Goal: Task Accomplishment & Management: Manage account settings

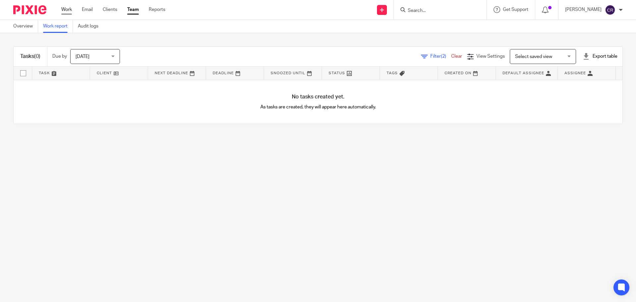
click at [68, 8] on link "Work" at bounding box center [66, 9] width 11 height 7
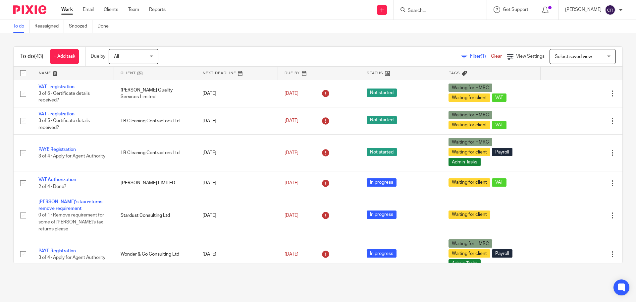
click at [428, 10] on input "Search" at bounding box center [437, 11] width 60 height 6
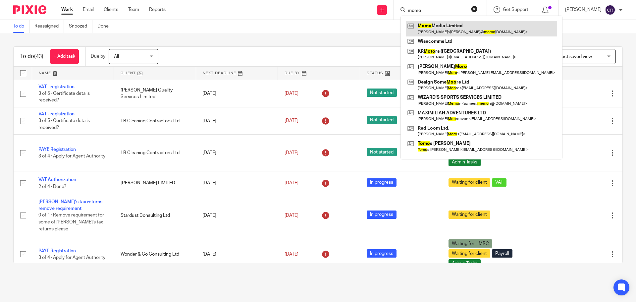
type input "momo"
click at [439, 29] on link at bounding box center [481, 28] width 151 height 15
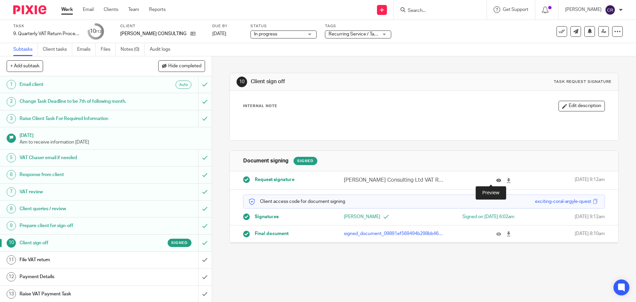
click at [496, 182] on icon at bounding box center [498, 180] width 5 height 5
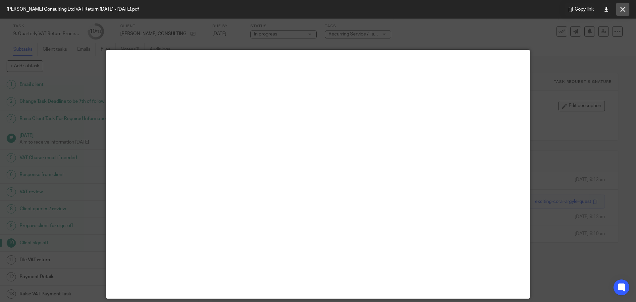
click at [622, 13] on button at bounding box center [622, 9] width 13 height 13
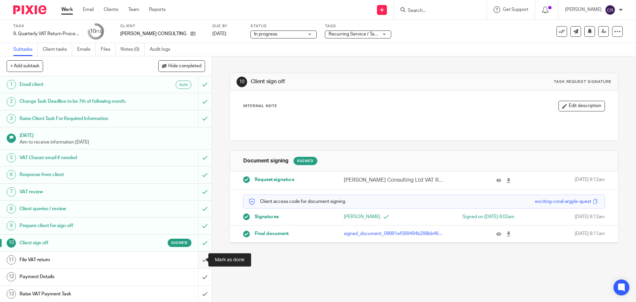
click at [194, 262] on input "submit" at bounding box center [106, 259] width 212 height 17
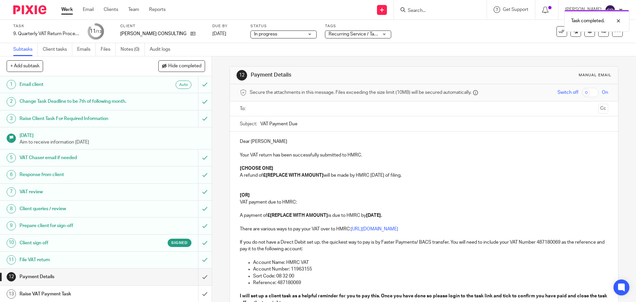
click at [253, 191] on p at bounding box center [424, 186] width 368 height 14
drag, startPoint x: 252, startPoint y: 194, endPoint x: 223, endPoint y: 163, distance: 43.1
click at [223, 163] on div "12 Payment Details Manual email Secure the attachments in this message. Files e…" at bounding box center [424, 178] width 424 height 245
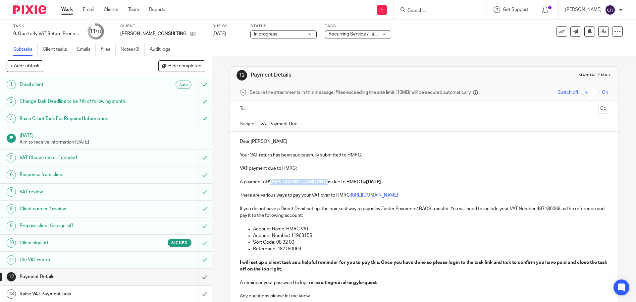
drag, startPoint x: 328, startPoint y: 183, endPoint x: 269, endPoint y: 183, distance: 58.3
click at [269, 183] on p "A payment of £[REPLACE WITH AMOUNT] is due to HMRC by 7 Sep 2025." at bounding box center [424, 182] width 368 height 7
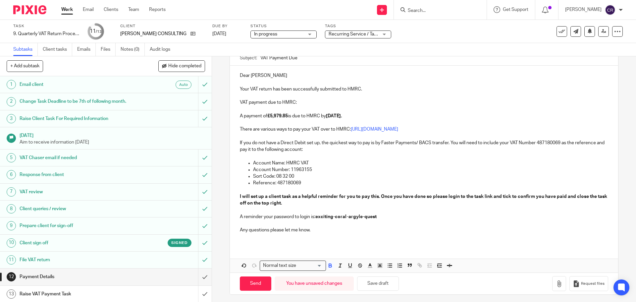
scroll to position [66, 0]
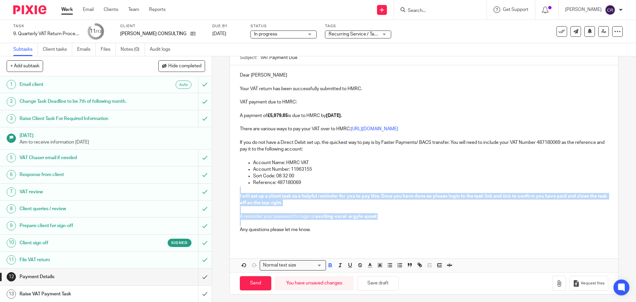
drag, startPoint x: 248, startPoint y: 222, endPoint x: 222, endPoint y: 189, distance: 42.3
click at [222, 189] on div "12 Payment Details Manual email Secure the attachments in this message. Files e…" at bounding box center [424, 178] width 424 height 245
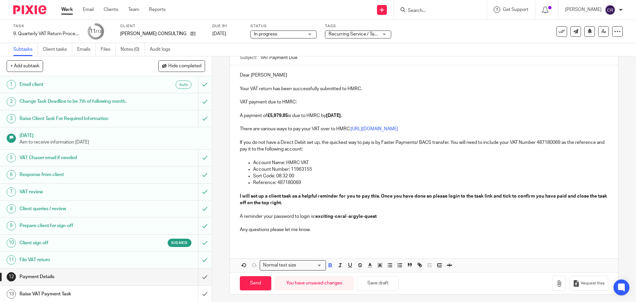
scroll to position [35, 0]
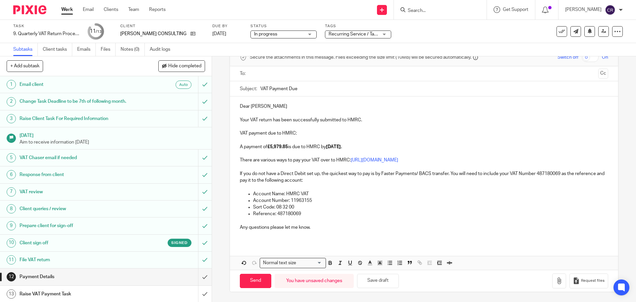
click at [274, 72] on input "text" at bounding box center [423, 74] width 343 height 8
click at [253, 282] on input "Send" at bounding box center [255, 281] width 31 height 14
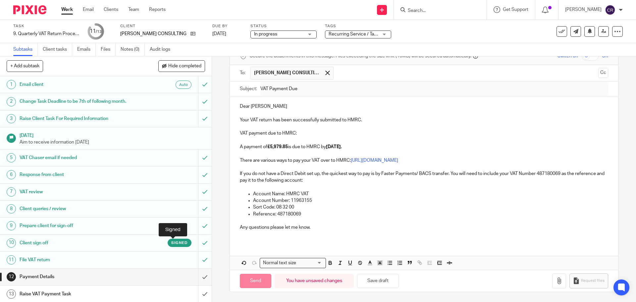
scroll to position [1, 0]
type input "Sent"
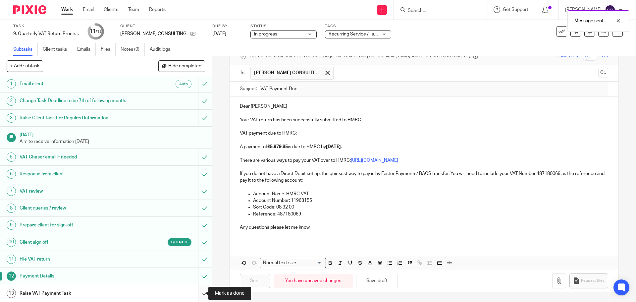
click at [197, 292] on input "submit" at bounding box center [106, 293] width 212 height 17
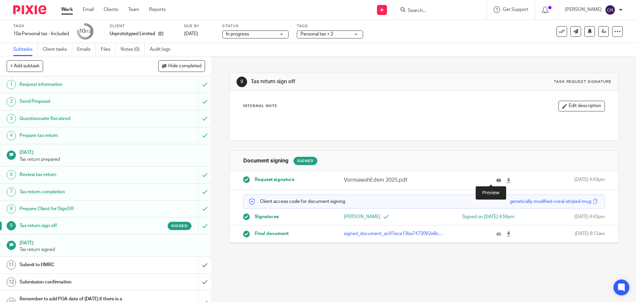
click at [496, 179] on icon at bounding box center [498, 180] width 5 height 5
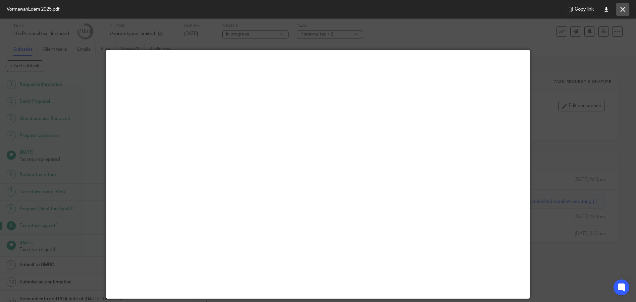
click at [623, 9] on icon at bounding box center [622, 9] width 5 height 5
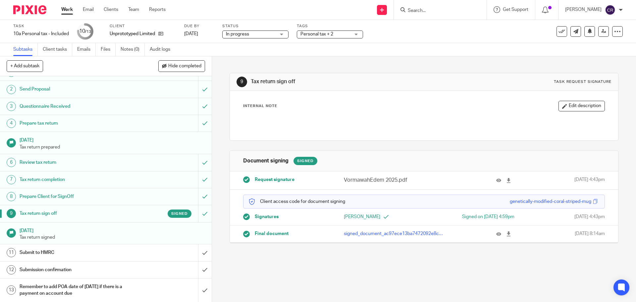
scroll to position [13, 0]
drag, startPoint x: 163, startPoint y: 32, endPoint x: 192, endPoint y: 7, distance: 38.5
click at [163, 31] on link at bounding box center [159, 33] width 8 height 7
drag, startPoint x: 196, startPoint y: 252, endPoint x: 253, endPoint y: 239, distance: 58.4
click at [196, 252] on input "submit" at bounding box center [106, 252] width 212 height 17
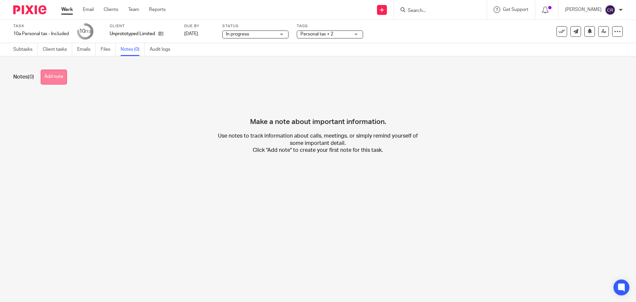
click at [52, 81] on button "Add note" at bounding box center [54, 77] width 26 height 15
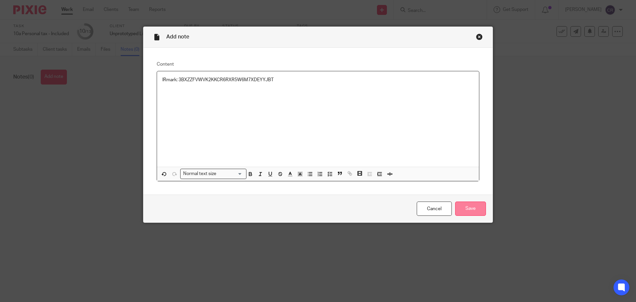
click at [472, 214] on input "Save" at bounding box center [470, 208] width 31 height 14
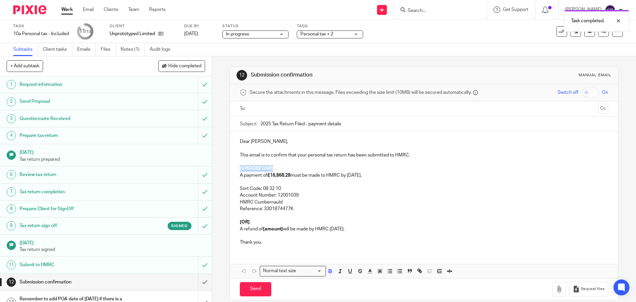
drag, startPoint x: 278, startPoint y: 167, endPoint x: 235, endPoint y: 166, distance: 43.1
click at [235, 166] on div "Dear [PERSON_NAME], This email is to confirm that your personal tax return has …" at bounding box center [424, 191] width 388 height 119
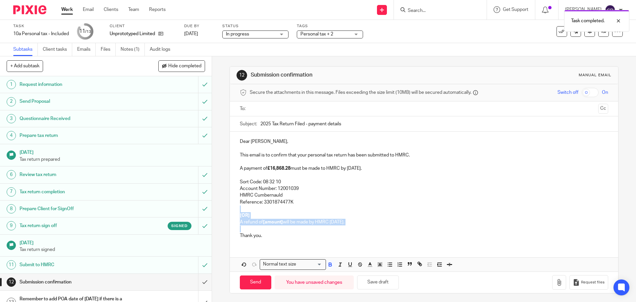
drag, startPoint x: 234, startPoint y: 231, endPoint x: 240, endPoint y: 208, distance: 23.6
click at [240, 208] on div "Dear Edem, This email is to confirm that your personal tax return has been subm…" at bounding box center [424, 188] width 388 height 112
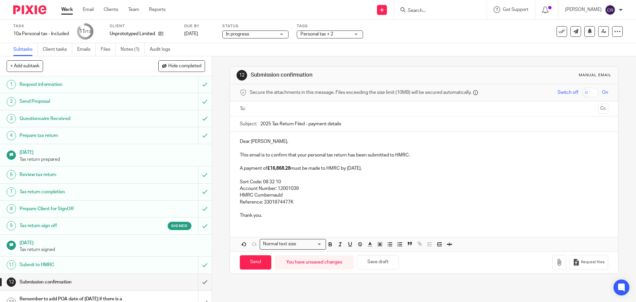
click at [272, 106] on input "text" at bounding box center [423, 109] width 343 height 8
click at [246, 263] on input "Send" at bounding box center [255, 263] width 31 height 14
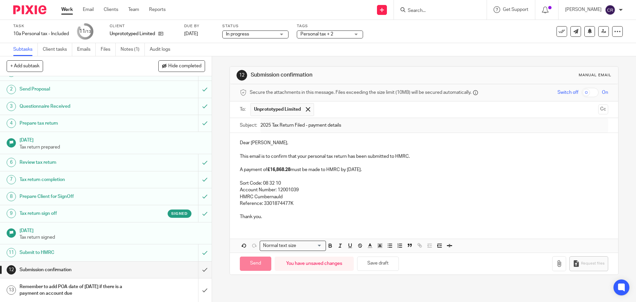
scroll to position [13, 0]
type input "Sent"
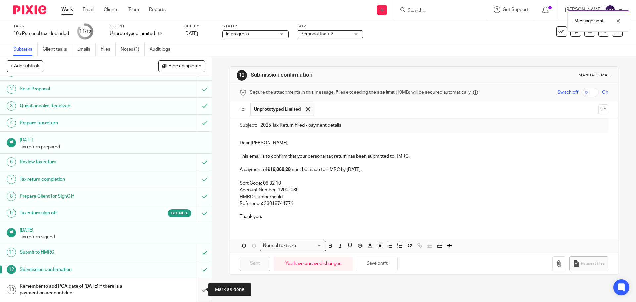
click at [204, 286] on input "submit" at bounding box center [106, 290] width 212 height 24
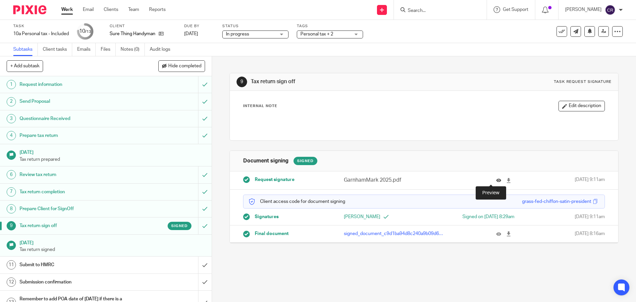
click at [496, 180] on icon at bounding box center [498, 180] width 5 height 5
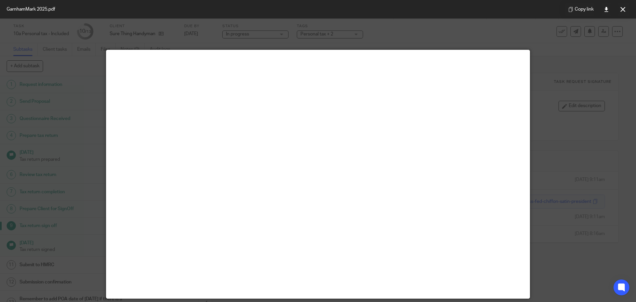
click at [617, 14] on button at bounding box center [622, 9] width 13 height 13
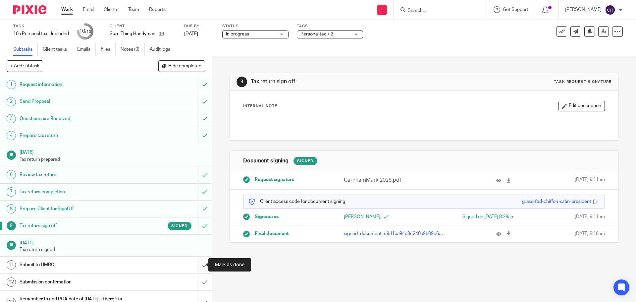
click at [199, 268] on input "submit" at bounding box center [106, 264] width 212 height 17
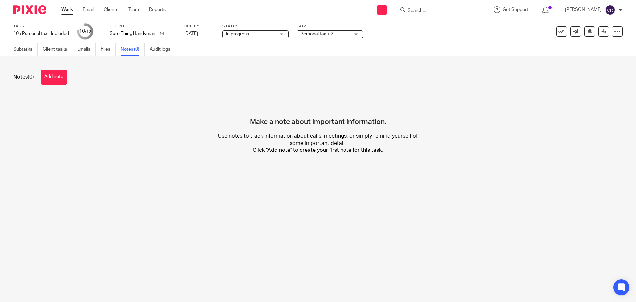
click at [60, 80] on button "Add note" at bounding box center [54, 77] width 26 height 15
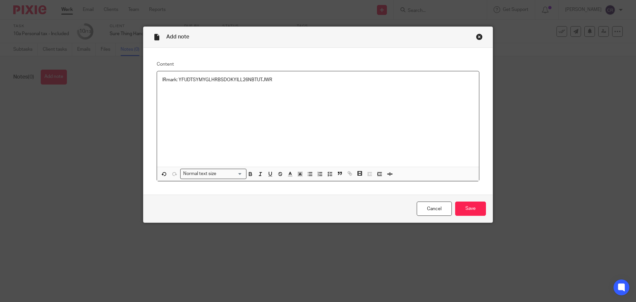
click at [472, 200] on div "Cancel Save" at bounding box center [317, 208] width 349 height 28
click at [472, 202] on input "Save" at bounding box center [470, 208] width 31 height 14
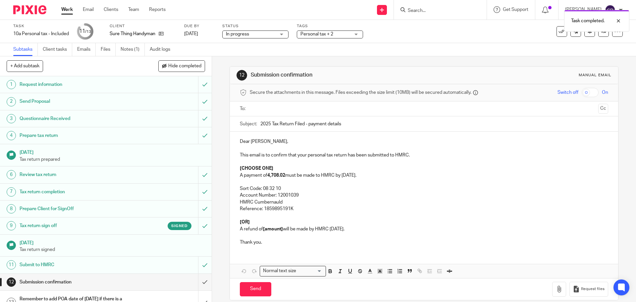
click at [267, 176] on strong "4,708.02" at bounding box center [276, 175] width 18 height 5
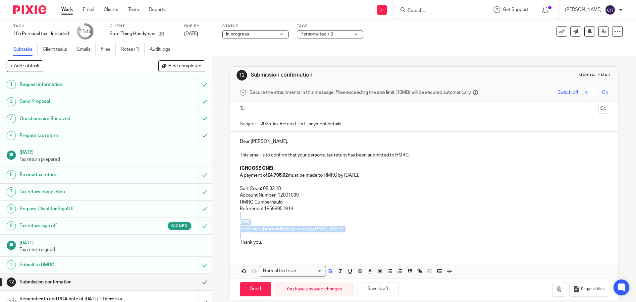
drag, startPoint x: 248, startPoint y: 235, endPoint x: 236, endPoint y: 216, distance: 22.3
click at [236, 216] on div "Dear Mark, This email is to confirm that your personal tax return has been subm…" at bounding box center [424, 191] width 388 height 119
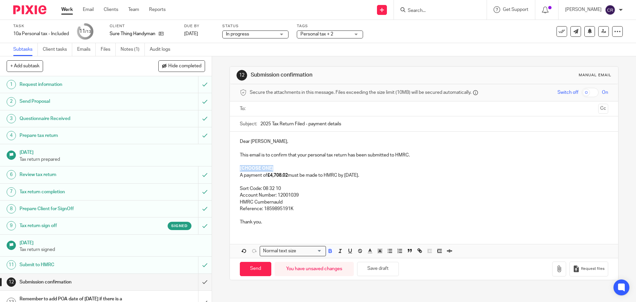
drag, startPoint x: 274, startPoint y: 168, endPoint x: 232, endPoint y: 167, distance: 42.1
click at [232, 167] on div "Dear Mark, This email is to confirm that your personal tax return has been subm…" at bounding box center [424, 181] width 388 height 99
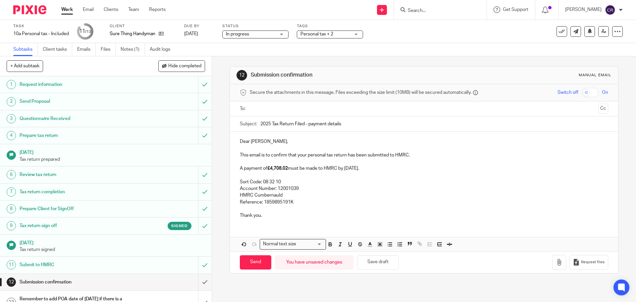
click at [289, 108] on input "text" at bounding box center [423, 109] width 343 height 8
drag, startPoint x: 251, startPoint y: 259, endPoint x: 216, endPoint y: 247, distance: 36.4
click at [251, 259] on input "Send" at bounding box center [255, 263] width 31 height 14
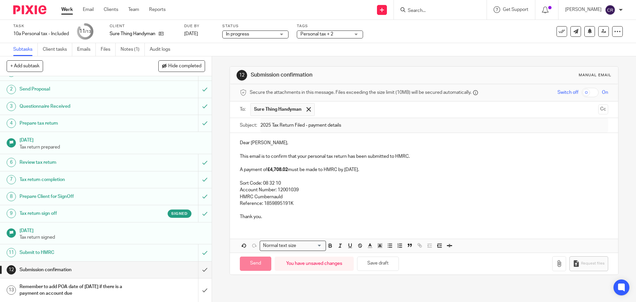
scroll to position [13, 0]
type input "Sent"
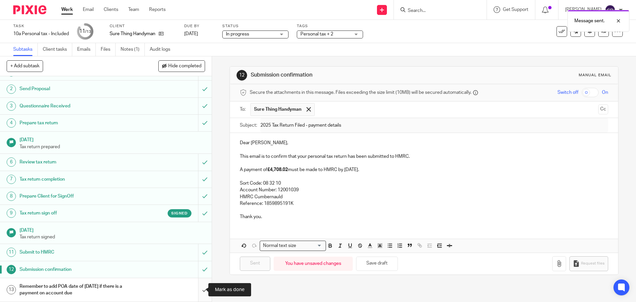
click at [199, 291] on input "submit" at bounding box center [106, 290] width 212 height 24
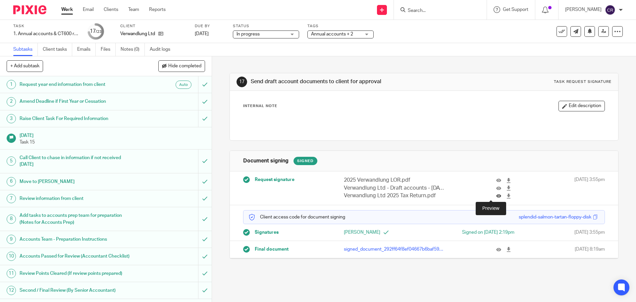
click at [496, 195] on icon at bounding box center [498, 195] width 5 height 5
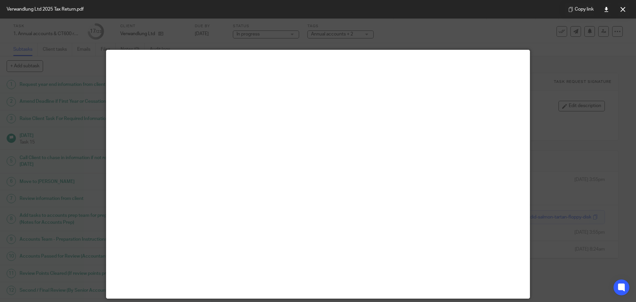
click at [631, 8] on div "Copy link" at bounding box center [597, 9] width 77 height 19
click at [629, 8] on button at bounding box center [622, 9] width 13 height 13
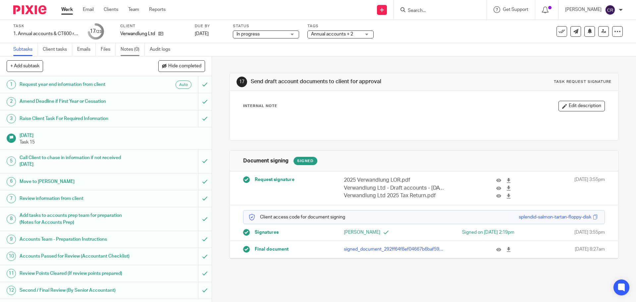
click at [130, 52] on link "Notes (0)" at bounding box center [133, 49] width 24 height 13
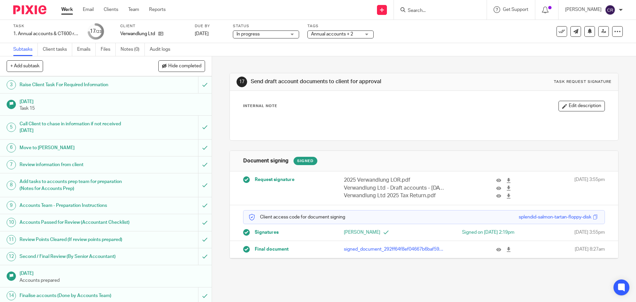
scroll to position [166, 0]
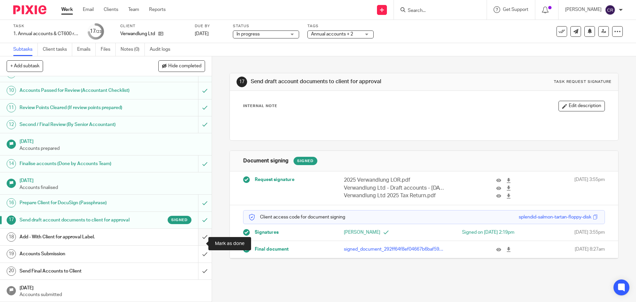
click at [198, 244] on input "submit" at bounding box center [106, 237] width 212 height 17
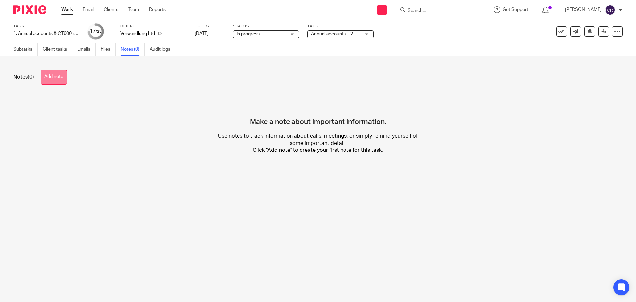
click at [48, 74] on button "Add note" at bounding box center [54, 77] width 26 height 15
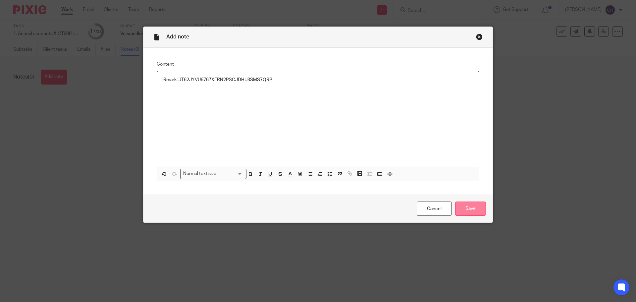
click at [482, 209] on input "Save" at bounding box center [470, 208] width 31 height 14
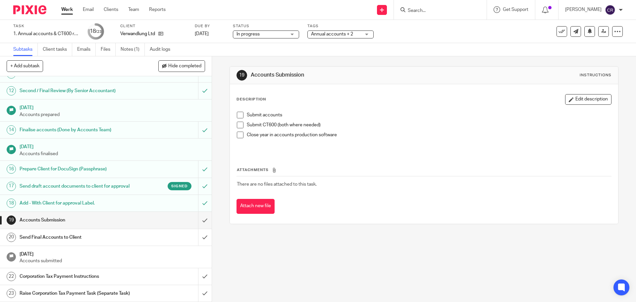
scroll to position [213, 0]
click at [200, 215] on input "submit" at bounding box center [106, 220] width 212 height 17
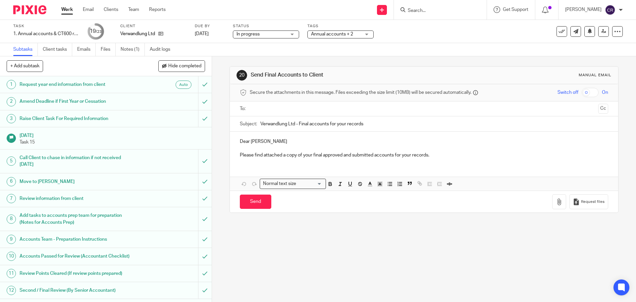
drag, startPoint x: 273, startPoint y: 106, endPoint x: 281, endPoint y: 109, distance: 8.6
click at [273, 106] on input "text" at bounding box center [423, 109] width 343 height 8
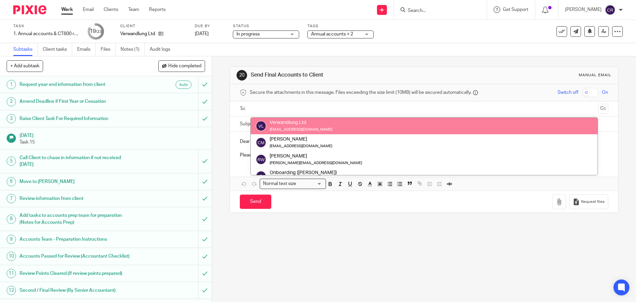
drag, startPoint x: 308, startPoint y: 128, endPoint x: 314, endPoint y: 132, distance: 7.4
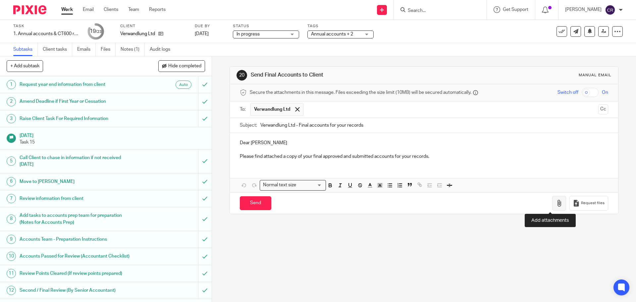
click at [556, 203] on icon "button" at bounding box center [559, 203] width 7 height 7
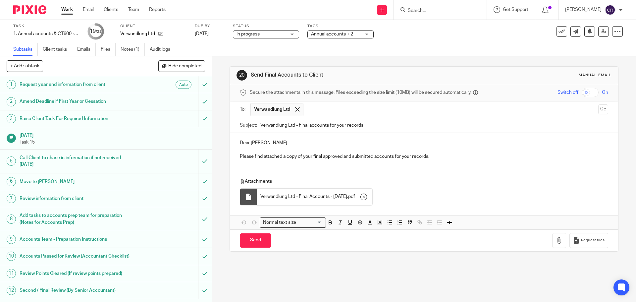
click at [582, 91] on input "checkbox" at bounding box center [590, 92] width 17 height 9
drag, startPoint x: 257, startPoint y: 241, endPoint x: 274, endPoint y: 242, distance: 17.0
click at [257, 241] on input "Send" at bounding box center [255, 240] width 31 height 14
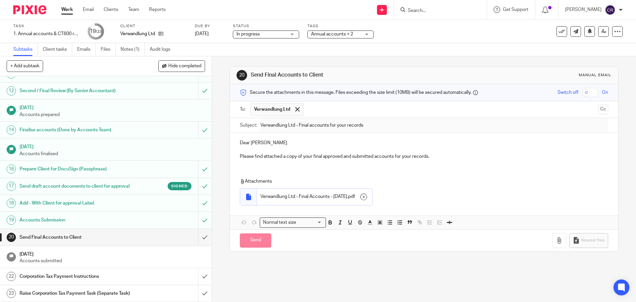
checkbox input "false"
type input "Sent"
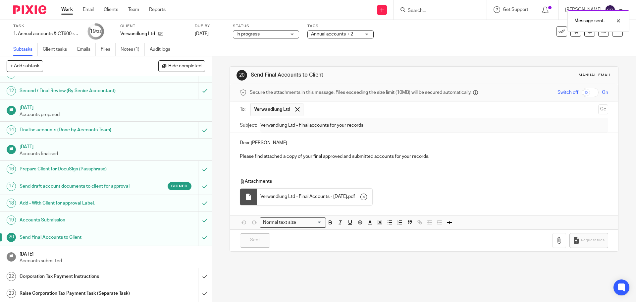
click at [140, 271] on div "Corporation Tax Payment Instructions" at bounding box center [106, 276] width 172 height 10
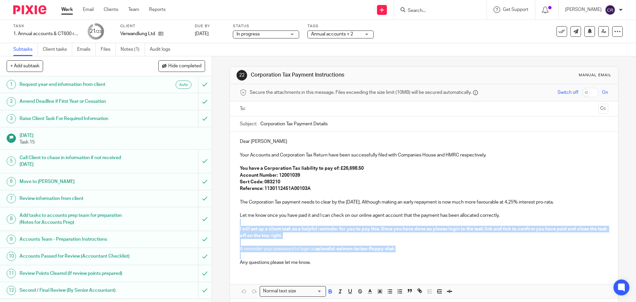
drag, startPoint x: 250, startPoint y: 256, endPoint x: 239, endPoint y: 222, distance: 36.7
click at [239, 222] on div "Dear Ciara Your Accounts and Corporation Tax Return have been successfully file…" at bounding box center [424, 201] width 388 height 139
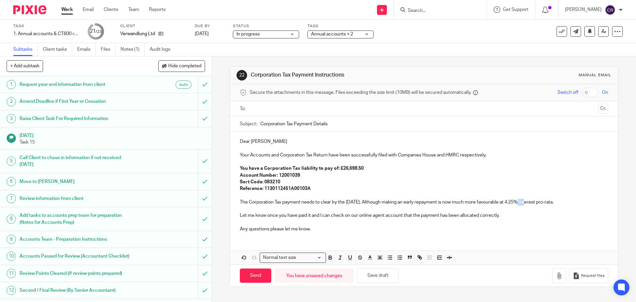
drag, startPoint x: 527, startPoint y: 202, endPoint x: 518, endPoint y: 202, distance: 8.6
click at [518, 202] on p "The Corporation Tax payment needs to clear by the 31 Mar 2026. Although making …" at bounding box center [424, 202] width 368 height 7
click at [270, 108] on input "text" at bounding box center [423, 109] width 343 height 8
click at [598, 111] on button "Cc" at bounding box center [603, 109] width 10 height 10
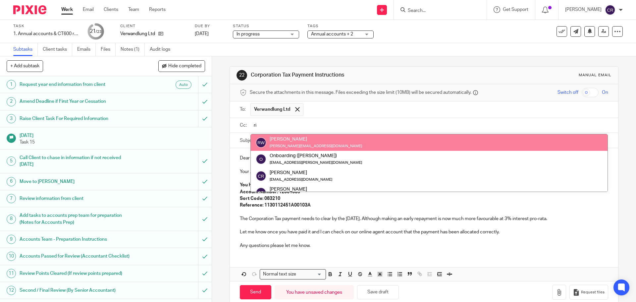
type input "ri"
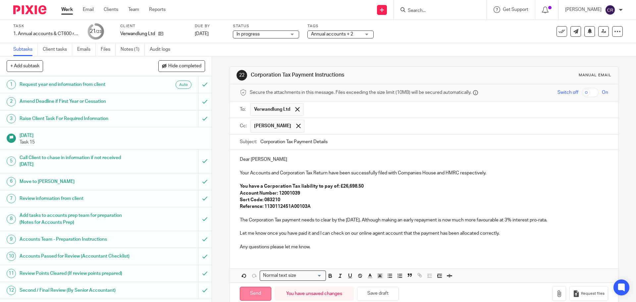
click at [248, 292] on input "Send" at bounding box center [255, 294] width 31 height 14
type input "Sent"
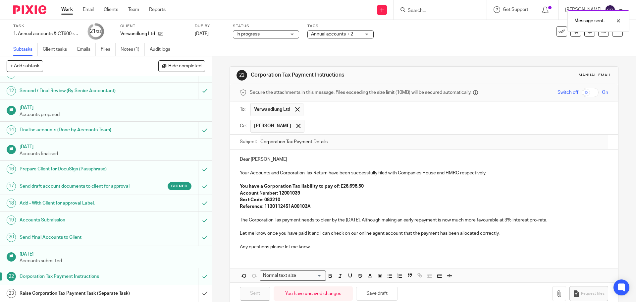
scroll to position [213, 0]
click at [201, 289] on input "submit" at bounding box center [106, 293] width 212 height 17
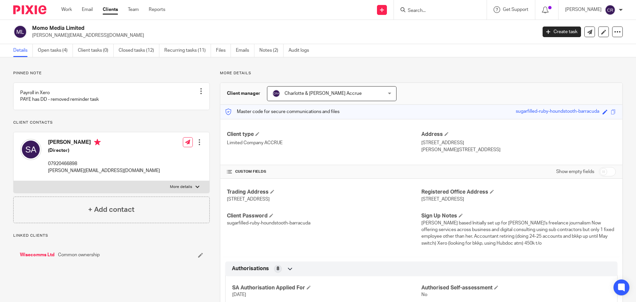
click at [52, 57] on link "Open tasks (4)" at bounding box center [55, 50] width 35 height 13
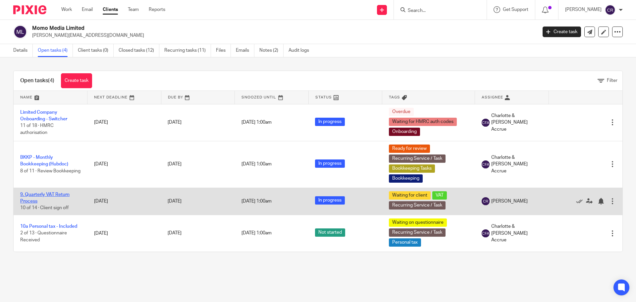
click at [52, 196] on link "9. Quarterly VAT Return Process" at bounding box center [44, 197] width 49 height 11
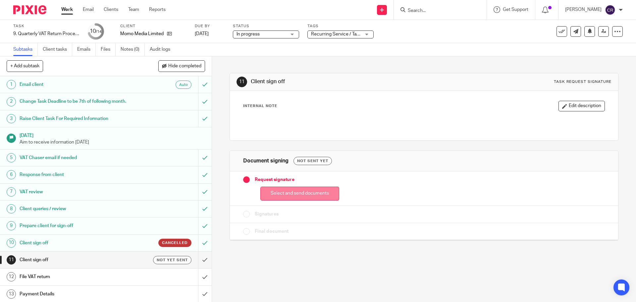
click at [308, 193] on button "Select and send documents" at bounding box center [299, 194] width 79 height 14
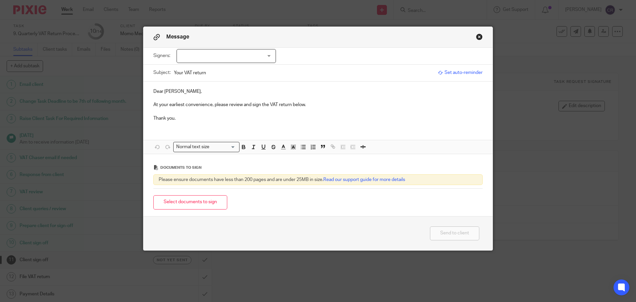
click at [247, 66] on div "Subject: Your VAT return" at bounding box center [293, 73] width 281 height 17
click at [245, 60] on div at bounding box center [226, 56] width 99 height 14
click at [232, 74] on li "[PERSON_NAME]" at bounding box center [224, 70] width 99 height 14
checkbox input "true"
drag, startPoint x: 160, startPoint y: 92, endPoint x: 148, endPoint y: 93, distance: 11.6
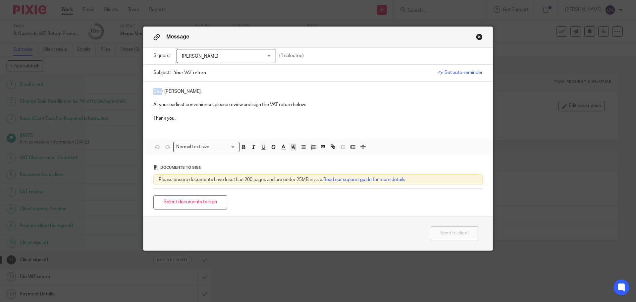
click at [148, 93] on div "Dear Silvia, At your earliest convenience, please review and sign the VAT retur…" at bounding box center [317, 103] width 349 height 45
click at [231, 93] on p "Good morning [PERSON_NAME]," at bounding box center [317, 91] width 329 height 7
drag, startPoint x: 269, startPoint y: 105, endPoint x: 291, endPoint y: 114, distance: 24.4
click at [269, 105] on p "At your earliest convenience, please review and sign the VAT return below." at bounding box center [317, 104] width 329 height 7
click at [204, 198] on button "Select documents to sign" at bounding box center [190, 202] width 74 height 14
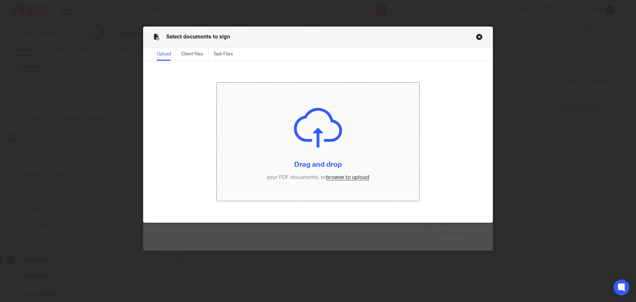
click at [329, 145] on input "file" at bounding box center [318, 141] width 203 height 119
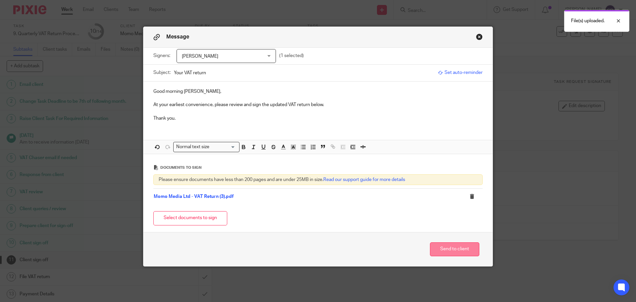
click at [448, 249] on button "Send to client" at bounding box center [454, 249] width 49 height 14
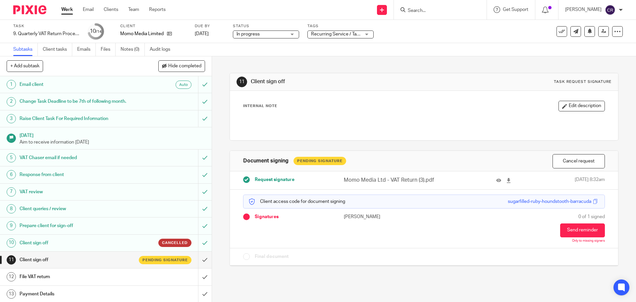
click at [429, 12] on input "Search" at bounding box center [437, 11] width 60 height 6
type input "[PERSON_NAME]#"
click at [452, 25] on link at bounding box center [462, 28] width 112 height 15
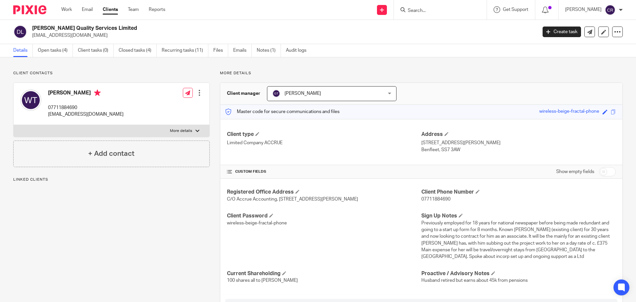
click at [35, 55] on ul "Details Open tasks (4) Client tasks (0) Closed tasks (4) Recurring tasks (11) F…" at bounding box center [164, 50] width 303 height 13
click at [57, 48] on link "Open tasks (4)" at bounding box center [55, 50] width 35 height 13
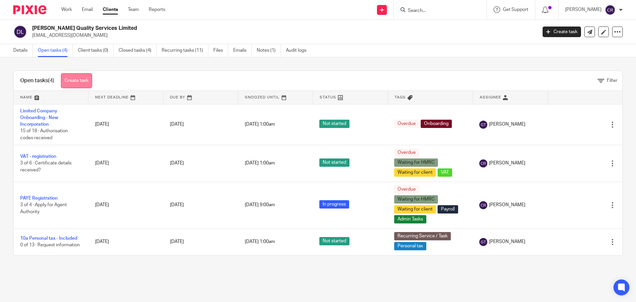
click at [82, 81] on link "Create task" at bounding box center [76, 80] width 31 height 15
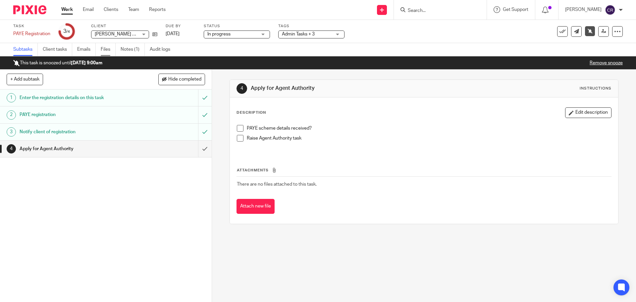
click at [105, 50] on link "Files" at bounding box center [108, 49] width 15 height 13
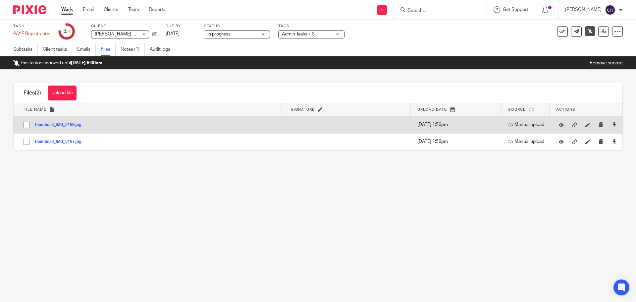
click at [556, 127] on div at bounding box center [561, 125] width 10 height 10
click at [559, 122] on icon at bounding box center [561, 124] width 5 height 5
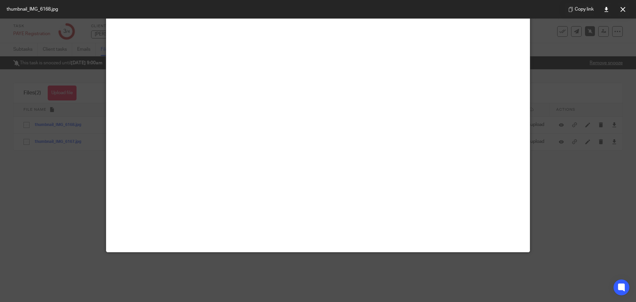
scroll to position [363, 0]
click at [618, 10] on button at bounding box center [622, 9] width 13 height 13
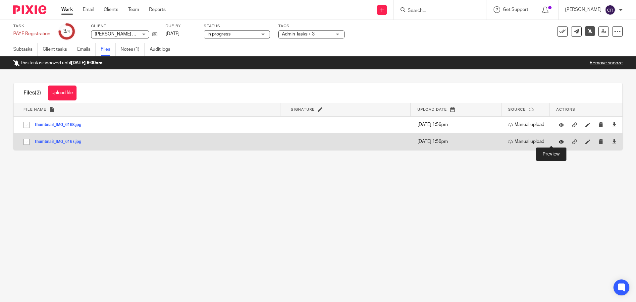
click at [559, 143] on icon at bounding box center [561, 141] width 5 height 5
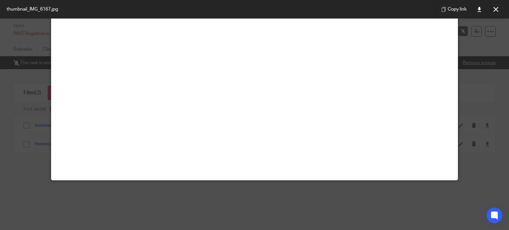
scroll to position [398, 0]
click at [494, 6] on button at bounding box center [495, 9] width 13 height 13
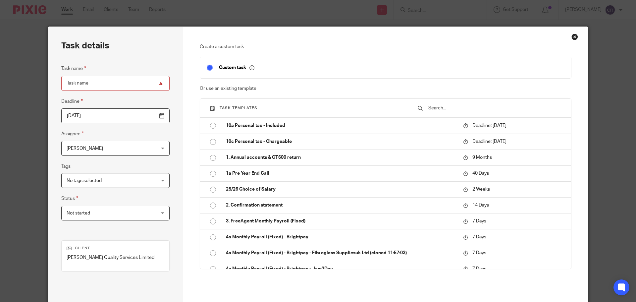
click at [449, 111] on input "text" at bounding box center [496, 107] width 137 height 7
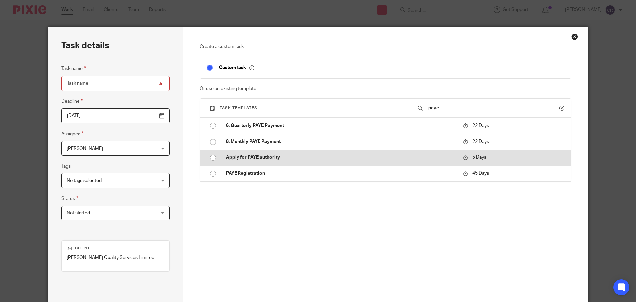
type input "paye"
click at [322, 158] on p "Apply for PAYE authority" at bounding box center [341, 157] width 231 height 7
type input "2025-08-23"
type input "Apply for PAYE authority"
checkbox input "false"
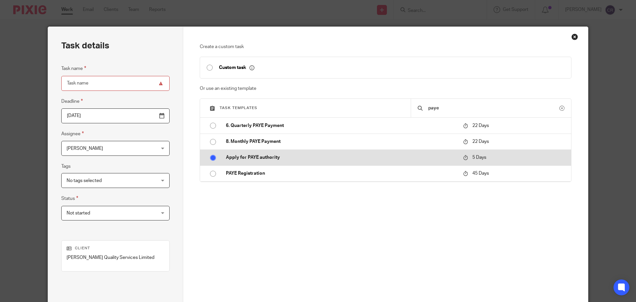
radio input "true"
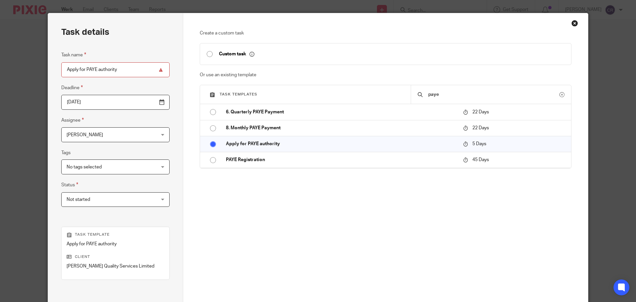
scroll to position [90, 0]
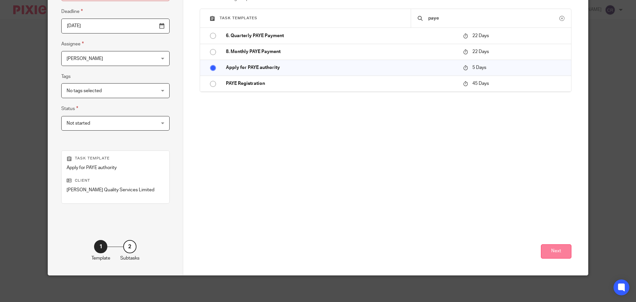
click at [557, 257] on button "Next" at bounding box center [556, 251] width 30 height 14
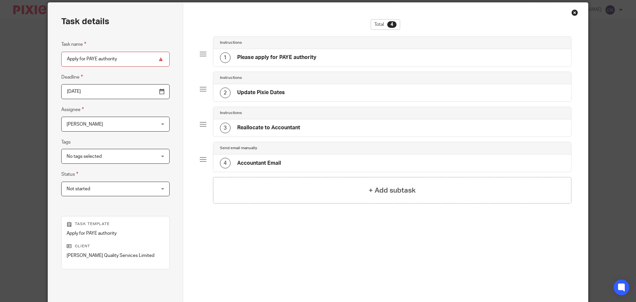
scroll to position [24, 0]
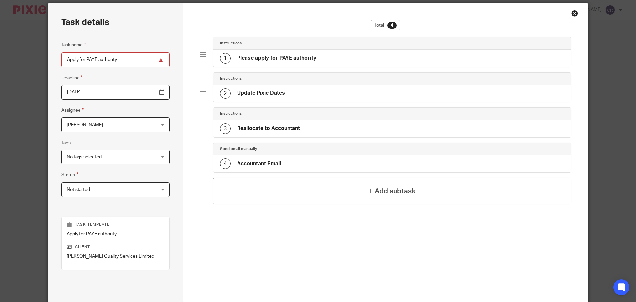
click at [303, 150] on div "Send email manually" at bounding box center [392, 148] width 345 height 5
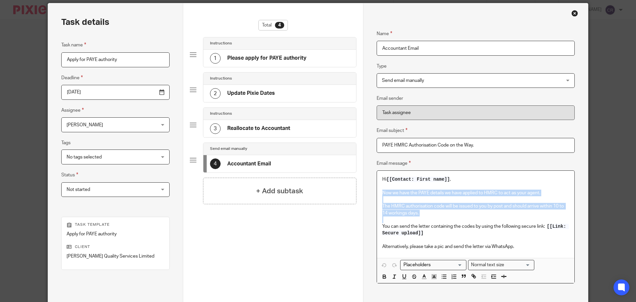
drag, startPoint x: 380, startPoint y: 191, endPoint x: 454, endPoint y: 218, distance: 77.9
click at [454, 218] on div "Hi [[Contact: First name]] , Now we have the PAYE details we have applied to HM…" at bounding box center [475, 214] width 197 height 87
copy div "Now we have the PAYE details we have applied to HMRC to act as your agent. The …"
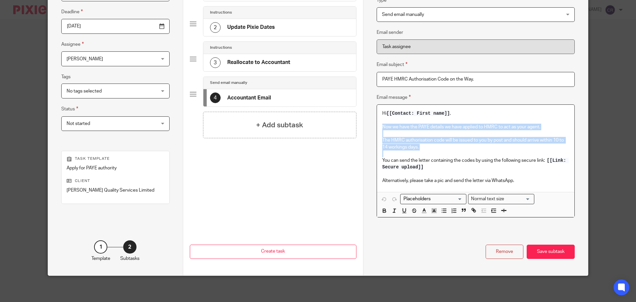
scroll to position [90, 0]
click at [545, 256] on div "Save subtask" at bounding box center [551, 251] width 48 height 14
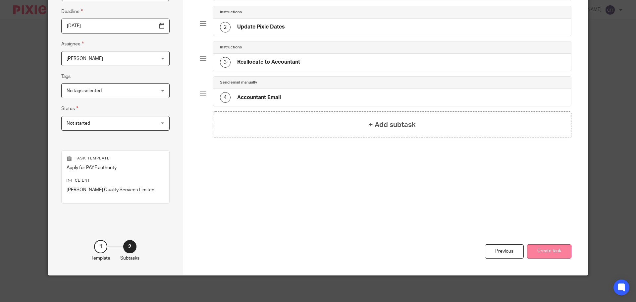
click at [555, 251] on button "Create task" at bounding box center [549, 251] width 44 height 14
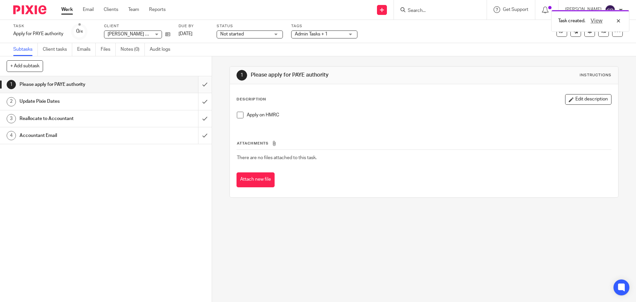
drag, startPoint x: 201, startPoint y: 88, endPoint x: 198, endPoint y: 92, distance: 5.1
click at [199, 90] on input "submit" at bounding box center [106, 84] width 212 height 17
click at [195, 107] on input "submit" at bounding box center [106, 101] width 212 height 17
click at [195, 111] on input "submit" at bounding box center [106, 118] width 212 height 17
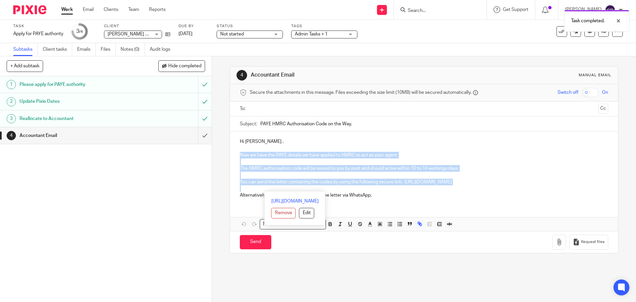
drag, startPoint x: 241, startPoint y: 187, endPoint x: 234, endPoint y: 152, distance: 35.5
click at [234, 152] on div "Hi [PERSON_NAME] , Now we have the PAYE details we have applied to HMRC to act …" at bounding box center [424, 168] width 388 height 72
copy div "Now we have the PAYE details we have applied to HMRC to act as your agent. The …"
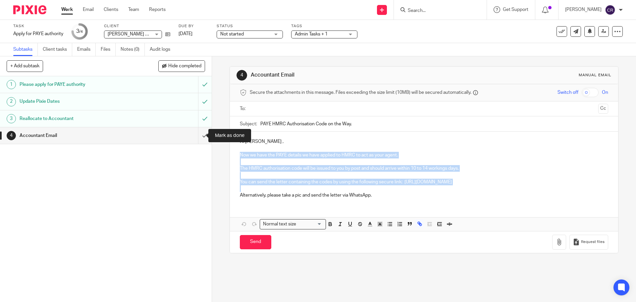
drag, startPoint x: 202, startPoint y: 138, endPoint x: 343, endPoint y: 151, distance: 141.8
click at [201, 138] on input "submit" at bounding box center [106, 135] width 212 height 17
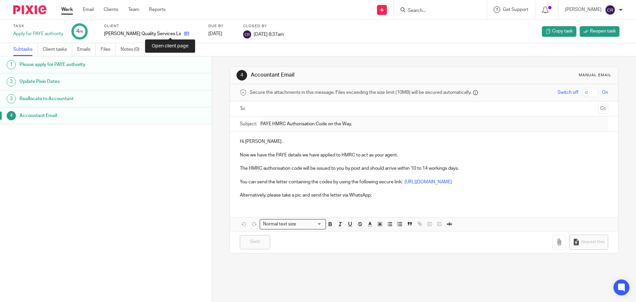
click at [184, 34] on icon at bounding box center [186, 33] width 5 height 5
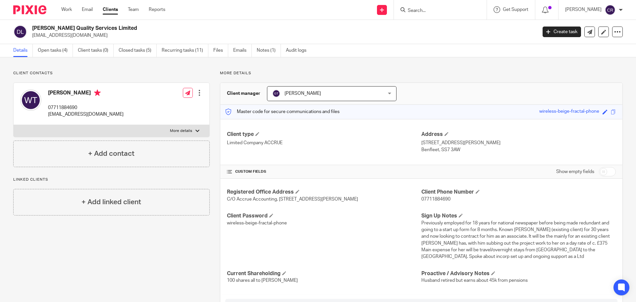
click at [601, 171] on input "checkbox" at bounding box center [607, 171] width 17 height 9
checkbox input "true"
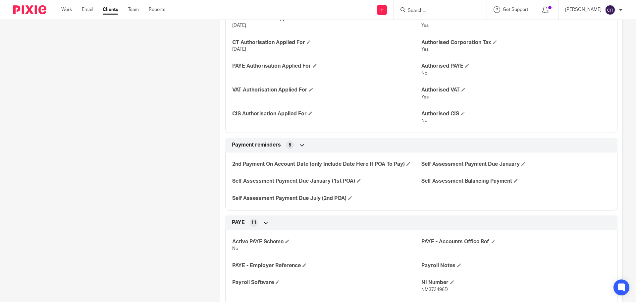
scroll to position [398, 0]
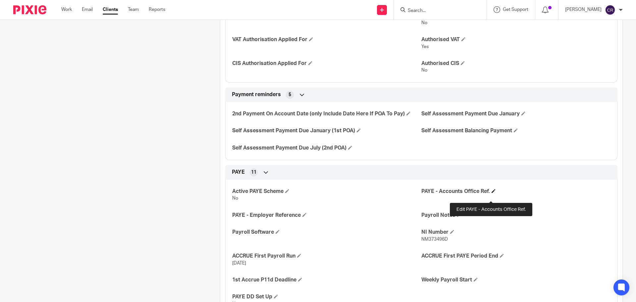
click at [492, 193] on span at bounding box center [494, 191] width 4 height 4
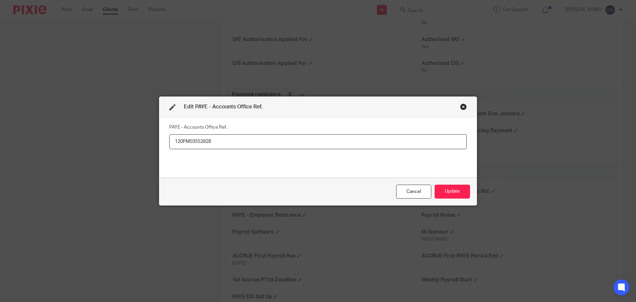
click at [196, 141] on input "120PM03552828" at bounding box center [317, 141] width 297 height 15
type input "120PM03552828"
click at [461, 190] on button "Update" at bounding box center [452, 192] width 35 height 14
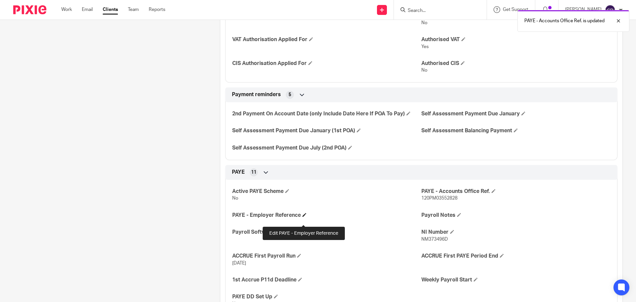
click at [303, 217] on span at bounding box center [304, 215] width 4 height 4
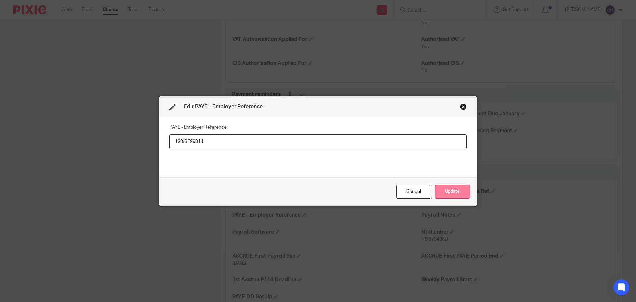
type input "120/SE99014"
click at [463, 194] on button "Update" at bounding box center [452, 192] width 35 height 14
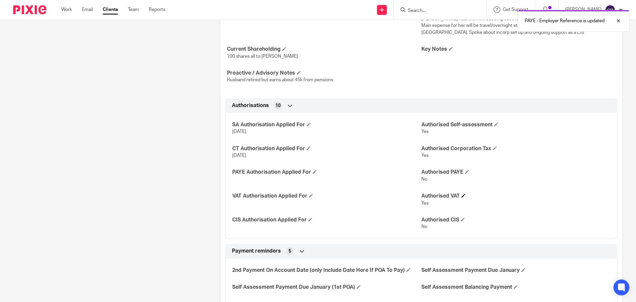
scroll to position [265, 0]
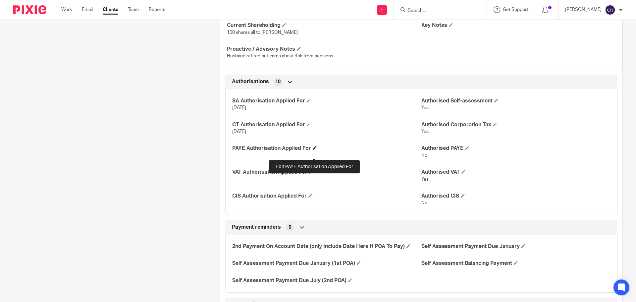
click at [316, 150] on span at bounding box center [315, 148] width 4 height 4
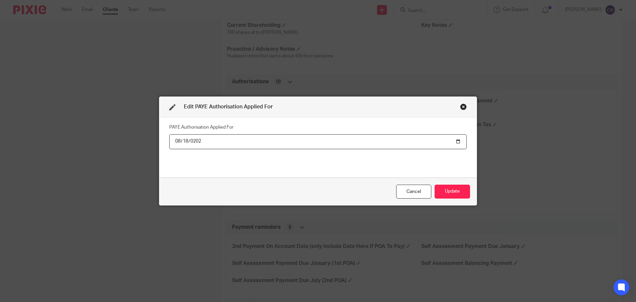
type input "[DATE]"
click at [463, 193] on button "Update" at bounding box center [452, 192] width 35 height 14
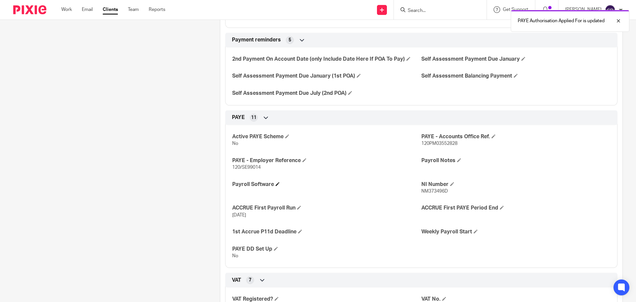
scroll to position [464, 0]
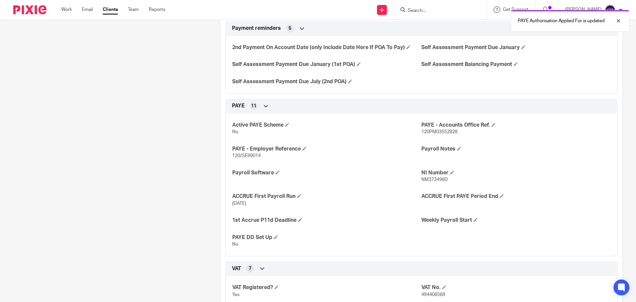
click at [252, 159] on p "120/SE99014" at bounding box center [326, 155] width 189 height 7
click at [253, 159] on p "120/SE99014" at bounding box center [326, 155] width 189 height 7
copy span "SE99014"
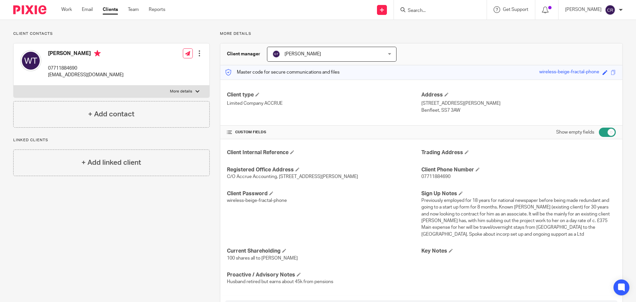
scroll to position [0, 0]
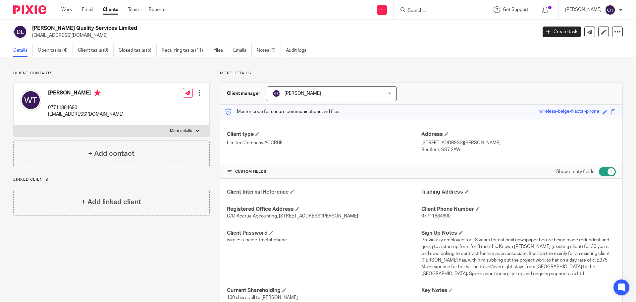
click at [57, 27] on h2 "[PERSON_NAME] Quality Services Limited" at bounding box center [232, 28] width 401 height 7
copy div "[PERSON_NAME] Quality Services Limited"
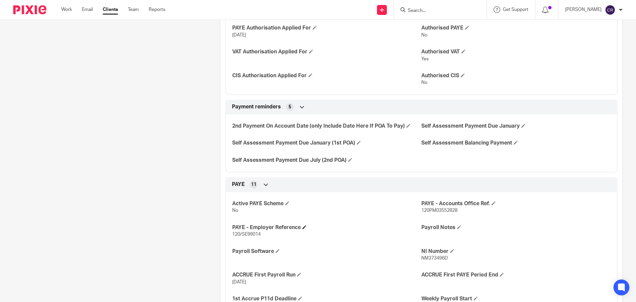
scroll to position [431, 0]
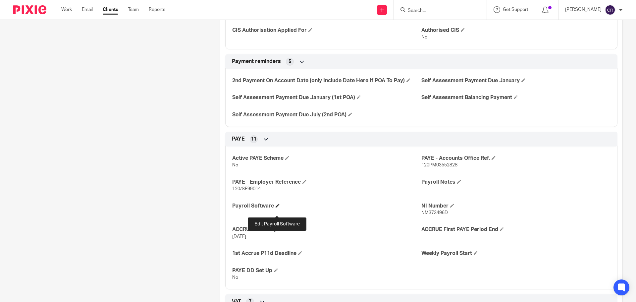
click at [279, 207] on span at bounding box center [278, 205] width 4 height 4
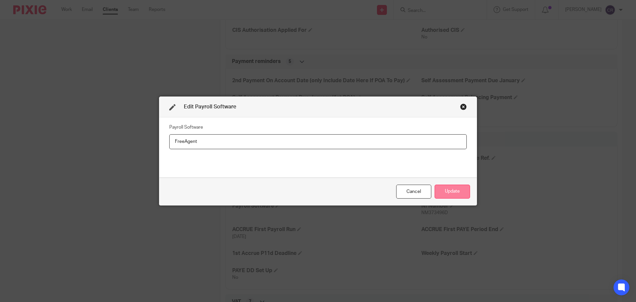
type input "FreeAgent"
click at [445, 191] on button "Update" at bounding box center [452, 192] width 35 height 14
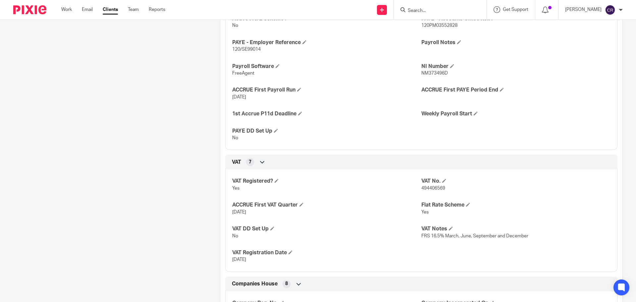
scroll to position [563, 0]
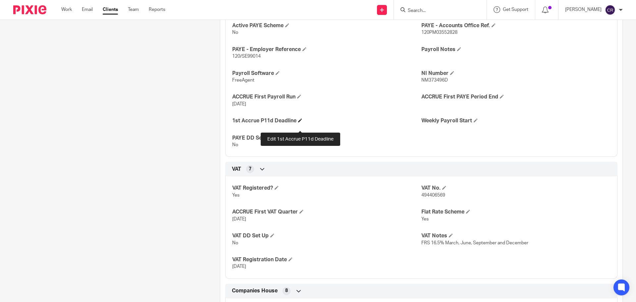
click at [301, 122] on span at bounding box center [300, 120] width 4 height 4
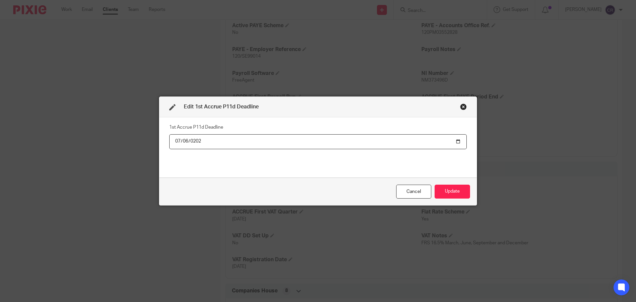
type input "[DATE]"
click at [456, 183] on div "Cancel Update" at bounding box center [317, 192] width 317 height 28
click at [456, 187] on button "Update" at bounding box center [452, 192] width 35 height 14
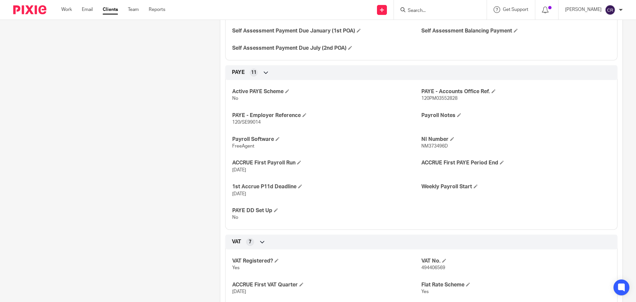
scroll to position [497, 0]
click at [241, 126] on p "120/SE99014" at bounding box center [326, 122] width 189 height 7
click at [240, 126] on p "120/SE99014" at bounding box center [326, 122] width 189 height 7
copy p "120/SE99014"
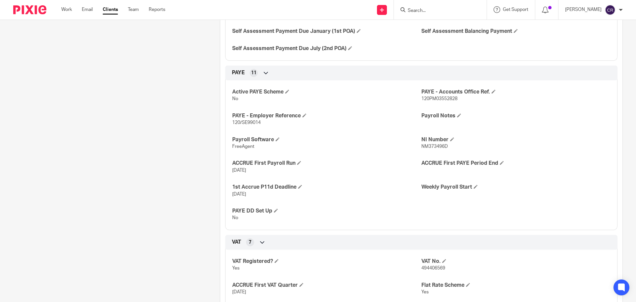
click at [431, 102] on p "120PM03552828" at bounding box center [515, 98] width 189 height 7
click at [431, 101] on span "120PM03552828" at bounding box center [439, 98] width 36 height 5
copy span "120PM03552828"
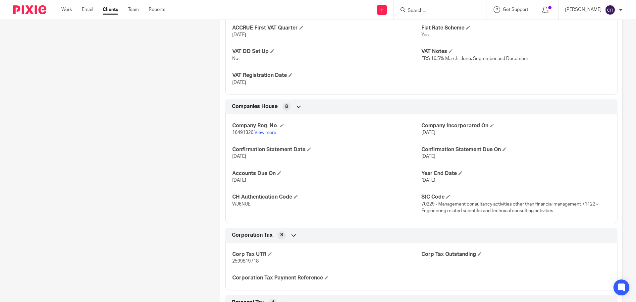
scroll to position [762, 0]
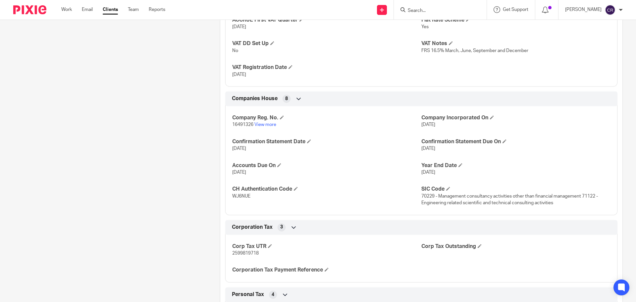
click at [246, 255] on span "2599819718" at bounding box center [245, 253] width 27 height 5
copy span "2599819718"
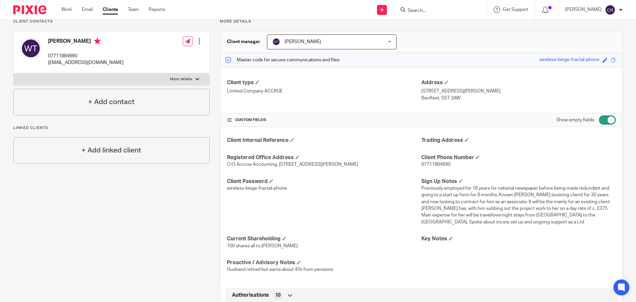
scroll to position [0, 0]
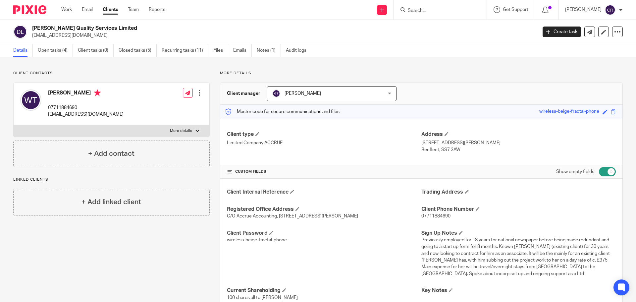
click at [435, 4] on div at bounding box center [440, 10] width 93 height 20
click at [424, 11] on input "Search" at bounding box center [437, 11] width 60 height 6
type input "rule o"
click at [421, 25] on link at bounding box center [467, 28] width 122 height 15
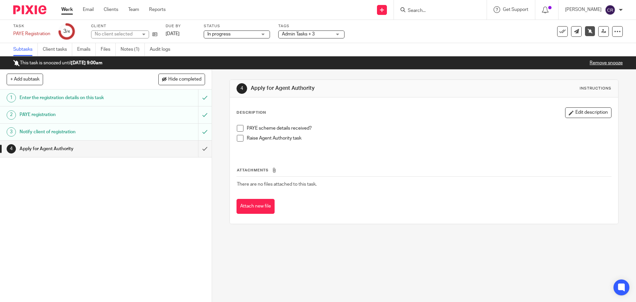
click at [102, 93] on link "1 Enter the registration details on this task" at bounding box center [99, 97] width 198 height 17
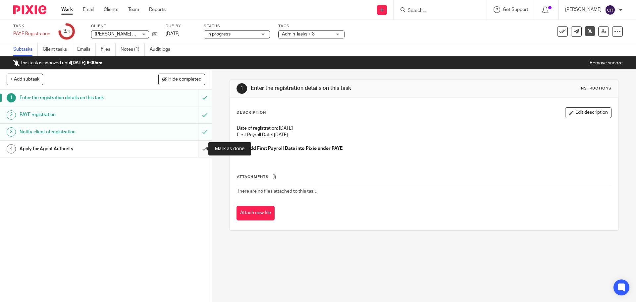
click at [200, 153] on input "submit" at bounding box center [106, 148] width 212 height 17
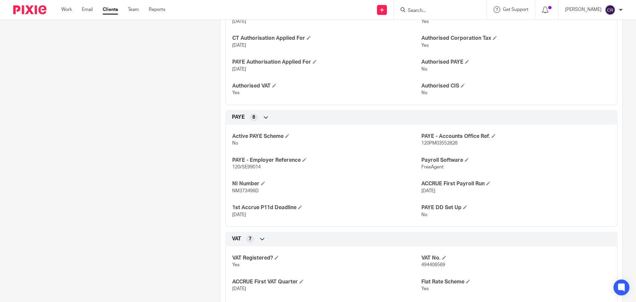
scroll to position [298, 0]
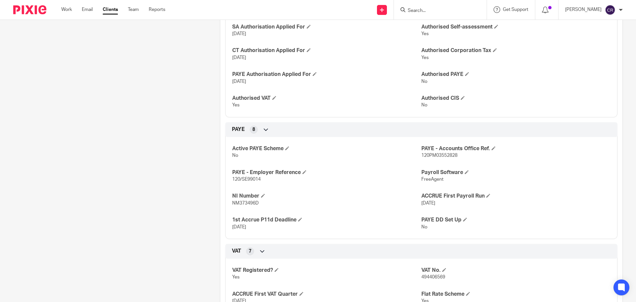
click at [247, 205] on span "NM373496D" at bounding box center [245, 203] width 27 height 5
copy span "NM373496D"
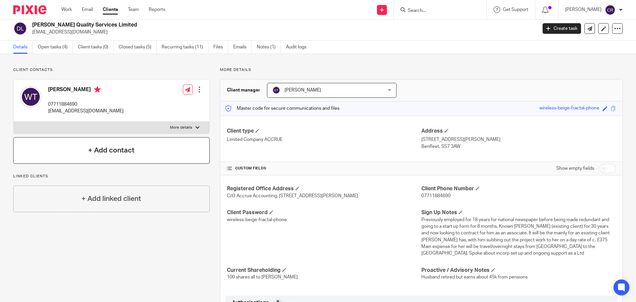
scroll to position [0, 0]
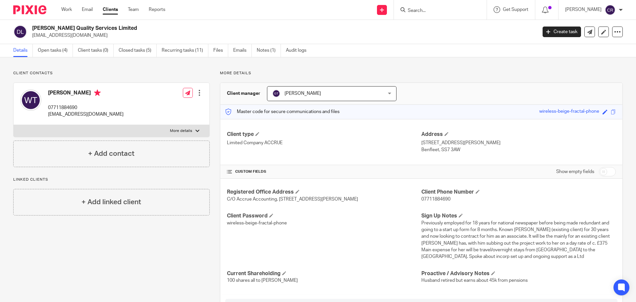
drag, startPoint x: 105, startPoint y: 133, endPoint x: 100, endPoint y: 137, distance: 6.6
click at [105, 133] on label "More details" at bounding box center [112, 131] width 196 height 12
click at [14, 125] on input "More details" at bounding box center [13, 125] width 0 height 0
checkbox input "true"
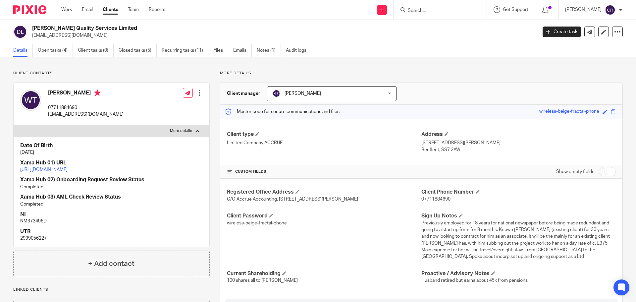
click at [68, 169] on link "[URL][DOMAIN_NAME]" at bounding box center [43, 169] width 47 height 5
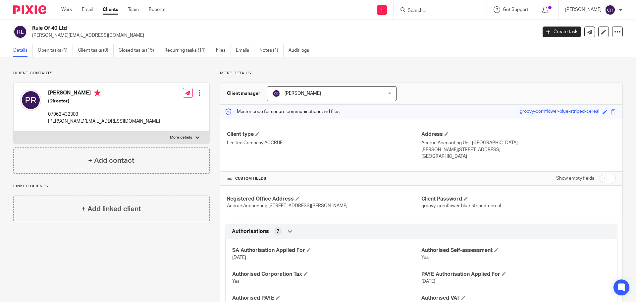
click at [112, 140] on label "More details" at bounding box center [112, 138] width 196 height 12
click at [14, 132] on input "More details" at bounding box center [13, 131] width 0 height 0
checkbox input "true"
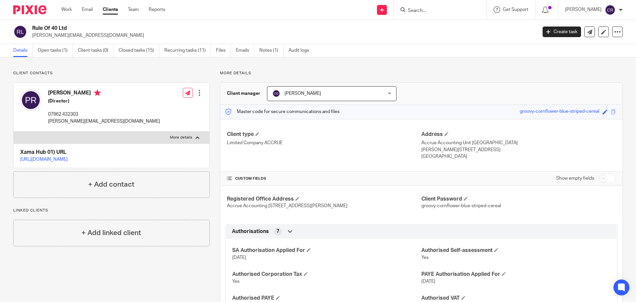
click at [422, 10] on input "Search" at bounding box center [437, 11] width 60 height 6
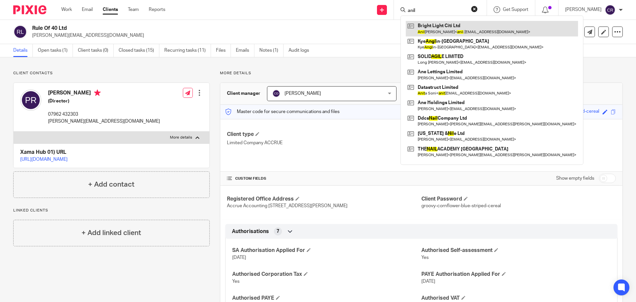
type input "anil"
click at [434, 32] on link at bounding box center [492, 28] width 172 height 15
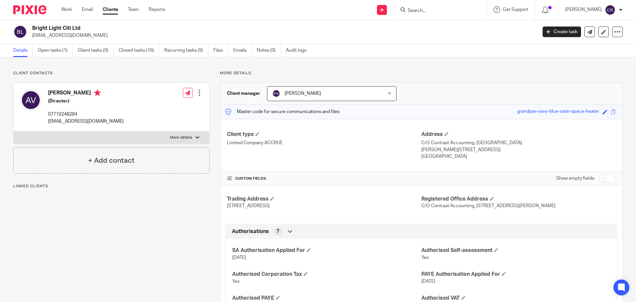
click at [133, 136] on label "More details" at bounding box center [112, 138] width 196 height 12
click at [14, 132] on input "More details" at bounding box center [13, 131] width 0 height 0
checkbox input "true"
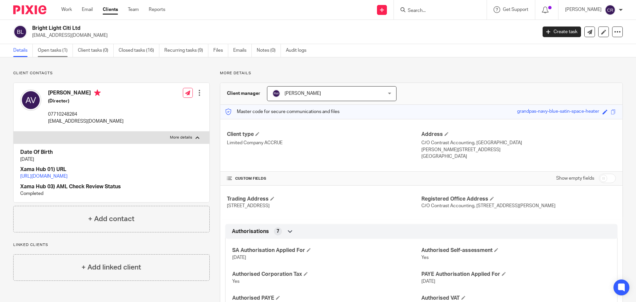
drag, startPoint x: 49, startPoint y: 59, endPoint x: 54, endPoint y: 55, distance: 6.2
click at [427, 10] on input "Search" at bounding box center [437, 11] width 60 height 6
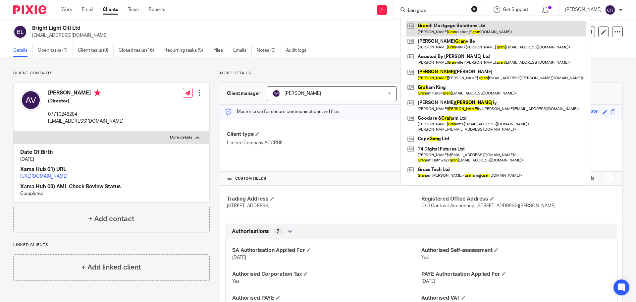
type input "ben gran"
click at [473, 32] on link at bounding box center [496, 28] width 180 height 15
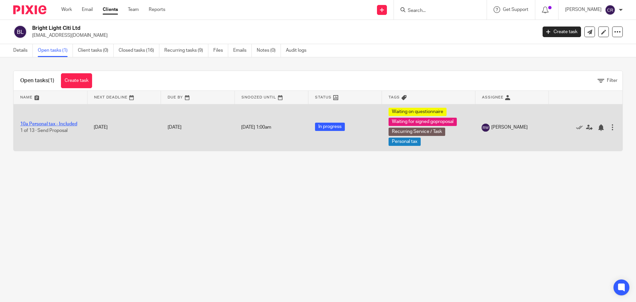
click at [53, 124] on link "10a Personal tax - Included" at bounding box center [48, 124] width 57 height 5
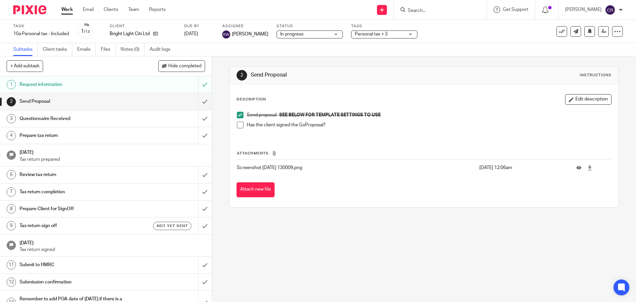
click at [237, 125] on span at bounding box center [240, 125] width 7 height 7
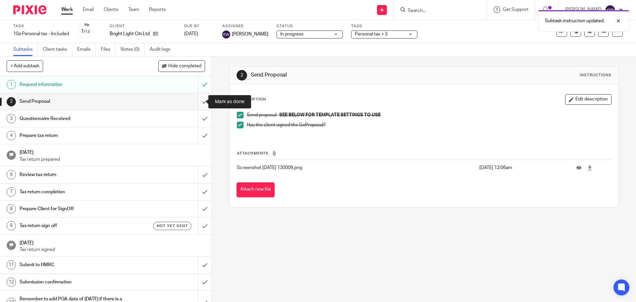
click at [200, 99] on input "submit" at bounding box center [106, 101] width 212 height 17
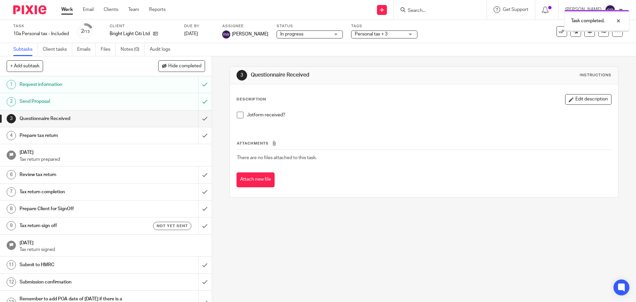
click at [377, 36] on span "Personal tax + 3" at bounding box center [380, 34] width 50 height 7
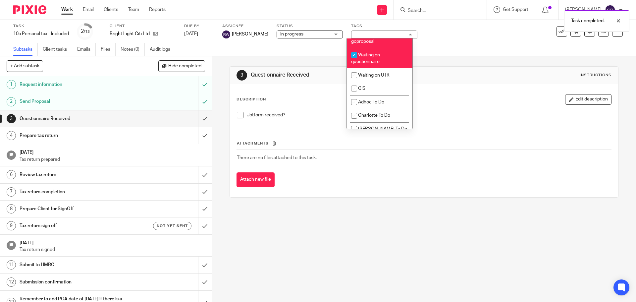
scroll to position [563, 0]
click at [386, 47] on li "Waiting for signed goproposal" at bounding box center [380, 37] width 66 height 20
checkbox input "false"
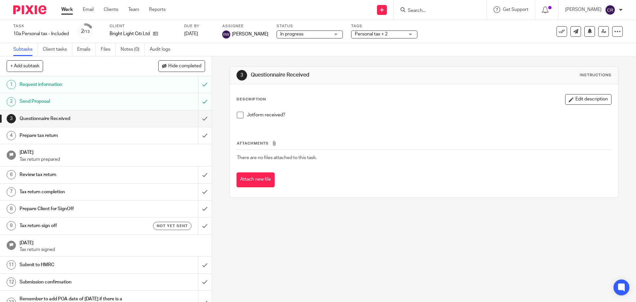
click at [519, 151] on td "There are no files attached to this task." at bounding box center [424, 158] width 375 height 16
click at [432, 12] on input "Search" at bounding box center [437, 11] width 60 height 6
drag, startPoint x: 199, startPoint y: 119, endPoint x: 204, endPoint y: 118, distance: 4.4
click at [199, 119] on input "submit" at bounding box center [106, 118] width 212 height 17
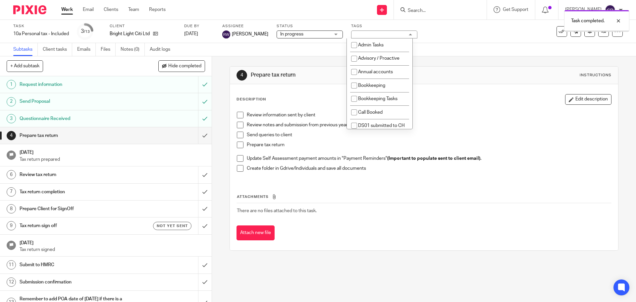
click at [294, 36] on span "In progress" at bounding box center [291, 34] width 23 height 5
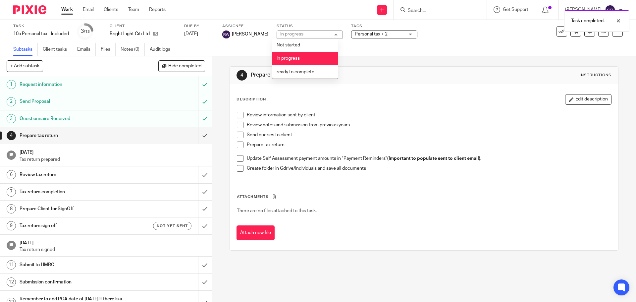
click at [296, 69] on li "ready to complete" at bounding box center [305, 72] width 66 height 14
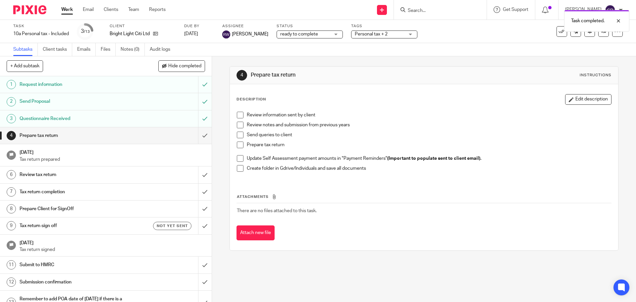
click at [384, 34] on span "Personal tax + 2" at bounding box center [380, 34] width 50 height 7
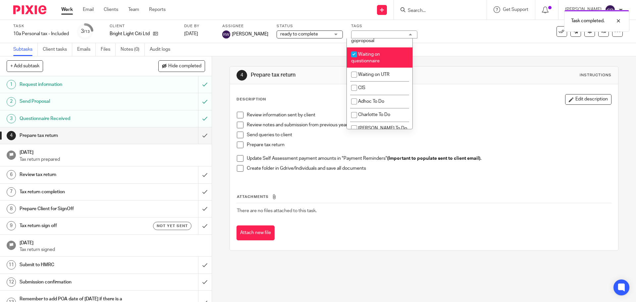
click at [382, 68] on li "Waiting on questionnaire" at bounding box center [380, 57] width 66 height 20
checkbox input "false"
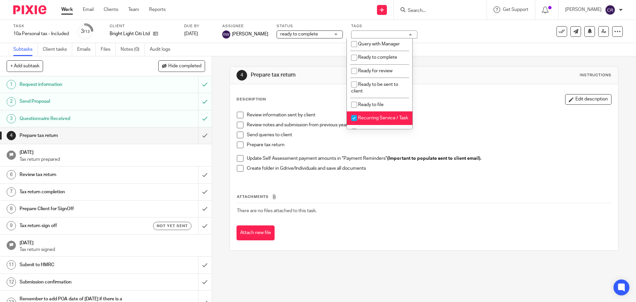
scroll to position [232, 0]
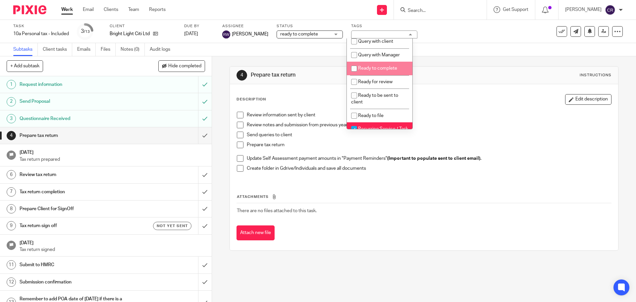
click at [378, 75] on li "Ready to complete" at bounding box center [380, 69] width 66 height 14
checkbox input "true"
click at [451, 100] on div "Description Edit description" at bounding box center [424, 99] width 375 height 11
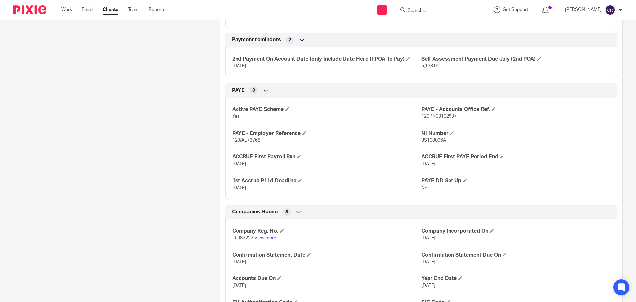
scroll to position [364, 0]
click at [238, 238] on span "15082222" at bounding box center [242, 237] width 21 height 5
copy p "15082222"
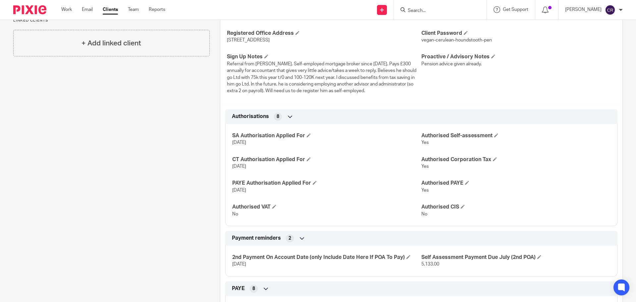
scroll to position [0, 0]
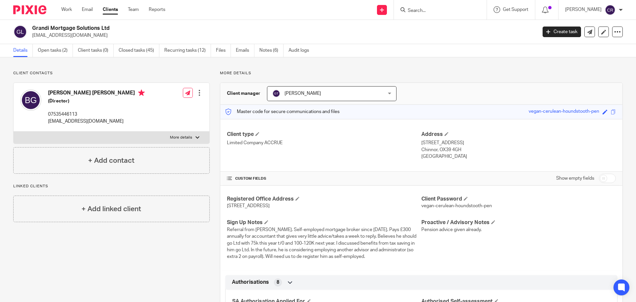
click at [420, 16] on div at bounding box center [440, 10] width 93 height 20
click at [424, 11] on input "Search" at bounding box center [437, 11] width 60 height 6
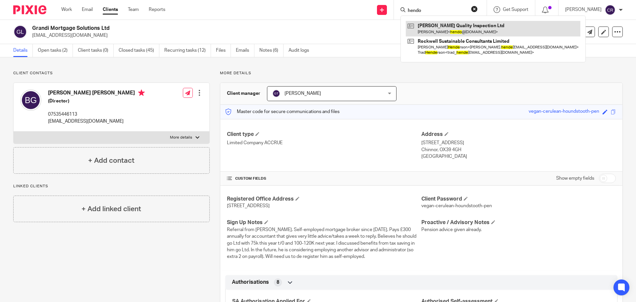
type input "hendo"
click at [453, 29] on link at bounding box center [493, 28] width 175 height 15
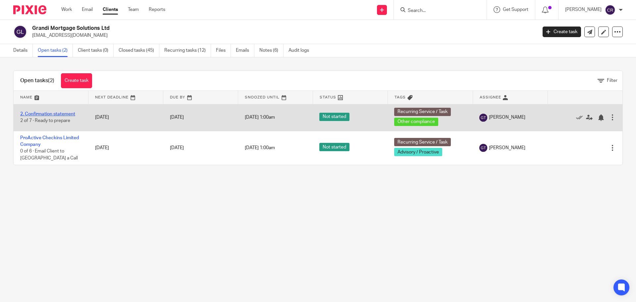
click at [62, 113] on link "2. Confirmation statement" at bounding box center [47, 114] width 55 height 5
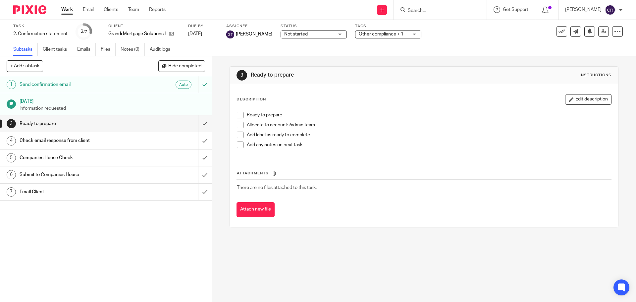
click at [128, 197] on link "7 Email Client" at bounding box center [99, 192] width 198 height 17
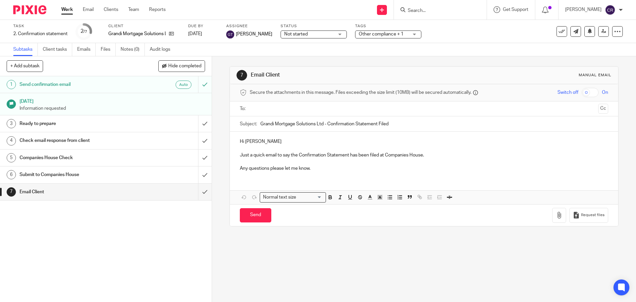
click at [286, 108] on input "text" at bounding box center [423, 109] width 343 height 8
click at [598, 111] on button "Cc" at bounding box center [603, 109] width 10 height 10
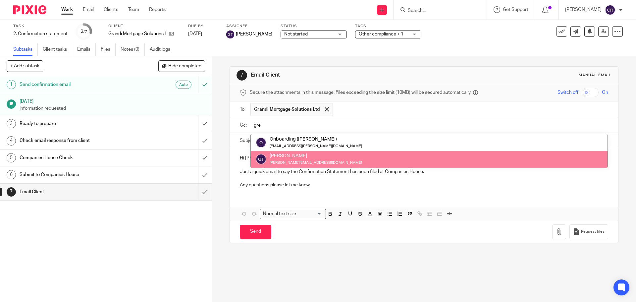
type input "gre"
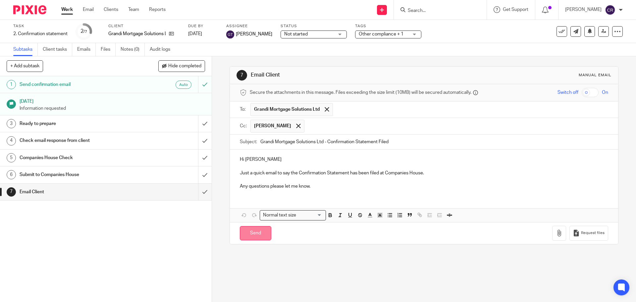
click at [252, 233] on input "Send" at bounding box center [255, 233] width 31 height 14
type input "Sent"
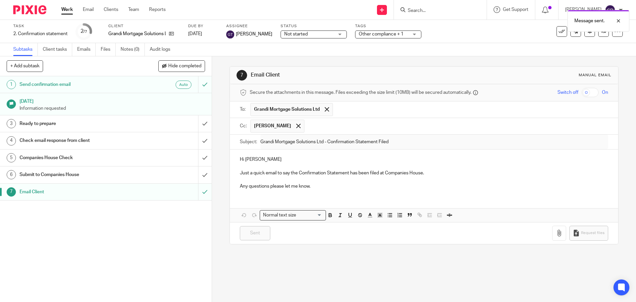
click at [555, 31] on div "Message sent." at bounding box center [473, 19] width 311 height 25
click at [557, 36] on button at bounding box center [562, 31] width 11 height 11
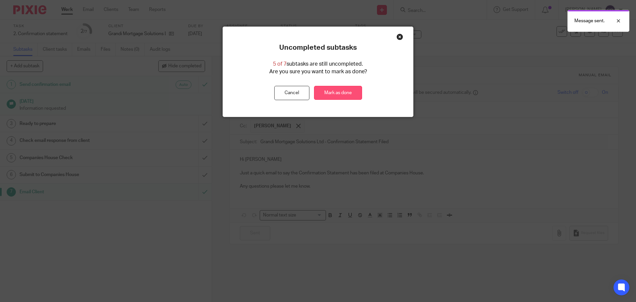
click at [341, 93] on link "Mark as done" at bounding box center [338, 93] width 48 height 14
click at [338, 90] on link "Mark as done" at bounding box center [338, 93] width 48 height 14
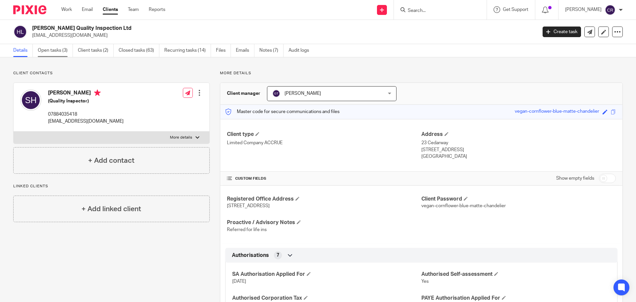
click at [62, 52] on link "Open tasks (3)" at bounding box center [55, 50] width 35 height 13
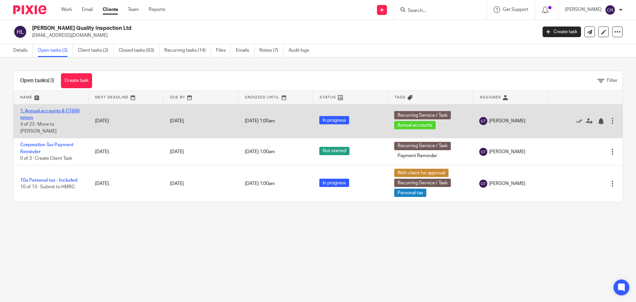
click at [62, 111] on link "1. Annual accounts & CT600 return" at bounding box center [49, 114] width 59 height 11
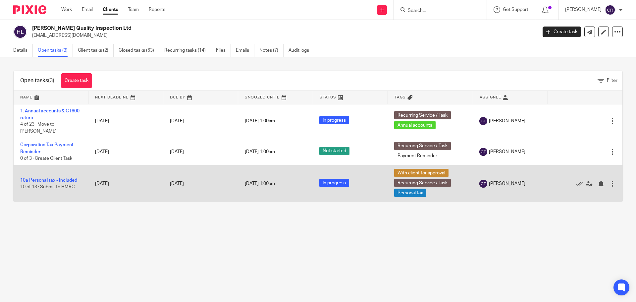
click at [46, 180] on link "10a Personal tax - Included" at bounding box center [48, 180] width 57 height 5
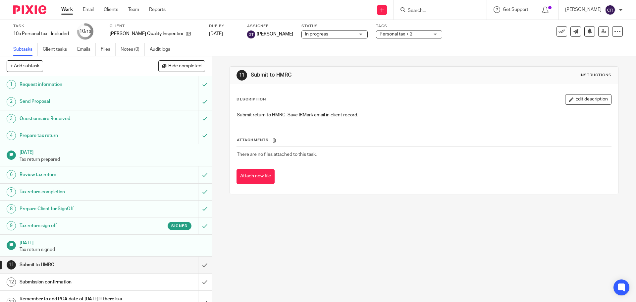
click at [135, 229] on div "Signed" at bounding box center [162, 226] width 57 height 8
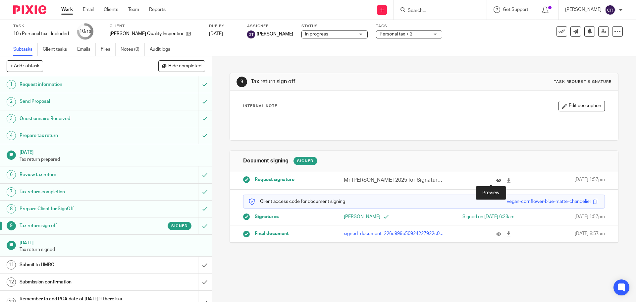
click at [496, 181] on icon at bounding box center [498, 180] width 5 height 5
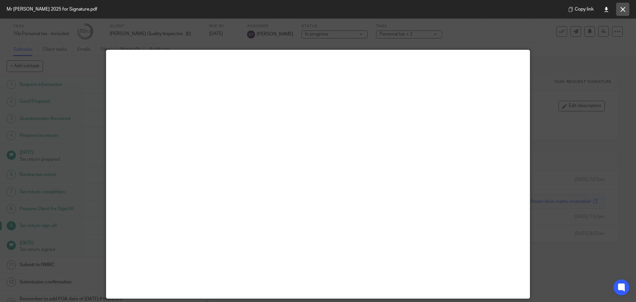
click at [622, 12] on icon at bounding box center [622, 9] width 5 height 5
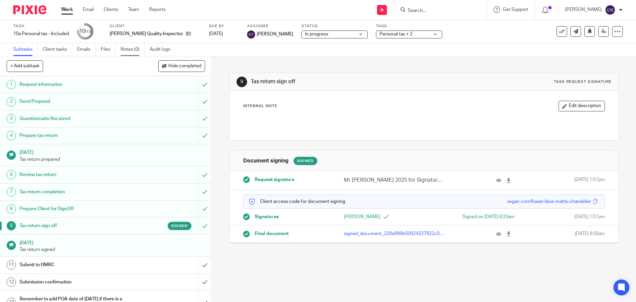
click at [140, 51] on link "Notes (0)" at bounding box center [133, 49] width 24 height 13
click at [200, 264] on input "submit" at bounding box center [106, 264] width 212 height 17
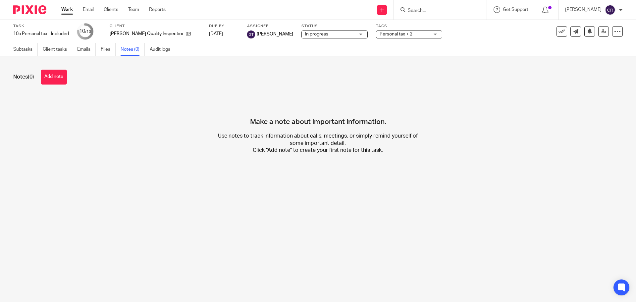
click at [69, 73] on div "Notes (0) Add note" at bounding box center [318, 77] width 610 height 15
click at [52, 74] on button "Add note" at bounding box center [54, 77] width 26 height 15
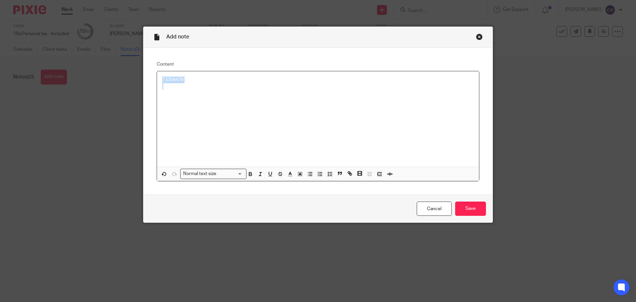
drag, startPoint x: 208, startPoint y: 80, endPoint x: 0, endPoint y: 53, distance: 209.8
click at [0, 53] on div "Add note Content 73356476 Normal text size Loading... Remove Edit Insert new vi…" at bounding box center [318, 151] width 636 height 302
click at [358, 143] on div at bounding box center [318, 118] width 322 height 95
click at [463, 206] on input "Save" at bounding box center [470, 208] width 31 height 14
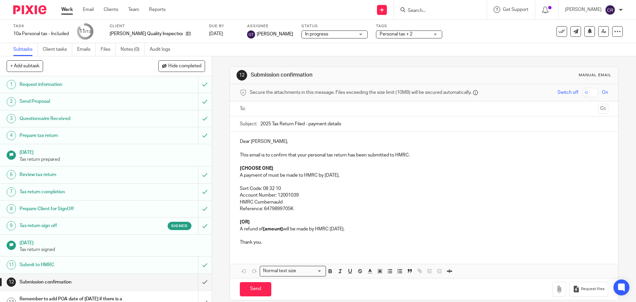
click at [264, 176] on p "A payment of must be made to HMRC by 31 January." at bounding box center [424, 175] width 368 height 7
click at [267, 176] on p "A payment of must be made to HMRC by 31 January." at bounding box center [424, 175] width 368 height 7
click at [364, 176] on p "A payment of £601.31 must be made to HMRC by 31 January." at bounding box center [424, 175] width 368 height 7
click at [383, 174] on p "A payment of £601.31 must be made to HMRC by 31 January 2026." at bounding box center [424, 175] width 368 height 7
click at [460, 173] on p "A payment of £601.31 must be made to HMRC by 31 January 2026. The another payme…" at bounding box center [424, 175] width 368 height 7
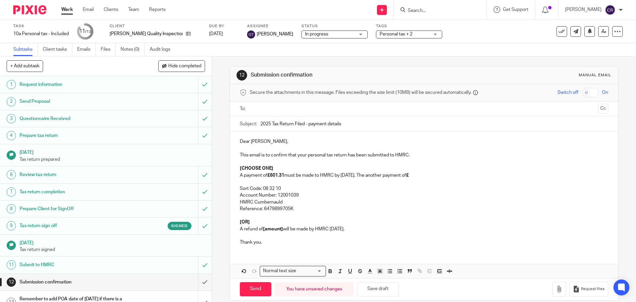
click at [429, 177] on p "A payment of £601.31 must be made to HMRC by 31 January 2026. The another payme…" at bounding box center [424, 175] width 368 height 7
click at [437, 175] on p "A payment of £601.31 must be made to HMRC by 31 January 2026. The another payme…" at bounding box center [424, 175] width 368 height 7
click at [473, 175] on p "A payment of £601.31 must be made to HMRC by 31 January 2026. The another payme…" at bounding box center [424, 175] width 368 height 7
click at [499, 179] on p at bounding box center [424, 182] width 368 height 7
click at [491, 175] on p "A payment of £601.31 must be made to HMRC by 31 January 2026. The another payme…" at bounding box center [424, 175] width 368 height 7
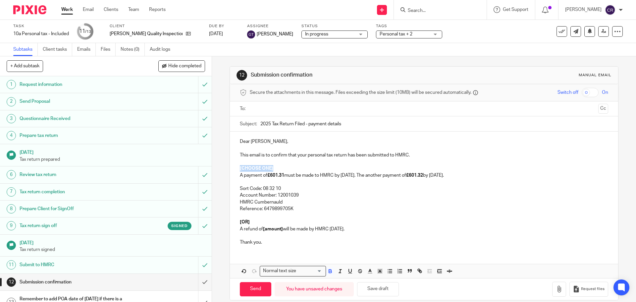
drag, startPoint x: 267, startPoint y: 169, endPoint x: 234, endPoint y: 169, distance: 32.8
click at [234, 169] on div "Dear Steven, This email is to confirm that your personal tax return has been su…" at bounding box center [424, 191] width 388 height 119
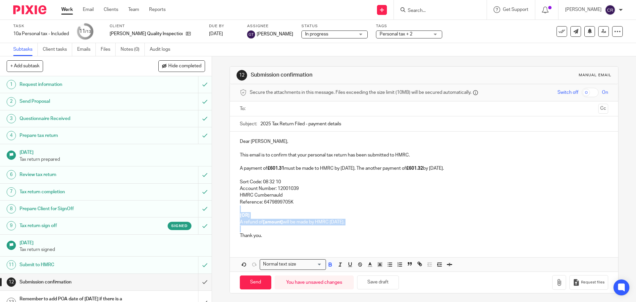
drag, startPoint x: 217, startPoint y: 224, endPoint x: 224, endPoint y: 212, distance: 13.8
click at [224, 212] on div "12 Submission confirmation Manual email Secure the attachments in this message.…" at bounding box center [424, 178] width 424 height 245
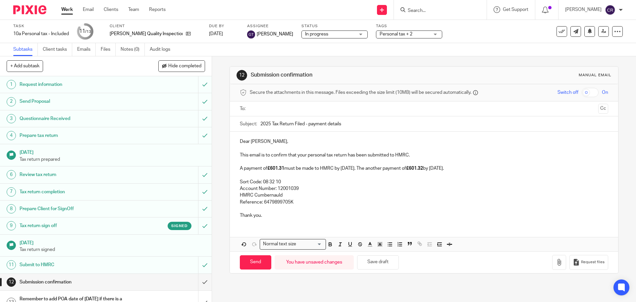
click at [333, 109] on input "text" at bounding box center [423, 109] width 343 height 8
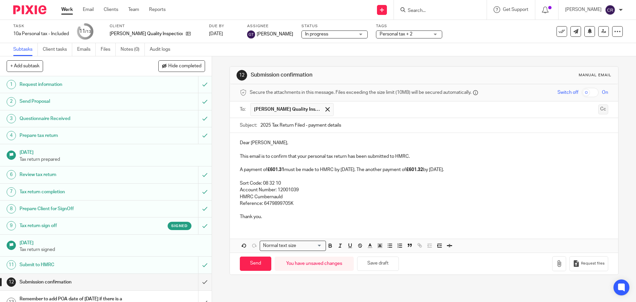
click at [598, 111] on button "Cc" at bounding box center [603, 109] width 10 height 10
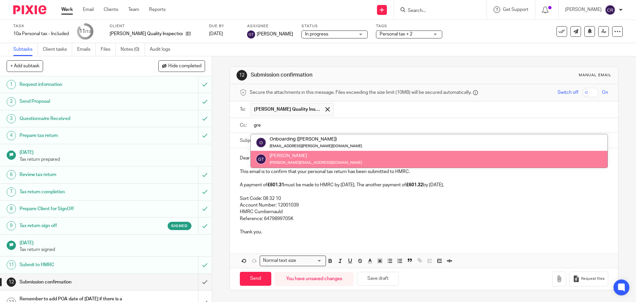
type input "gre"
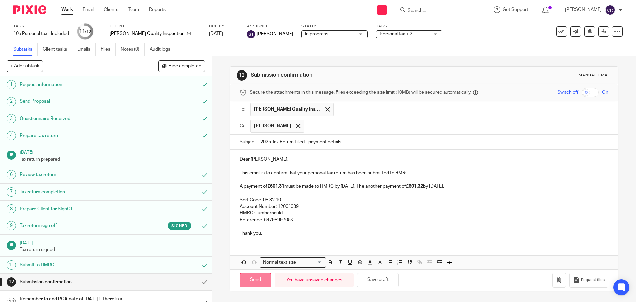
click at [251, 281] on input "Send" at bounding box center [255, 280] width 31 height 14
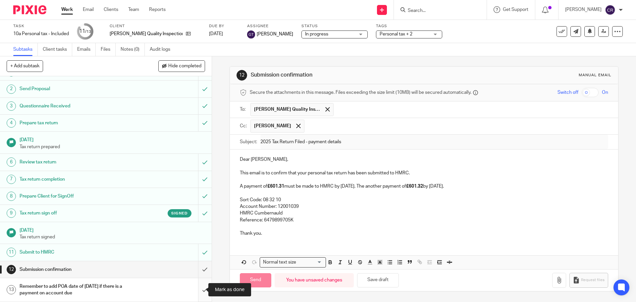
type input "Sent"
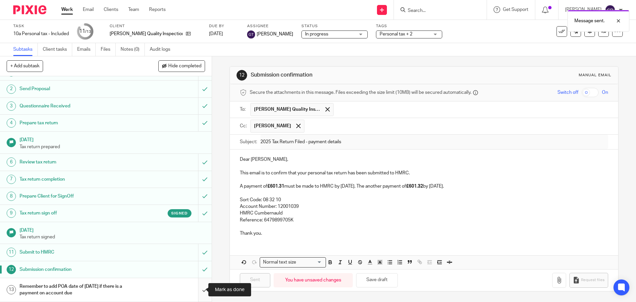
click at [201, 293] on input "submit" at bounding box center [106, 290] width 212 height 24
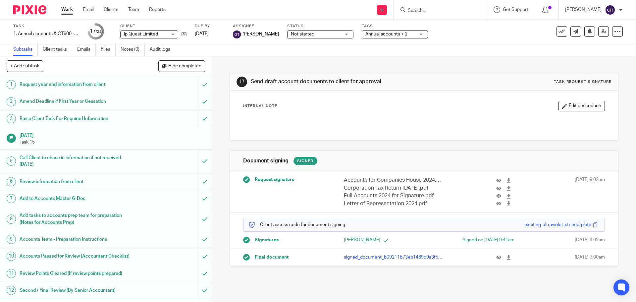
scroll to position [199, 0]
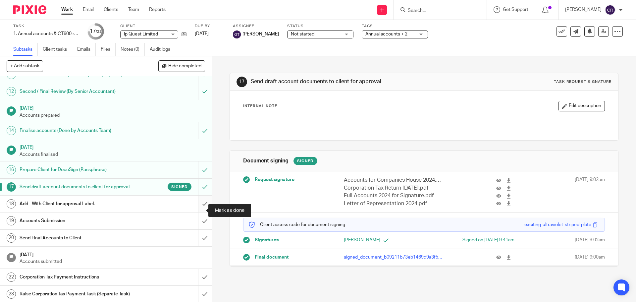
click at [196, 210] on input "submit" at bounding box center [106, 203] width 212 height 17
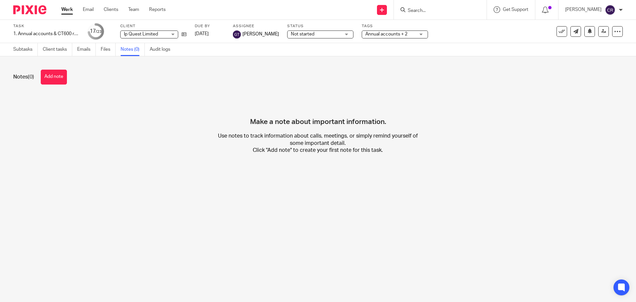
click at [51, 77] on button "Add note" at bounding box center [54, 77] width 26 height 15
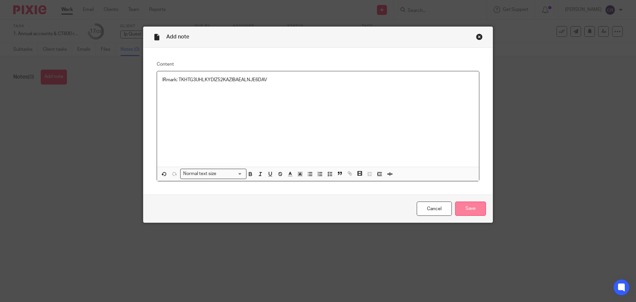
click at [469, 207] on input "Save" at bounding box center [470, 208] width 31 height 14
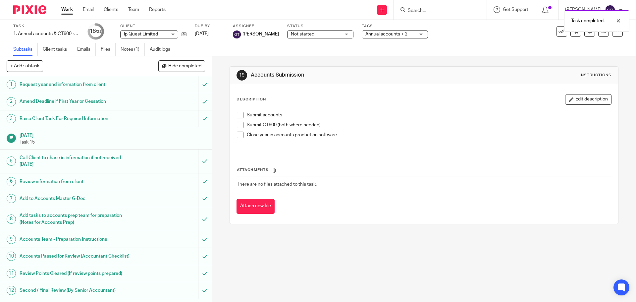
scroll to position [166, 0]
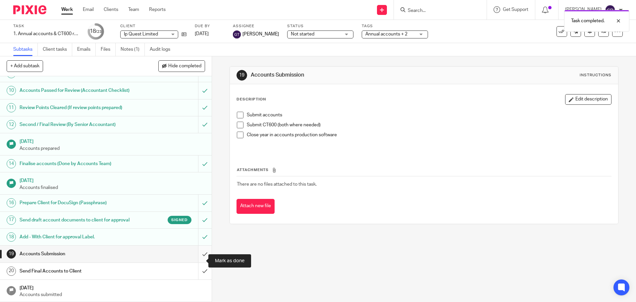
click at [200, 262] on input "submit" at bounding box center [106, 253] width 212 height 17
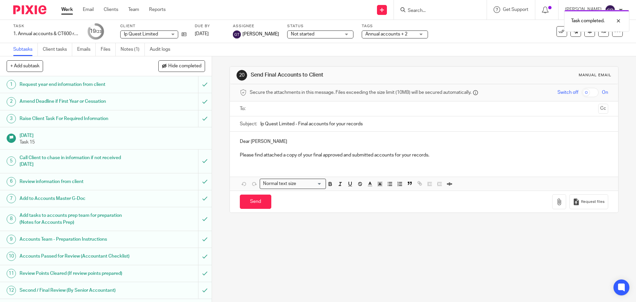
click at [314, 110] on input "text" at bounding box center [423, 109] width 343 height 8
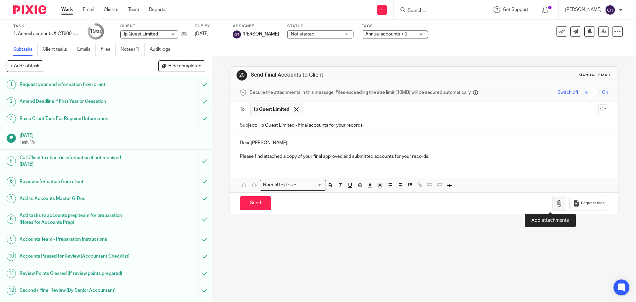
click at [552, 207] on button "button" at bounding box center [559, 203] width 14 height 15
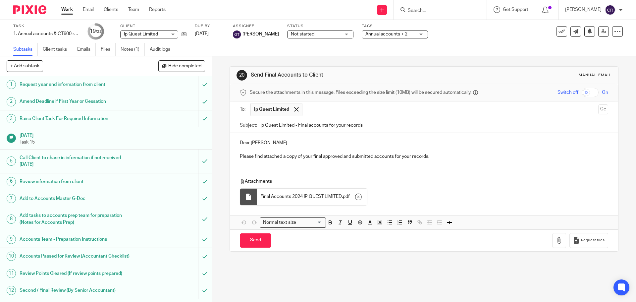
drag, startPoint x: 580, startPoint y: 94, endPoint x: 547, endPoint y: 107, distance: 35.6
click at [582, 95] on input "checkbox" at bounding box center [590, 92] width 17 height 9
click at [259, 239] on input "Send" at bounding box center [255, 240] width 31 height 14
checkbox input "false"
type input "Sent"
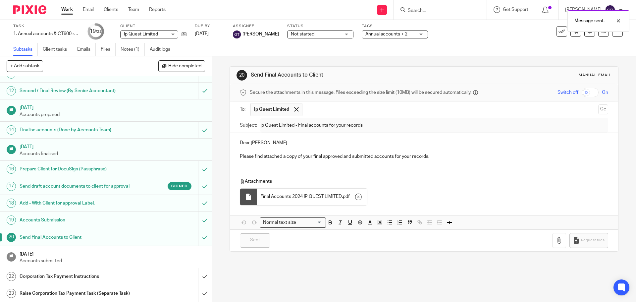
scroll to position [213, 0]
click at [199, 270] on input "submit" at bounding box center [106, 276] width 212 height 17
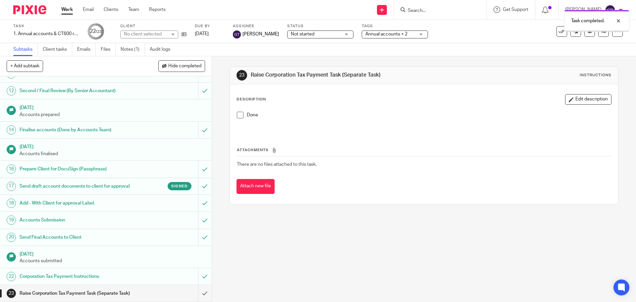
scroll to position [213, 0]
click at [197, 269] on input "submit" at bounding box center [106, 276] width 212 height 17
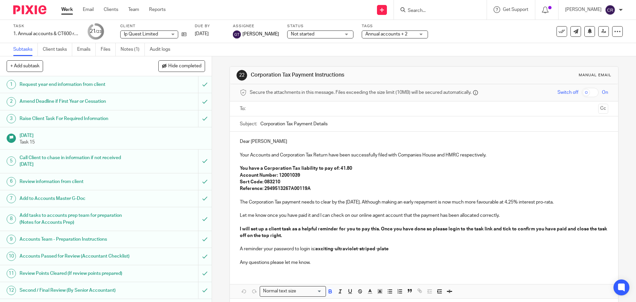
click at [338, 169] on strong "You have a Corporation Tax liability to pay of: 41.80" at bounding box center [296, 168] width 112 height 5
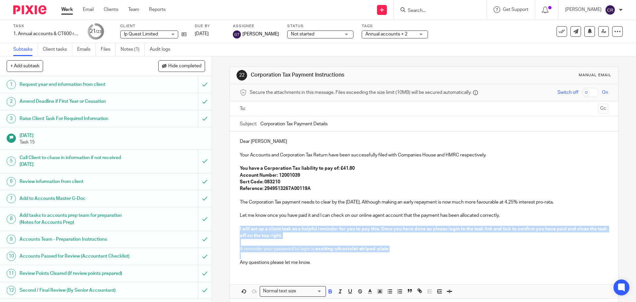
drag, startPoint x: 247, startPoint y: 255, endPoint x: 234, endPoint y: 228, distance: 29.9
click at [234, 228] on div "Dear Ben Your Accounts and Corporation Tax Return have been successfully filed …" at bounding box center [424, 201] width 388 height 139
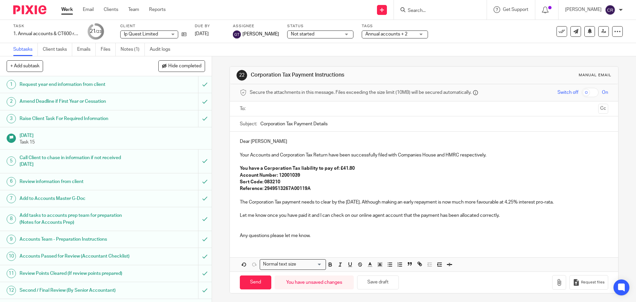
drag, startPoint x: 582, startPoint y: 202, endPoint x: 373, endPoint y: 203, distance: 208.7
click at [373, 203] on p "The Corporation Tax payment needs to clear by the 31 Aug 2025. Although making …" at bounding box center [424, 202] width 368 height 7
click at [247, 227] on p at bounding box center [424, 226] width 368 height 14
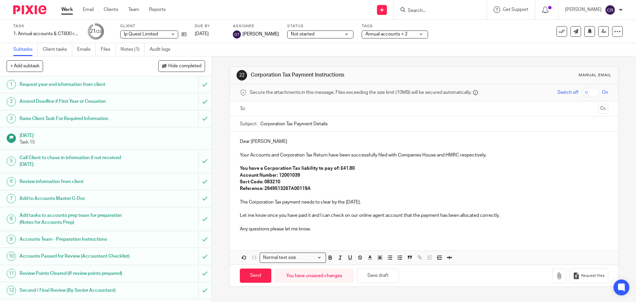
click at [296, 104] on ul at bounding box center [424, 108] width 348 height 11
click at [295, 110] on input "text" at bounding box center [423, 109] width 343 height 8
click at [600, 107] on div "To: Ip Quest Limited Ip Quest Limited Cc" at bounding box center [424, 109] width 388 height 17
click at [598, 108] on button "Cc" at bounding box center [603, 109] width 10 height 10
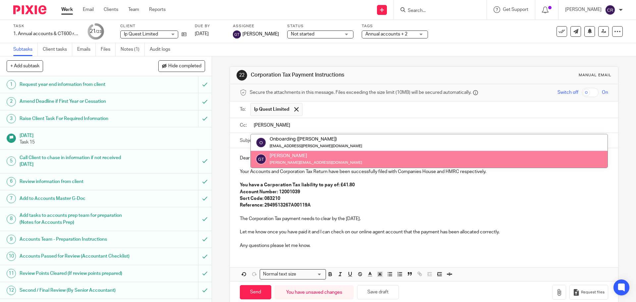
type input "greg"
click at [445, 169] on div "Dear Ben Your Accounts and Corporation Tax Return have been successfully filed …" at bounding box center [424, 201] width 388 height 106
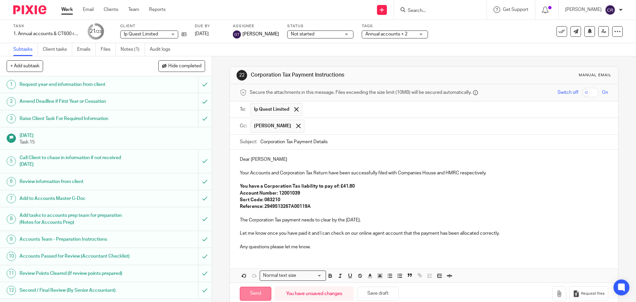
click at [240, 294] on input "Send" at bounding box center [255, 294] width 31 height 14
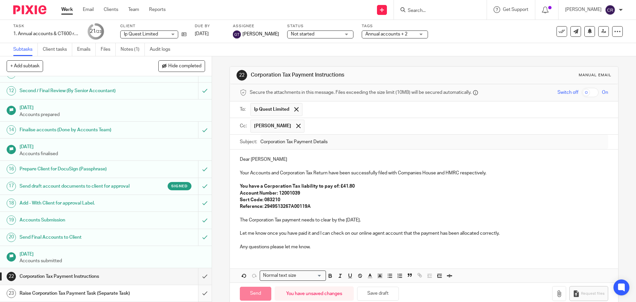
type input "Sent"
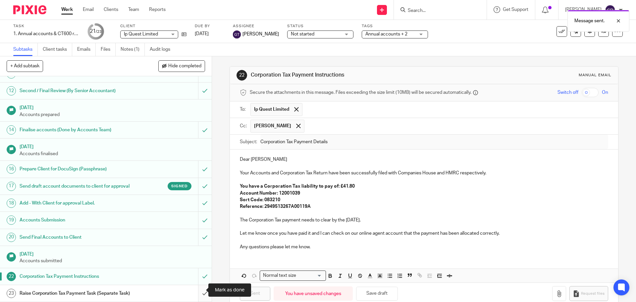
click at [198, 288] on input "submit" at bounding box center [106, 293] width 212 height 17
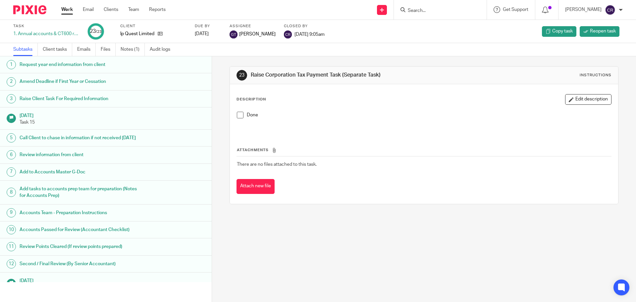
drag, startPoint x: 426, startPoint y: 8, endPoint x: 420, endPoint y: 10, distance: 6.3
click at [422, 9] on input "Search" at bounding box center [437, 11] width 60 height 6
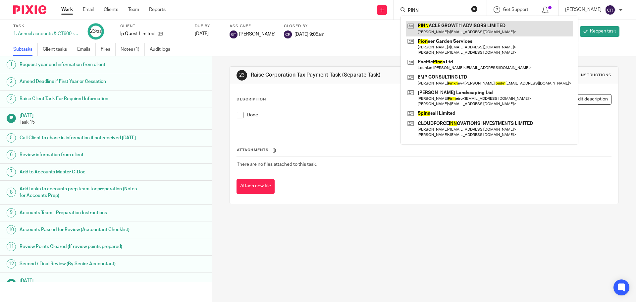
type input "PINN"
click at [427, 28] on link at bounding box center [489, 28] width 167 height 15
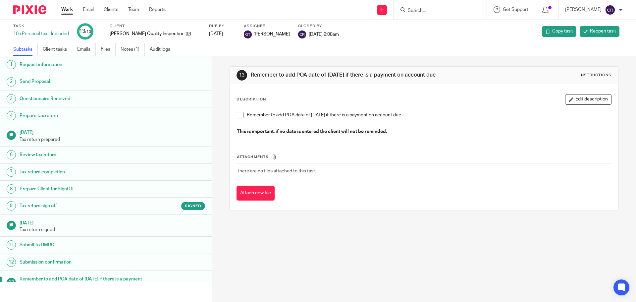
drag, startPoint x: 418, startPoint y: 11, endPoint x: 423, endPoint y: 17, distance: 8.0
click at [418, 11] on input "Search" at bounding box center [437, 11] width 60 height 6
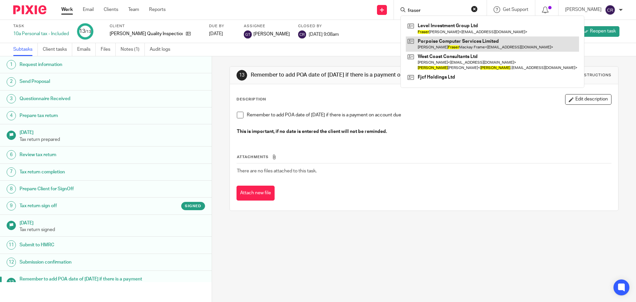
type input "fraser"
click at [459, 39] on link at bounding box center [492, 43] width 173 height 15
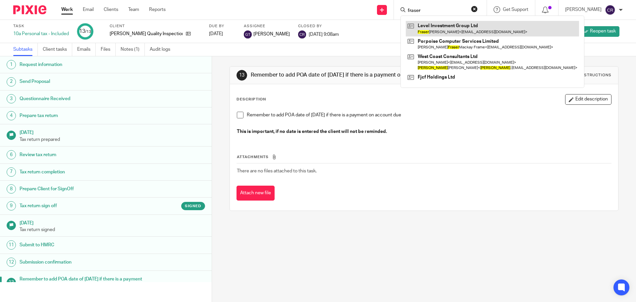
click at [463, 32] on link at bounding box center [492, 28] width 173 height 15
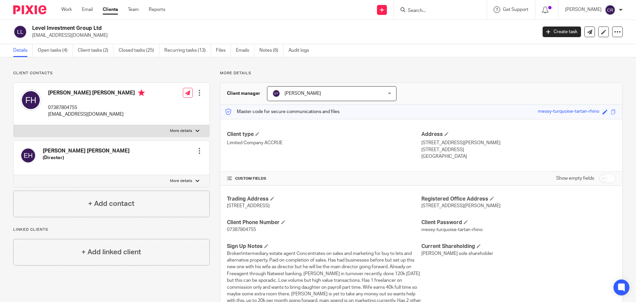
click at [67, 9] on link "Work" at bounding box center [66, 9] width 11 height 7
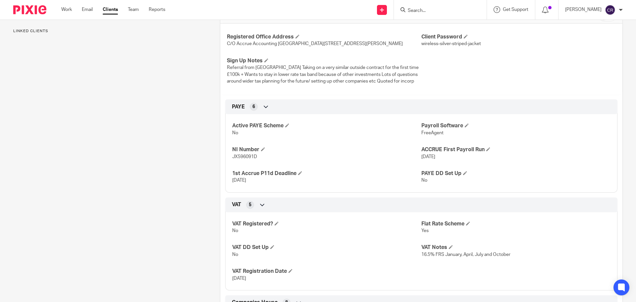
scroll to position [99, 0]
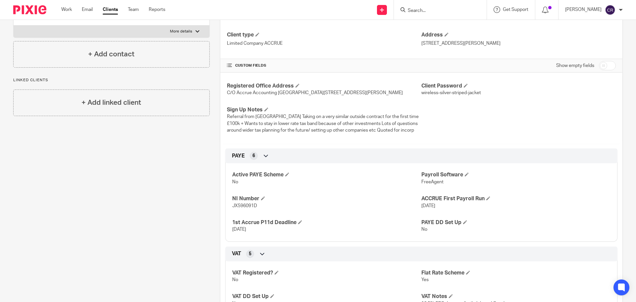
click at [599, 66] on input "checkbox" at bounding box center [607, 65] width 17 height 9
checkbox input "true"
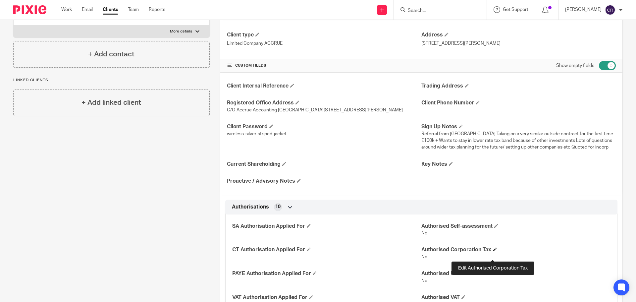
click at [493, 251] on span at bounding box center [495, 249] width 4 height 4
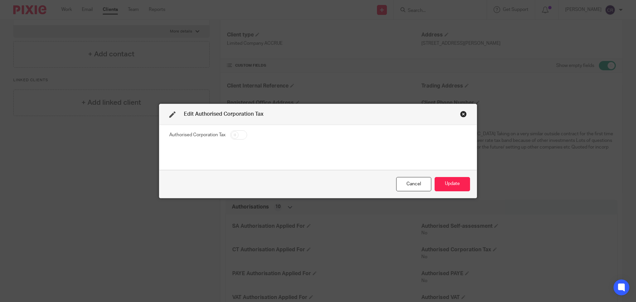
click at [242, 133] on input "checkbox" at bounding box center [238, 134] width 17 height 9
checkbox input "true"
click at [448, 184] on button "Update" at bounding box center [452, 184] width 35 height 14
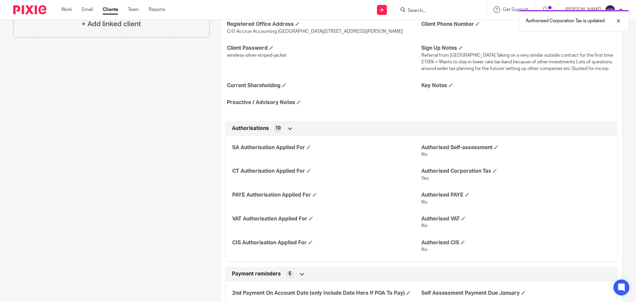
scroll to position [199, 0]
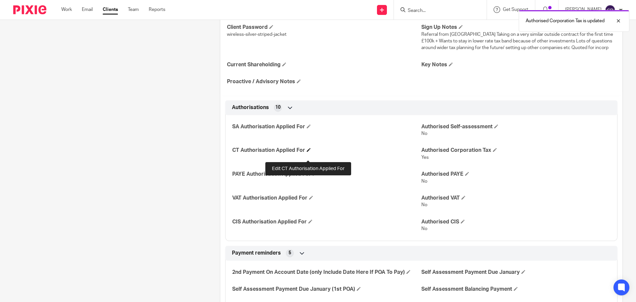
click at [307, 152] on span at bounding box center [309, 150] width 4 height 4
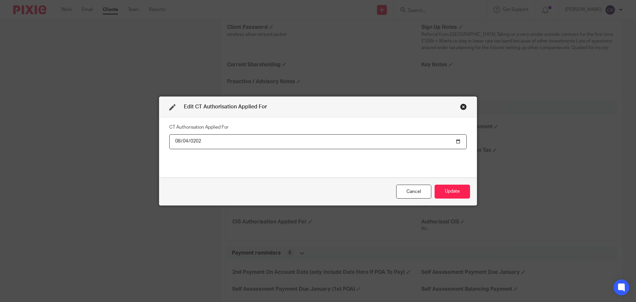
type input "2025-08-04"
click at [435, 185] on button "Update" at bounding box center [452, 192] width 35 height 14
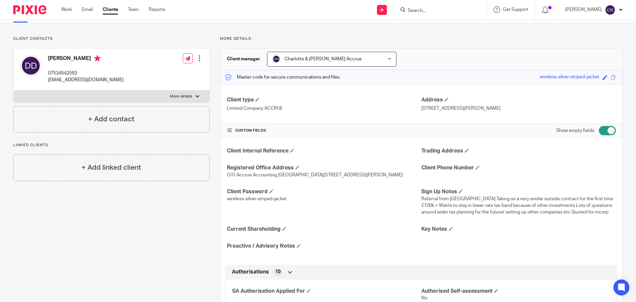
scroll to position [33, 0]
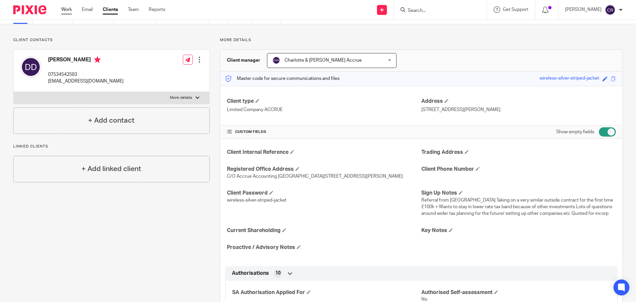
click at [68, 8] on link "Work" at bounding box center [66, 9] width 11 height 7
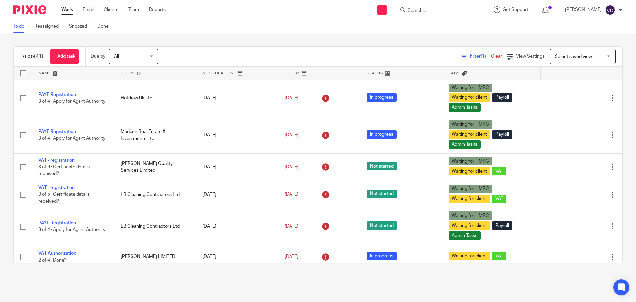
click at [420, 11] on input "Search" at bounding box center [437, 11] width 60 height 6
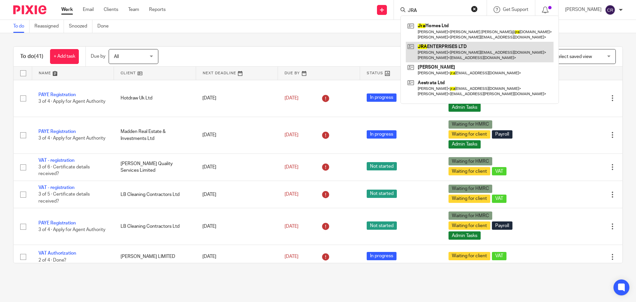
type input "JRA"
click at [444, 48] on link at bounding box center [480, 52] width 148 height 21
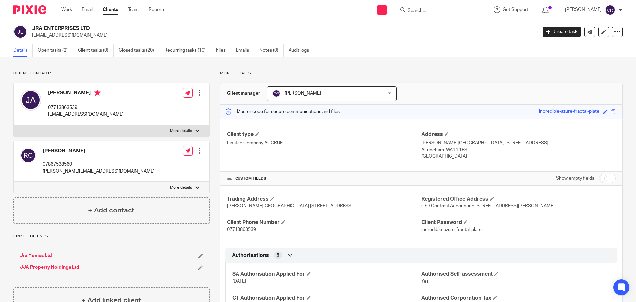
click at [425, 7] on form at bounding box center [442, 10] width 71 height 8
click at [424, 10] on form at bounding box center [442, 10] width 71 height 8
click at [420, 17] on div at bounding box center [440, 10] width 93 height 20
click at [422, 12] on input "Search" at bounding box center [437, 11] width 60 height 6
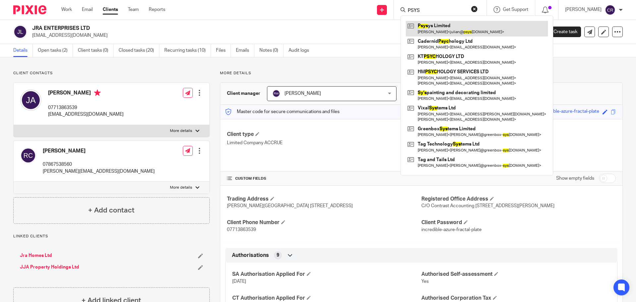
type input "PSYS"
click at [443, 28] on link at bounding box center [477, 28] width 142 height 15
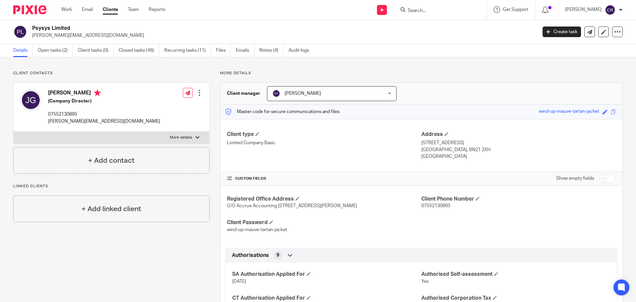
click at [426, 8] on input "Search" at bounding box center [437, 11] width 60 height 6
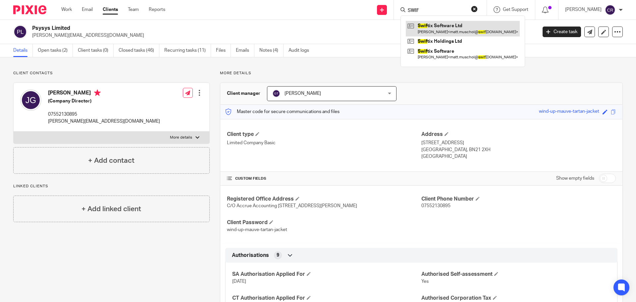
type input "SWIF"
click at [457, 23] on link at bounding box center [463, 28] width 114 height 15
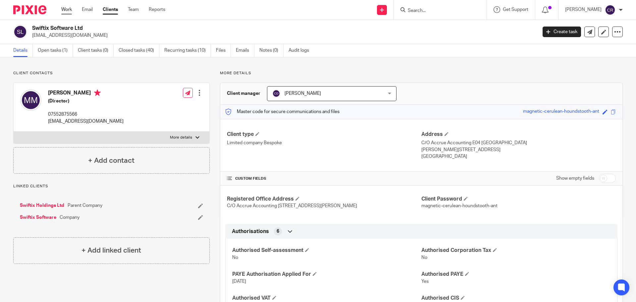
click at [61, 11] on link "Work" at bounding box center [66, 9] width 11 height 7
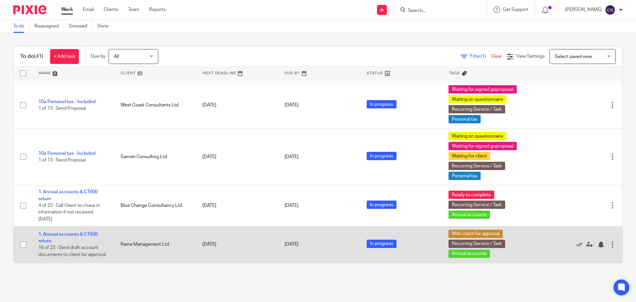
scroll to position [1351, 0]
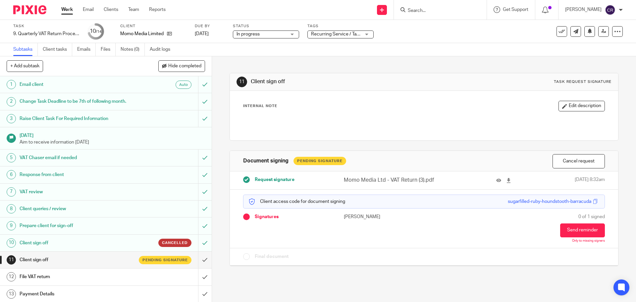
click at [350, 34] on span "Recurring Service / Task + 2" at bounding box center [339, 34] width 57 height 5
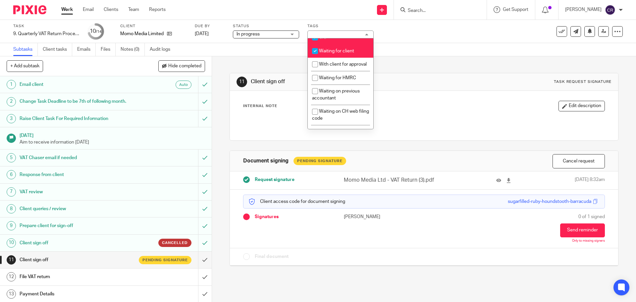
scroll to position [364, 0]
click at [345, 53] on span "Waiting for client" at bounding box center [336, 50] width 35 height 5
checkbox input "false"
click at [343, 66] on span "With client for approval" at bounding box center [343, 64] width 48 height 5
checkbox input "true"
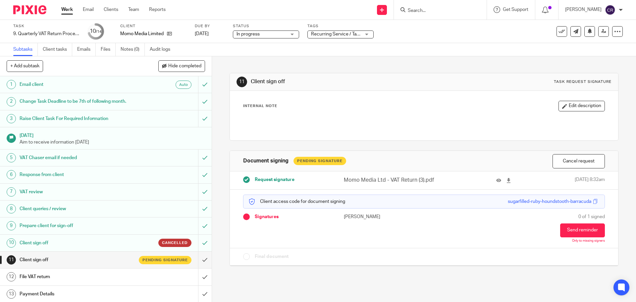
drag, startPoint x: 437, startPoint y: 75, endPoint x: 431, endPoint y: 2, distance: 73.5
click at [437, 75] on div "11 Client sign off Task request signature" at bounding box center [424, 82] width 388 height 18
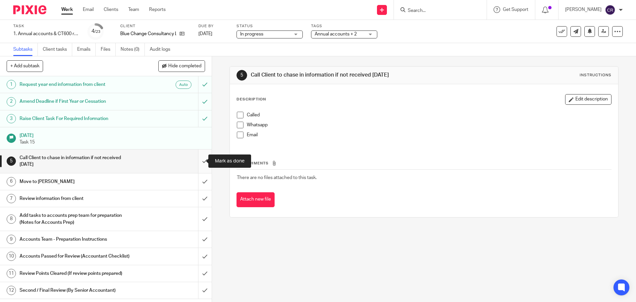
click at [197, 162] on input "submit" at bounding box center [106, 161] width 212 height 24
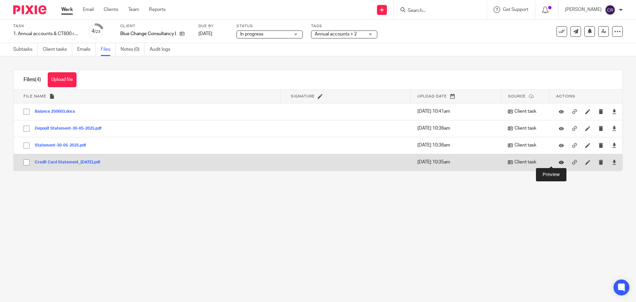
click at [559, 163] on icon at bounding box center [561, 162] width 5 height 5
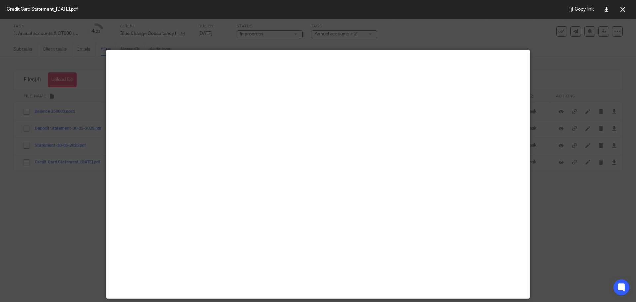
click at [620, 9] on button at bounding box center [622, 9] width 13 height 13
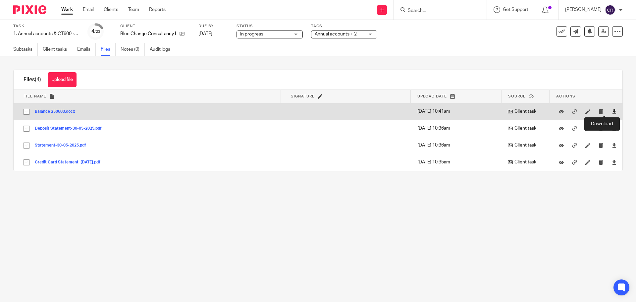
click at [612, 112] on icon at bounding box center [614, 111] width 5 height 5
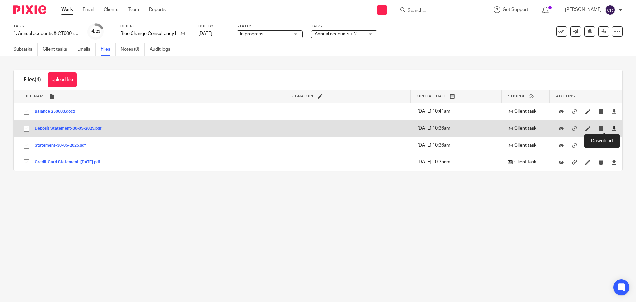
click at [612, 126] on icon at bounding box center [614, 128] width 5 height 5
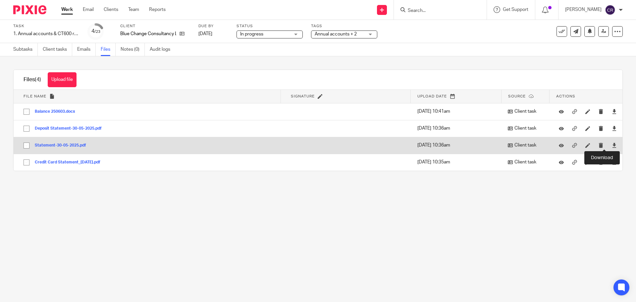
drag, startPoint x: 603, startPoint y: 143, endPoint x: 609, endPoint y: 146, distance: 6.8
click at [612, 143] on icon at bounding box center [614, 145] width 5 height 5
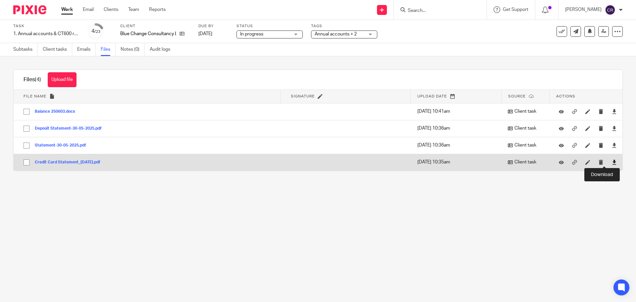
click at [612, 164] on icon at bounding box center [614, 162] width 5 height 5
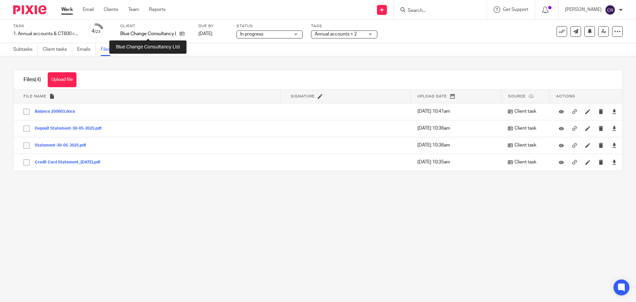
click at [127, 34] on p "Blue Change Consultancy Ltd" at bounding box center [148, 33] width 56 height 7
copy div "Blue Change Consultancy Ltd"
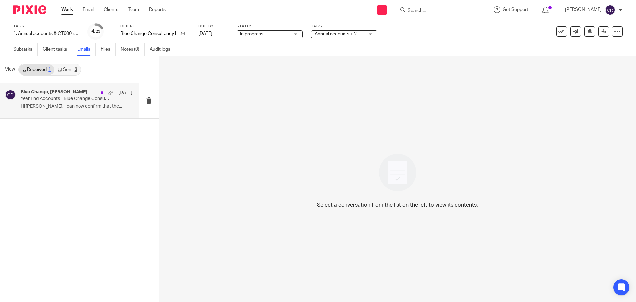
click at [57, 95] on div "Blue Change, [PERSON_NAME] [DATE]" at bounding box center [77, 92] width 112 height 7
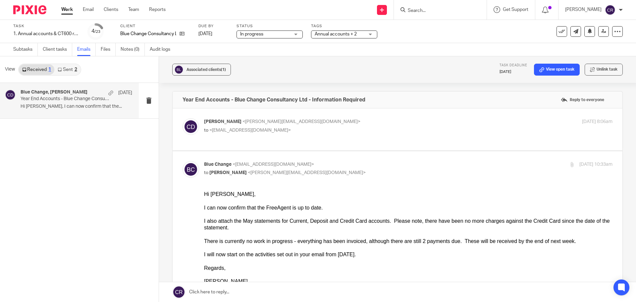
click at [349, 131] on p "to <[EMAIL_ADDRESS][DOMAIN_NAME]>" at bounding box center [340, 130] width 272 height 7
checkbox input "true"
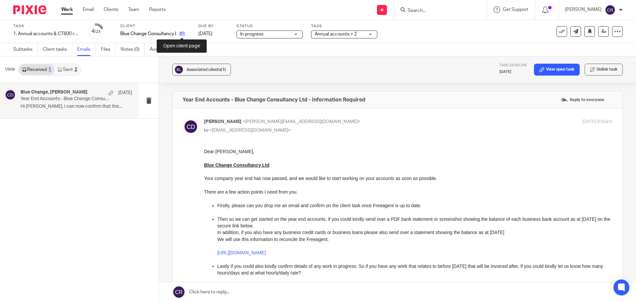
click at [184, 34] on icon at bounding box center [182, 33] width 5 height 5
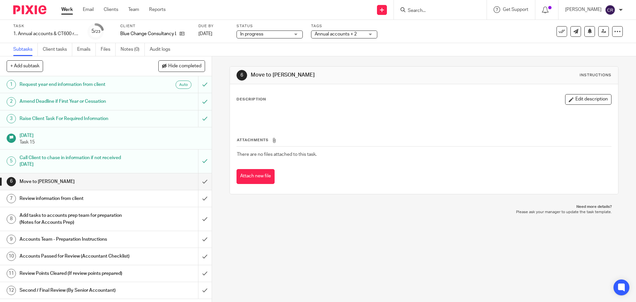
click at [441, 8] on input "Search" at bounding box center [437, 11] width 60 height 6
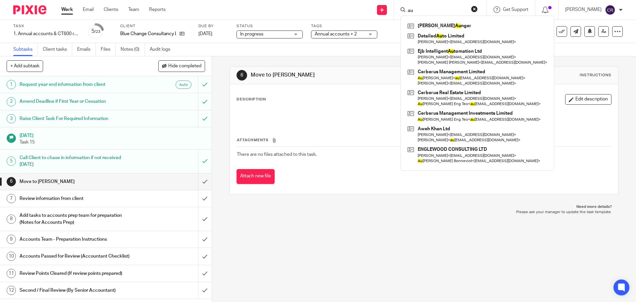
type input "au"
click at [334, 34] on span "Annual accounts + 2" at bounding box center [336, 34] width 42 height 5
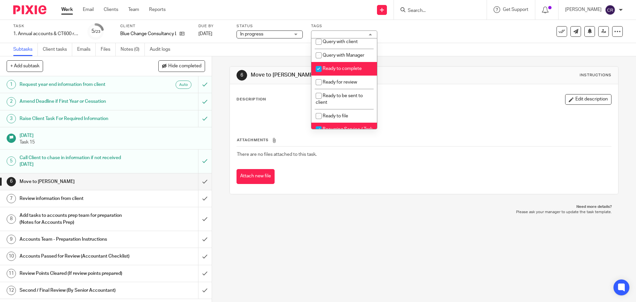
click at [335, 71] on span "Ready to complete" at bounding box center [342, 68] width 39 height 5
checkbox input "false"
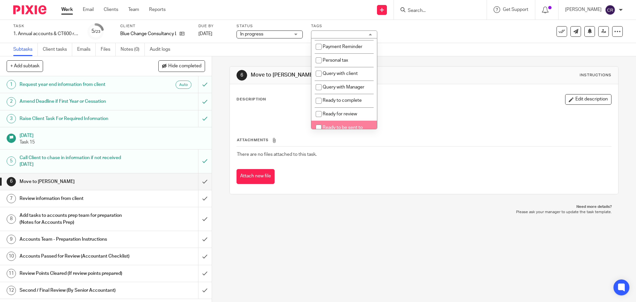
scroll to position [199, 0]
click at [353, 90] on span "Query with Manager" at bounding box center [344, 88] width 42 height 5
checkbox input "true"
drag, startPoint x: 440, startPoint y: 98, endPoint x: 411, endPoint y: 72, distance: 38.7
click at [440, 98] on div "Description Edit description" at bounding box center [424, 99] width 375 height 11
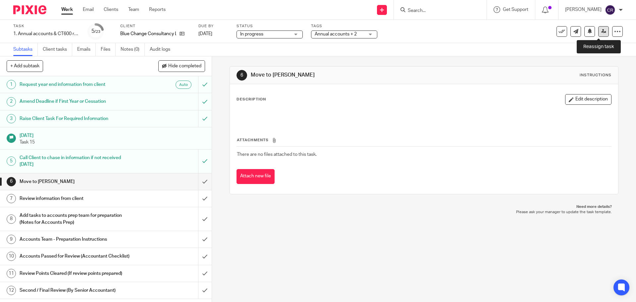
click at [601, 35] on link at bounding box center [603, 31] width 11 height 11
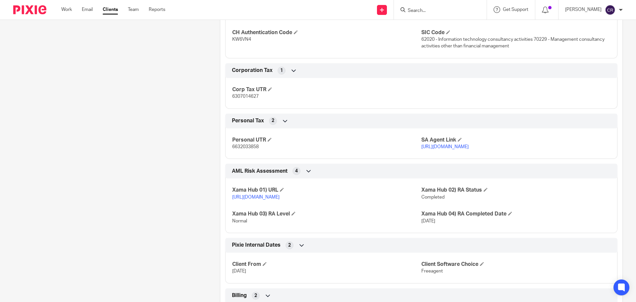
scroll to position [696, 0]
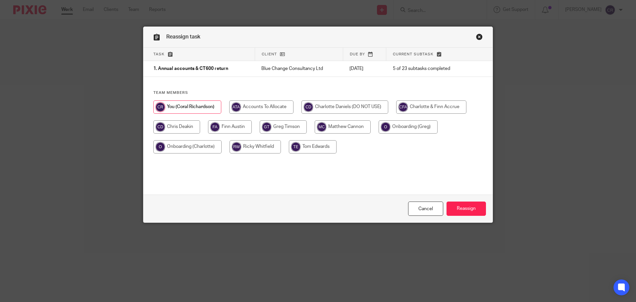
drag, startPoint x: 195, startPoint y: 126, endPoint x: 310, endPoint y: 175, distance: 125.7
click at [193, 127] on input "radio" at bounding box center [176, 126] width 47 height 13
radio input "true"
click at [465, 206] on input "Reassign" at bounding box center [466, 208] width 39 height 14
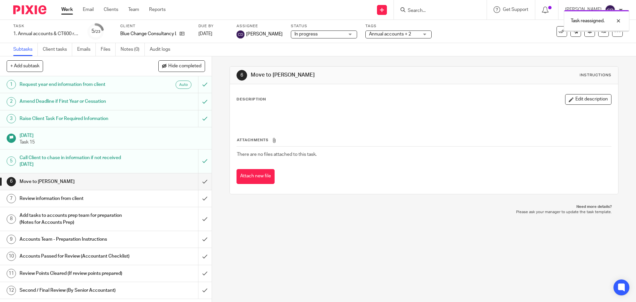
click at [420, 10] on div "Task reassigned." at bounding box center [473, 19] width 311 height 25
click at [425, 7] on div "Task reassigned." at bounding box center [473, 19] width 311 height 25
click at [618, 20] on div at bounding box center [614, 21] width 18 height 8
click at [440, 5] on div at bounding box center [440, 10] width 93 height 20
click at [421, 7] on form at bounding box center [442, 10] width 71 height 8
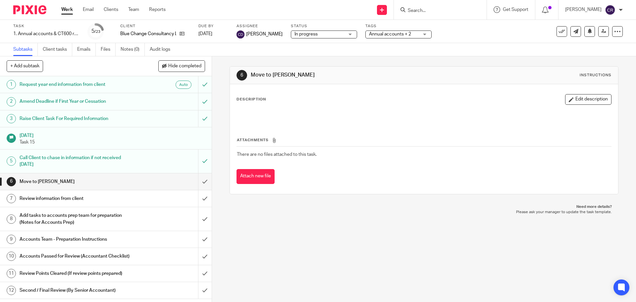
click at [415, 11] on input "Search" at bounding box center [437, 11] width 60 height 6
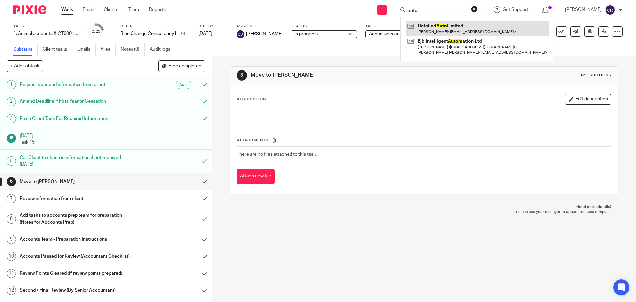
type input "autoi"
click at [457, 30] on link at bounding box center [477, 28] width 143 height 15
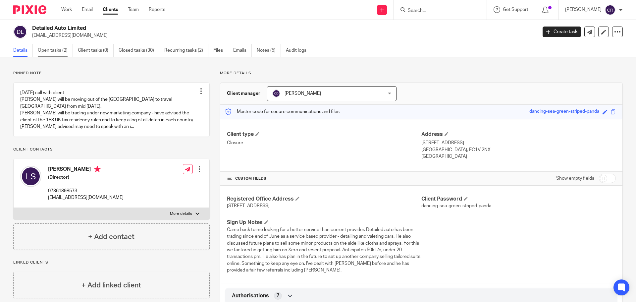
click at [44, 52] on link "Open tasks (2)" at bounding box center [55, 50] width 35 height 13
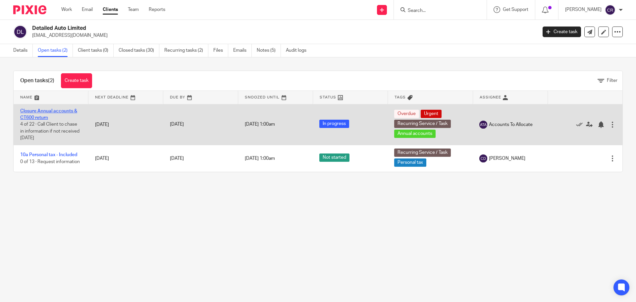
click at [48, 110] on link "Closure Annual accounts & CT600 return" at bounding box center [48, 114] width 57 height 11
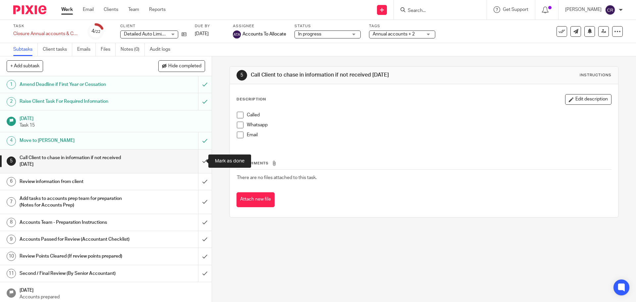
click at [200, 159] on input "submit" at bounding box center [106, 161] width 212 height 24
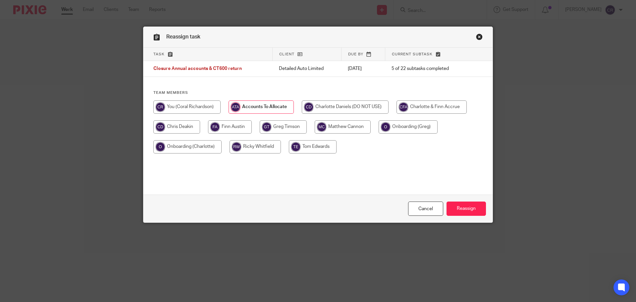
click at [180, 105] on input "radio" at bounding box center [186, 106] width 67 height 13
radio input "true"
click at [463, 209] on input "Reassign" at bounding box center [466, 208] width 39 height 14
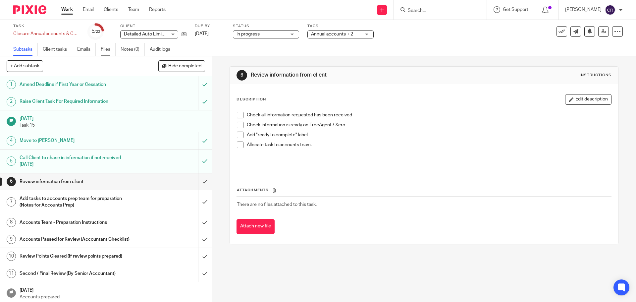
click at [109, 46] on link "Files" at bounding box center [108, 49] width 15 height 13
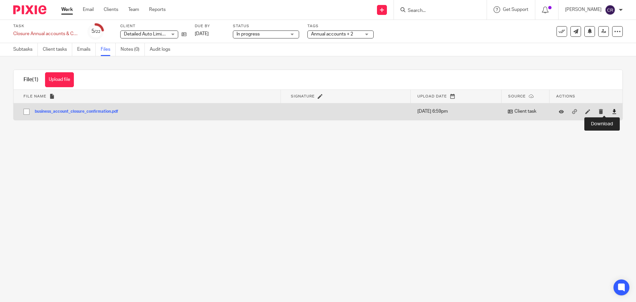
click at [612, 113] on icon at bounding box center [614, 111] width 5 height 5
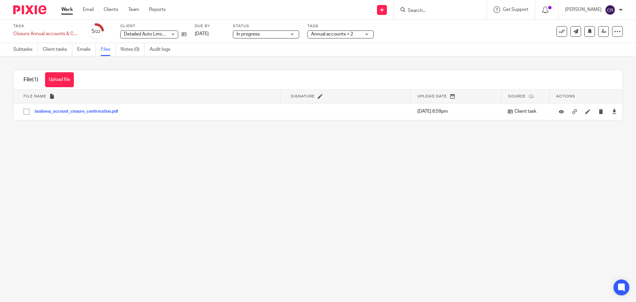
click at [150, 32] on span "Detailed Auto Limited" at bounding box center [146, 34] width 45 height 5
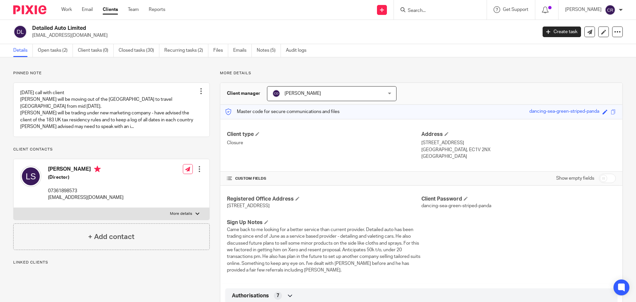
click at [48, 27] on h2 "Detailed Auto Limited" at bounding box center [232, 28] width 401 height 7
click at [48, 26] on h2 "Detailed Auto Limited" at bounding box center [232, 28] width 401 height 7
click at [49, 27] on h2 "Detailed Auto Limited" at bounding box center [232, 28] width 401 height 7
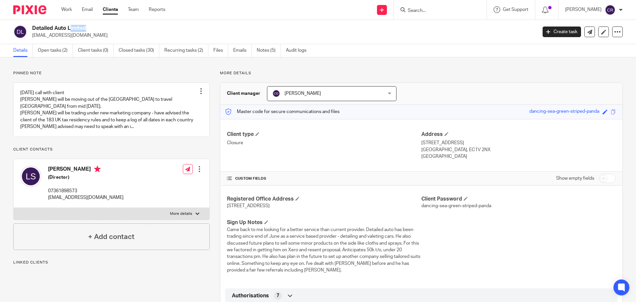
click at [50, 27] on h2 "Detailed Auto Limited" at bounding box center [232, 28] width 401 height 7
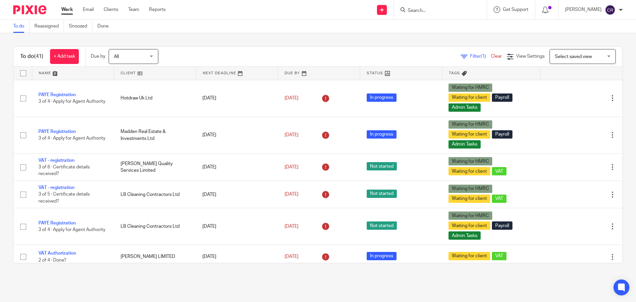
click at [440, 13] on input "Search" at bounding box center [437, 11] width 60 height 6
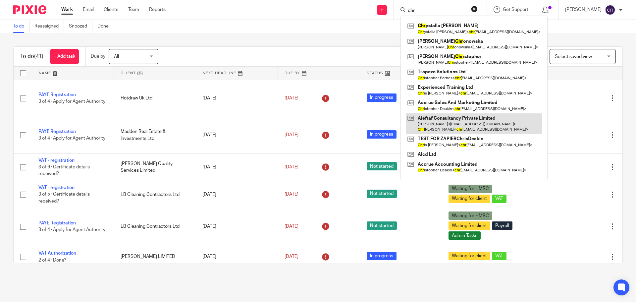
type input "chr"
click at [445, 125] on link at bounding box center [474, 123] width 136 height 21
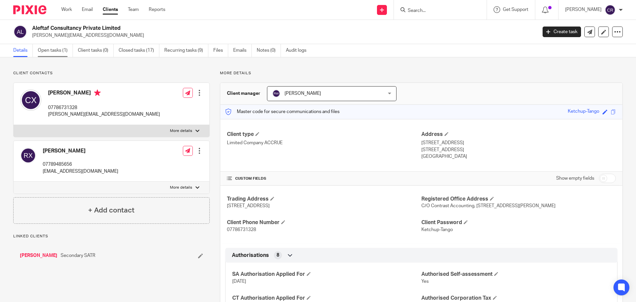
click at [55, 53] on link "Open tasks (1)" at bounding box center [55, 50] width 35 height 13
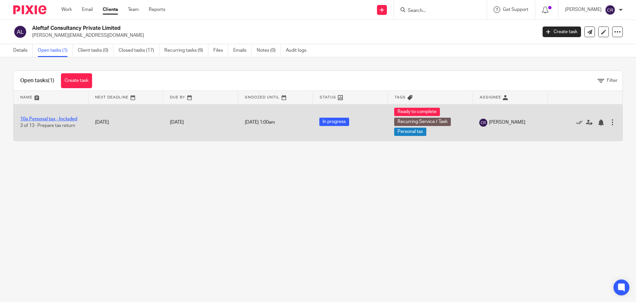
click at [67, 118] on link "10a Personal tax - Included" at bounding box center [48, 119] width 57 height 5
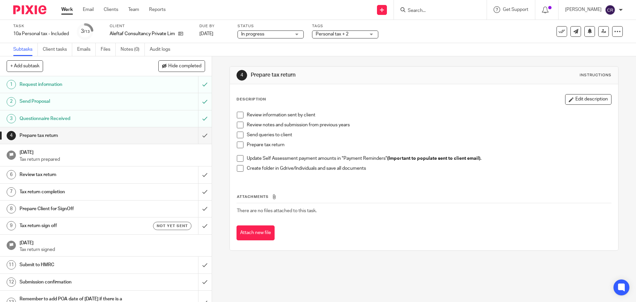
click at [66, 11] on link "Work" at bounding box center [67, 9] width 12 height 7
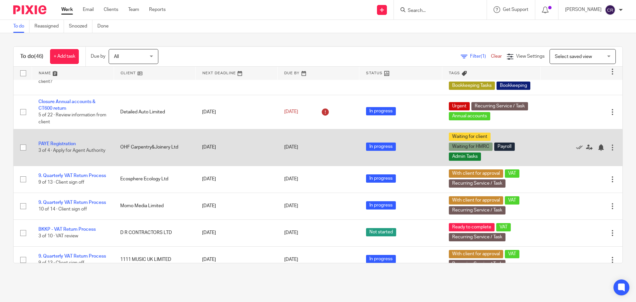
scroll to position [398, 0]
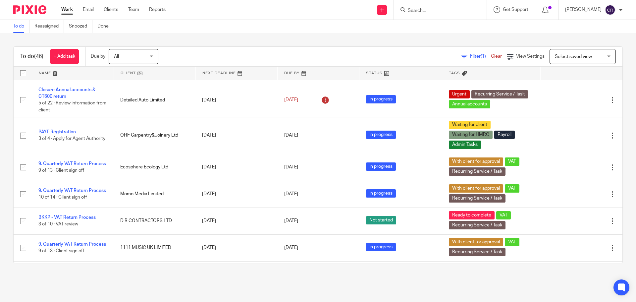
click at [419, 10] on input "Search" at bounding box center [437, 11] width 60 height 6
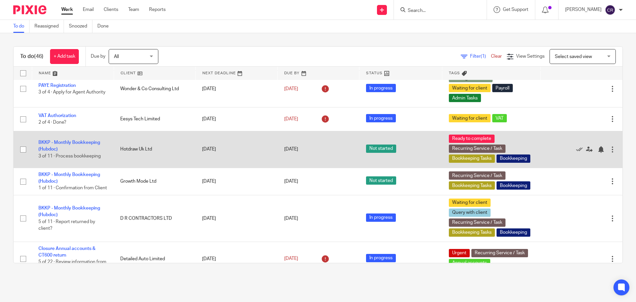
scroll to position [232, 0]
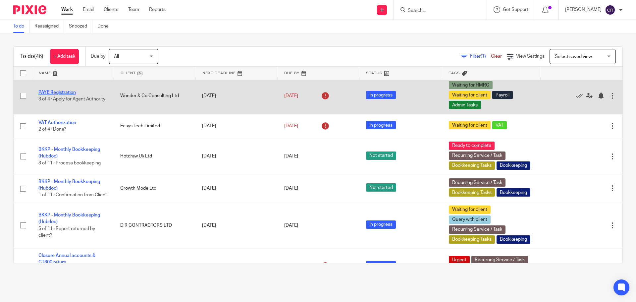
click at [60, 87] on td "PAYE Registration 3 of 4 · Apply for Agent Authority" at bounding box center [73, 96] width 82 height 37
click at [60, 90] on link "PAYE Registration" at bounding box center [56, 92] width 37 height 5
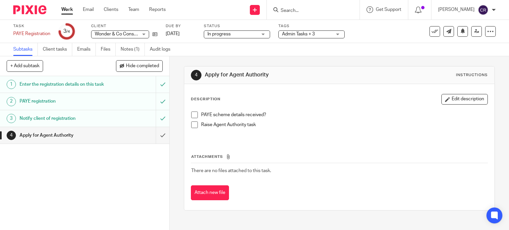
click at [78, 87] on h1 "Enter the registration details on this task" at bounding box center [63, 85] width 86 height 10
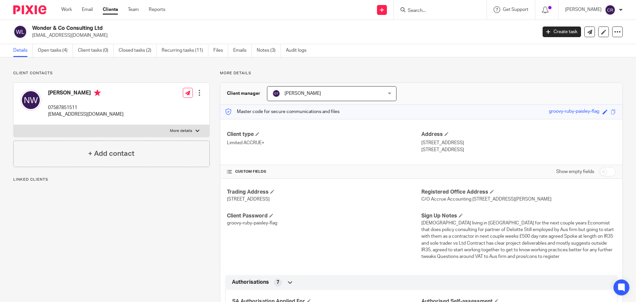
drag, startPoint x: 600, startPoint y: 170, endPoint x: 571, endPoint y: 172, distance: 29.5
click at [600, 170] on input "checkbox" at bounding box center [607, 171] width 17 height 9
checkbox input "true"
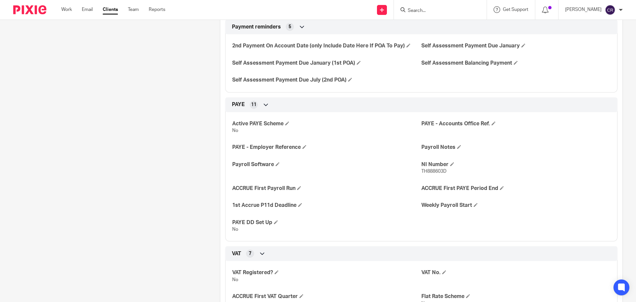
scroll to position [464, 0]
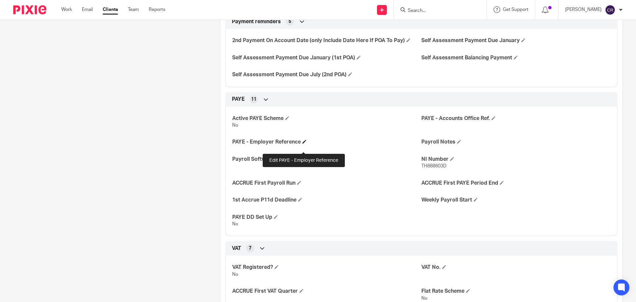
click at [304, 143] on span at bounding box center [304, 141] width 4 height 4
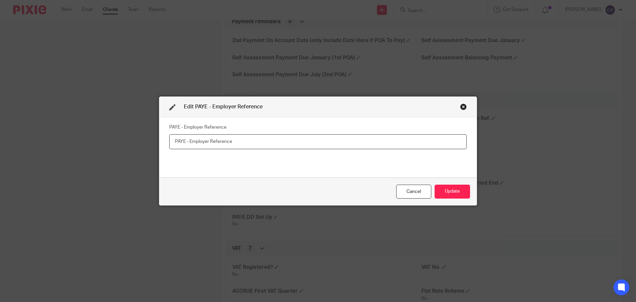
click at [185, 142] on input "text" at bounding box center [317, 141] width 297 height 15
paste input "120/WE99685"
type input "120/WE99685"
click at [445, 192] on button "Update" at bounding box center [452, 192] width 35 height 14
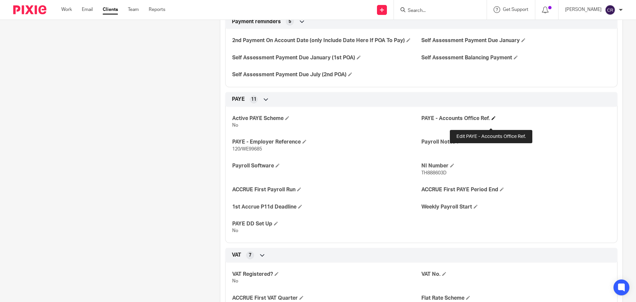
click at [492, 120] on span at bounding box center [494, 118] width 4 height 4
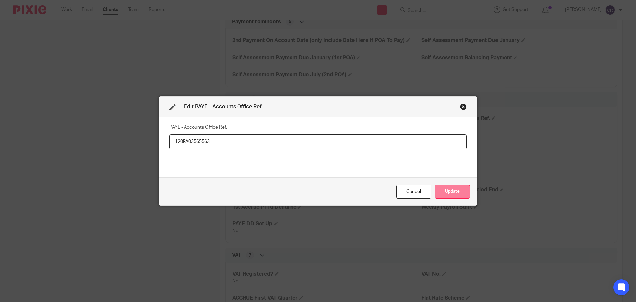
type input "120PA03565563"
click at [464, 189] on button "Update" at bounding box center [452, 192] width 35 height 14
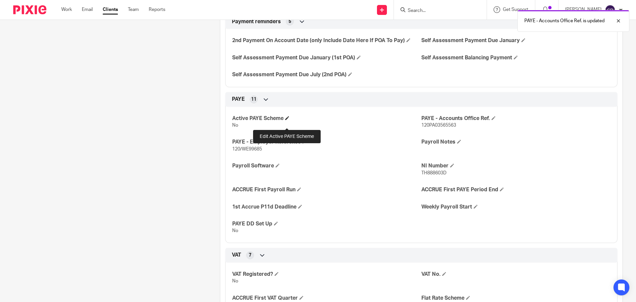
click at [286, 120] on span at bounding box center [287, 118] width 4 height 4
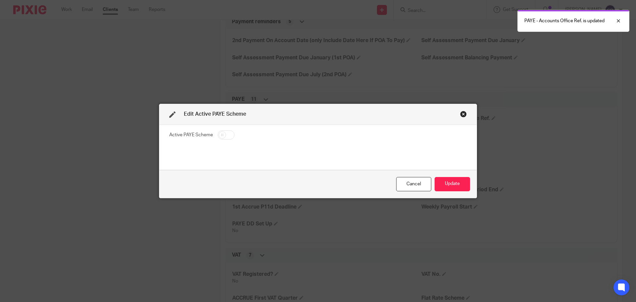
click at [227, 137] on input "checkbox" at bounding box center [226, 134] width 17 height 9
checkbox input "true"
click at [449, 183] on button "Update" at bounding box center [452, 184] width 35 height 14
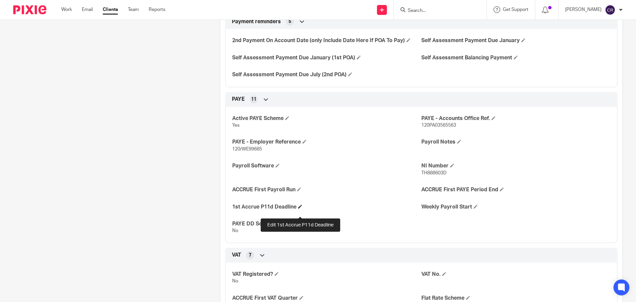
click at [300, 208] on span at bounding box center [300, 206] width 4 height 4
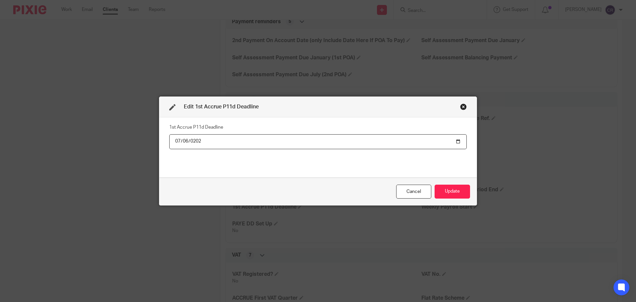
type input "2026-07-06"
click at [435, 185] on button "Update" at bounding box center [452, 192] width 35 height 14
click at [447, 194] on button "Update" at bounding box center [452, 192] width 35 height 14
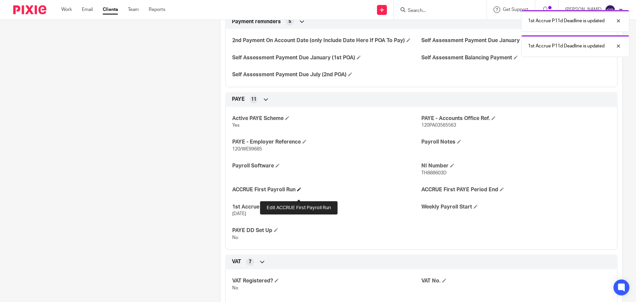
click at [299, 191] on span at bounding box center [299, 189] width 4 height 4
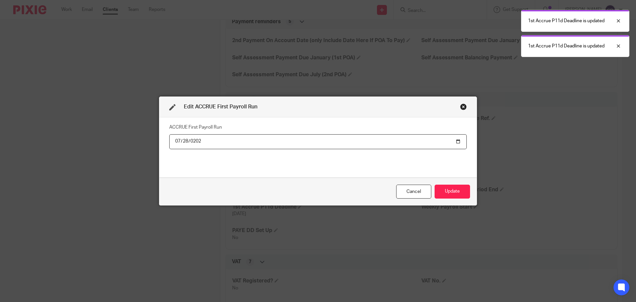
type input "2025-07-28"
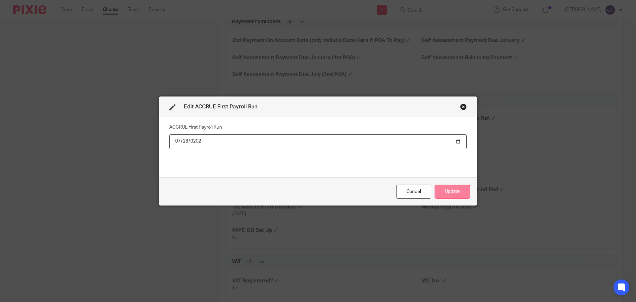
click at [449, 189] on button "Update" at bounding box center [452, 192] width 35 height 14
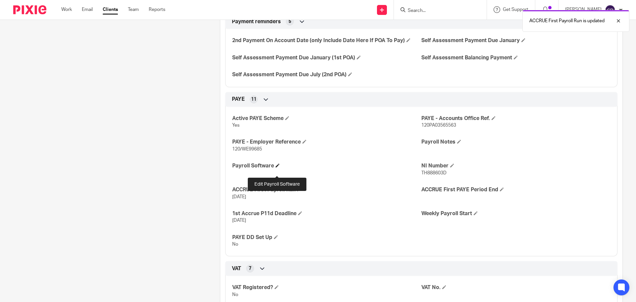
click at [277, 167] on span at bounding box center [278, 165] width 4 height 4
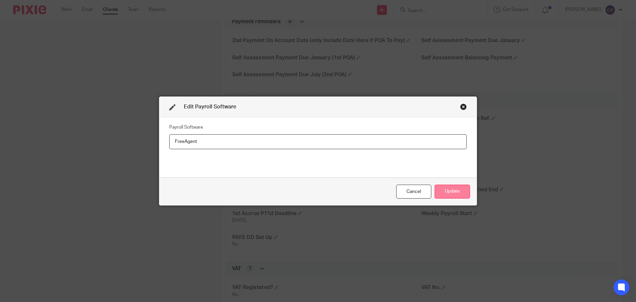
type input "FreeAgent"
click at [443, 190] on button "Update" at bounding box center [452, 192] width 35 height 14
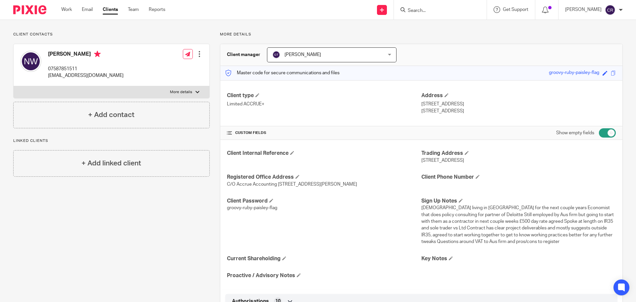
scroll to position [0, 0]
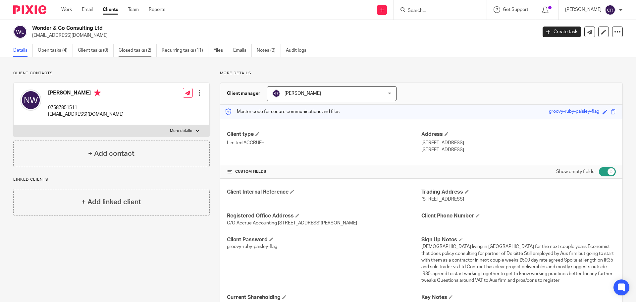
click at [146, 51] on link "Closed tasks (2)" at bounding box center [138, 50] width 38 height 13
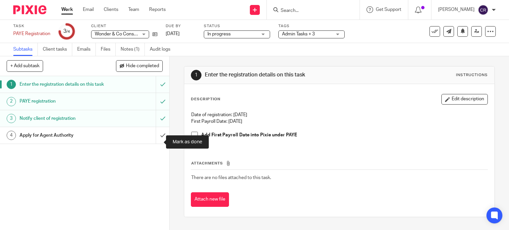
drag, startPoint x: 157, startPoint y: 144, endPoint x: 165, endPoint y: 124, distance: 21.3
click at [157, 144] on input "submit" at bounding box center [84, 135] width 169 height 17
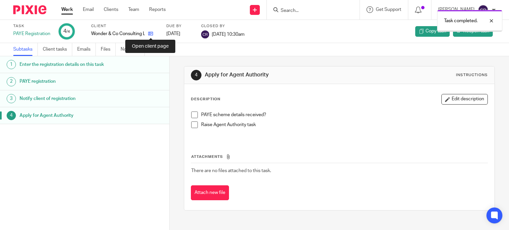
click at [152, 35] on icon at bounding box center [150, 33] width 5 height 5
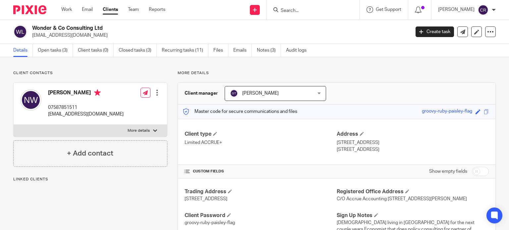
click at [58, 57] on div "Details Open tasks (3) Client tasks (0) Closed tasks (3) Recurring tasks (11) F…" at bounding box center [254, 50] width 509 height 13
click at [58, 49] on link "Open tasks (3)" at bounding box center [55, 50] width 35 height 13
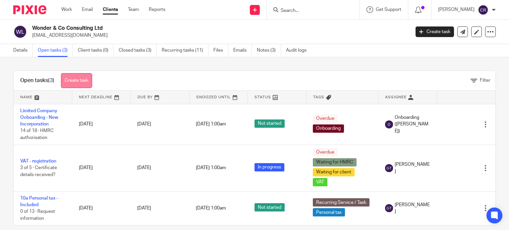
click at [77, 79] on link "Create task" at bounding box center [76, 80] width 31 height 15
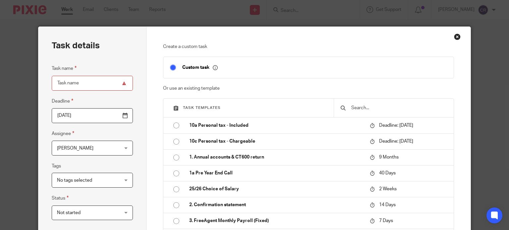
click at [374, 107] on input "text" at bounding box center [398, 107] width 96 height 7
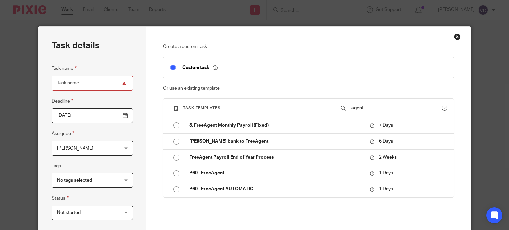
type input "agent"
click at [442, 108] on button at bounding box center [444, 108] width 5 height 5
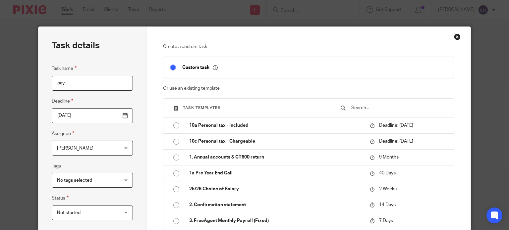
type input "paye"
drag, startPoint x: 78, startPoint y: 79, endPoint x: 21, endPoint y: 83, distance: 57.1
click at [38, 83] on div "Task details Task name paye Deadline 2025-08-18 Assignee Coral Richardson Coral…" at bounding box center [92, 185] width 108 height 316
click at [359, 111] on input "text" at bounding box center [398, 107] width 96 height 7
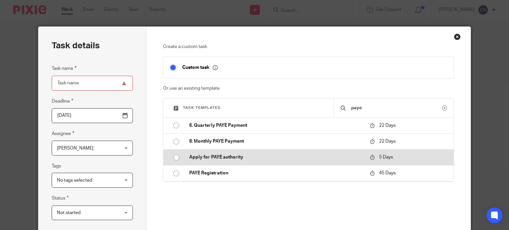
type input "paye"
click at [270, 160] on p "Apply for PAYE authority" at bounding box center [276, 157] width 174 height 7
type input "2025-08-23"
type input "Apply for PAYE authority"
checkbox input "false"
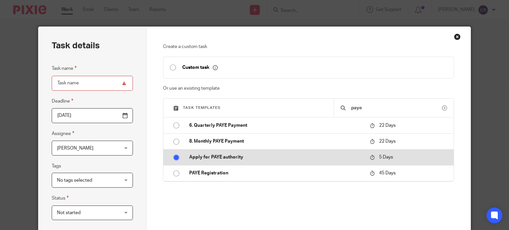
radio input "true"
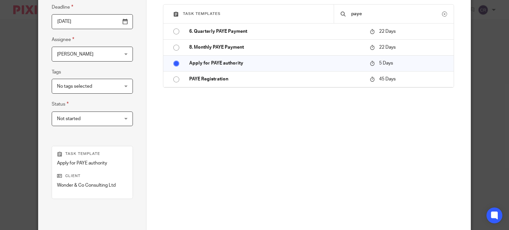
scroll to position [161, 0]
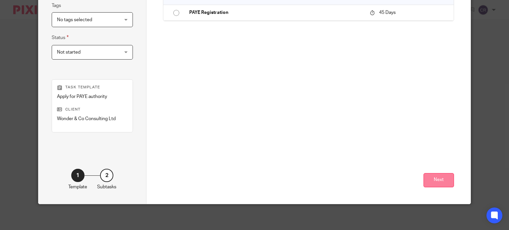
click at [429, 173] on button "Next" at bounding box center [438, 180] width 30 height 14
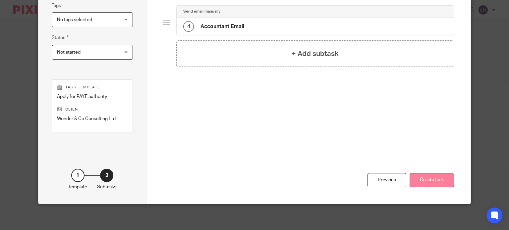
drag, startPoint x: 426, startPoint y: 177, endPoint x: 427, endPoint y: 174, distance: 3.7
click at [427, 174] on button "Create task" at bounding box center [431, 180] width 44 height 14
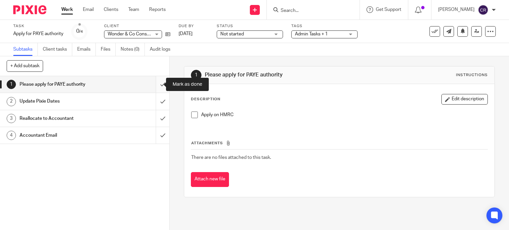
click at [156, 84] on input "submit" at bounding box center [84, 84] width 169 height 17
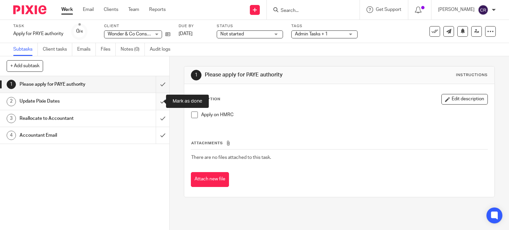
click at [158, 99] on input "submit" at bounding box center [84, 101] width 169 height 17
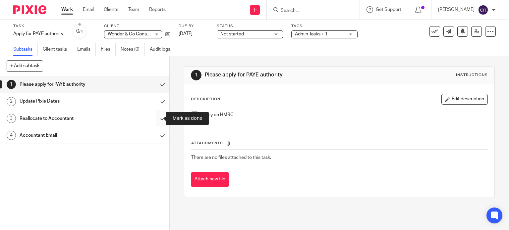
click at [162, 115] on input "submit" at bounding box center [84, 118] width 169 height 17
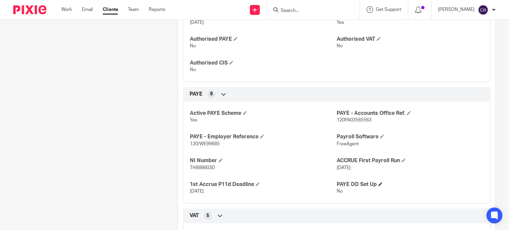
scroll to position [331, 0]
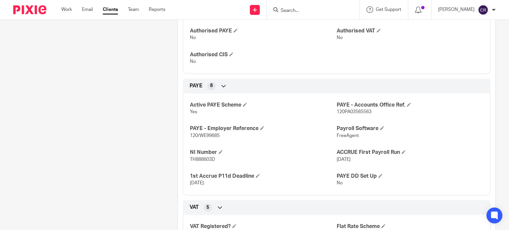
click at [190, 138] on span "120/WE99685" at bounding box center [205, 136] width 30 height 5
copy p "120/WE99685"
click at [350, 114] on span "120PA03565563" at bounding box center [354, 112] width 35 height 5
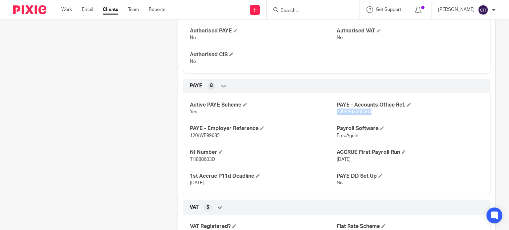
click at [350, 114] on span "120PA03565563" at bounding box center [354, 112] width 35 height 5
copy span "120PA03565563"
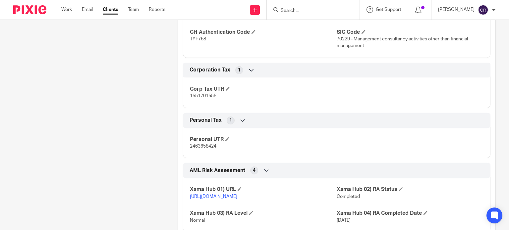
scroll to position [696, 0]
click at [204, 98] on span "1551701555" at bounding box center [203, 95] width 27 height 5
click at [203, 98] on span "1551701555" at bounding box center [203, 95] width 27 height 5
copy span "1551701555"
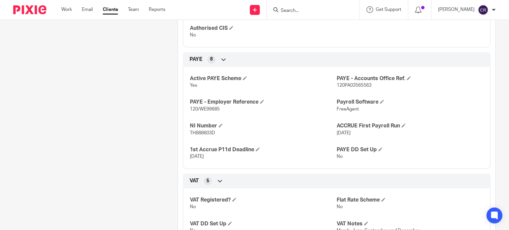
scroll to position [364, 0]
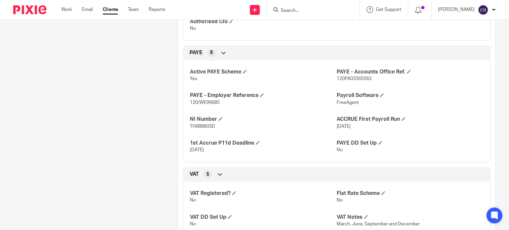
click at [207, 105] on span "120/WE99685" at bounding box center [205, 102] width 30 height 5
copy span "WE99685"
click at [354, 81] on span "120PA03565563" at bounding box center [354, 79] width 35 height 5
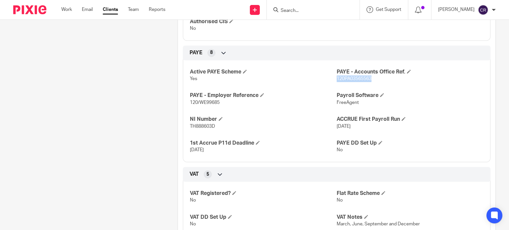
copy span "120PA03565563"
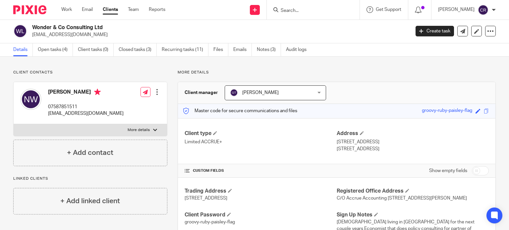
scroll to position [0, 0]
click at [61, 30] on h2 "Wonder & Co Consulting Ltd" at bounding box center [181, 28] width 299 height 7
click at [61, 27] on h2 "Wonder & Co Consulting Ltd" at bounding box center [181, 28] width 299 height 7
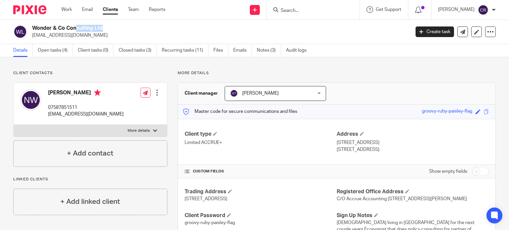
copy div "Wonder & Co Consulting Ltd"
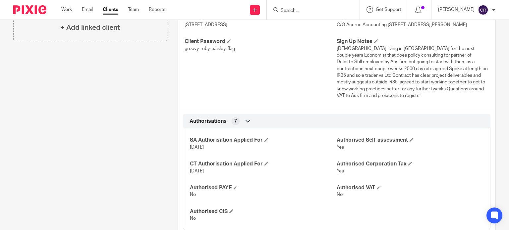
scroll to position [99, 0]
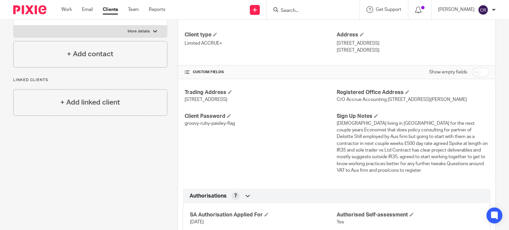
click at [484, 71] on div "CUSTOM FIELDS Show empty fields" at bounding box center [336, 73] width 317 height 14
click at [479, 71] on input "checkbox" at bounding box center [480, 72] width 17 height 9
checkbox input "true"
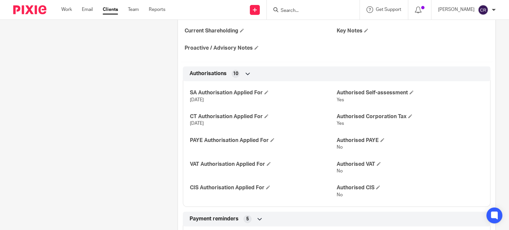
scroll to position [298, 0]
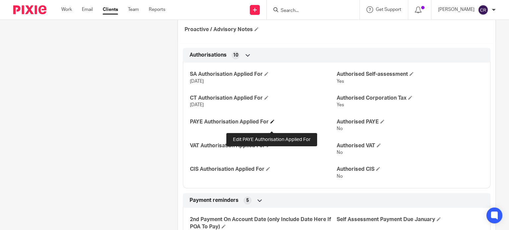
click at [270, 124] on span at bounding box center [272, 122] width 4 height 4
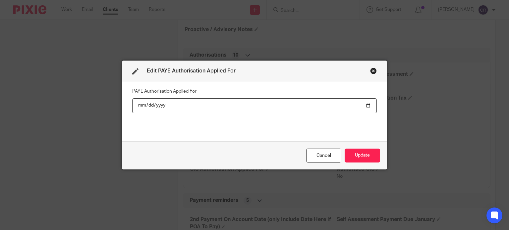
click at [367, 106] on input "date" at bounding box center [254, 105] width 244 height 15
type input "2025-08-18"
click at [352, 156] on button "Update" at bounding box center [362, 156] width 35 height 14
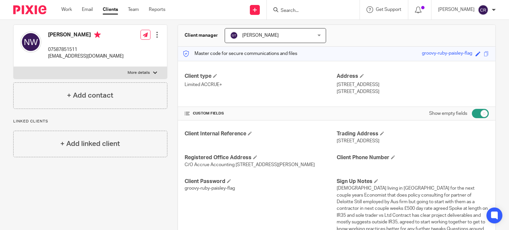
scroll to position [66, 0]
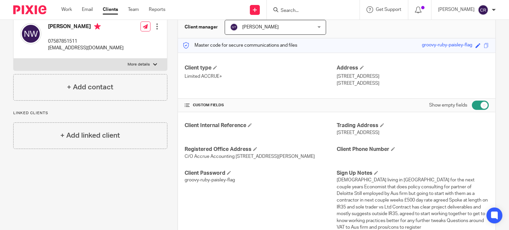
click at [57, 40] on p "07587851511" at bounding box center [86, 41] width 76 height 7
drag, startPoint x: 57, startPoint y: 40, endPoint x: 53, endPoint y: 41, distance: 4.0
copy p "07587851511"
click at [391, 148] on span at bounding box center [393, 149] width 4 height 4
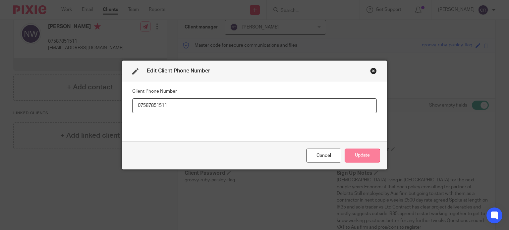
type input "07587851511"
click at [363, 156] on button "Update" at bounding box center [362, 156] width 35 height 14
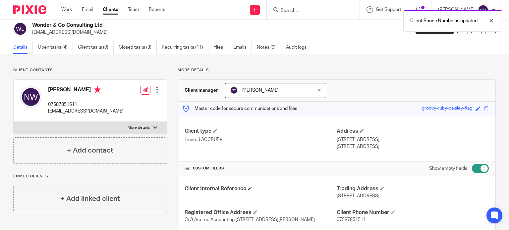
scroll to position [0, 0]
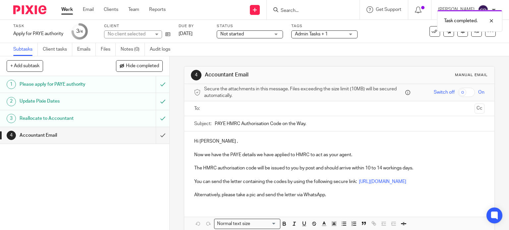
click at [276, 115] on div at bounding box center [340, 108] width 270 height 15
click at [273, 110] on input "text" at bounding box center [338, 109] width 265 height 8
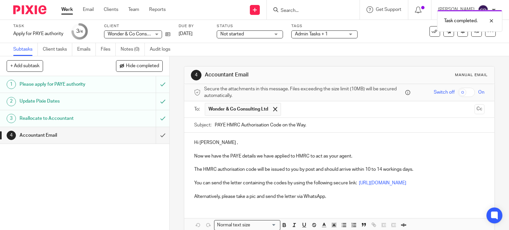
drag, startPoint x: 259, startPoint y: 126, endPoint x: 258, endPoint y: 131, distance: 5.3
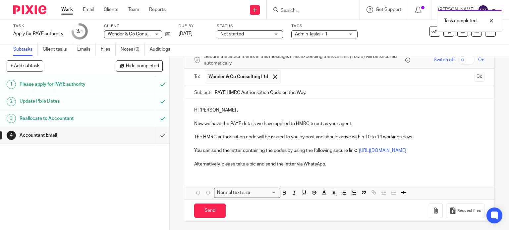
scroll to position [33, 0]
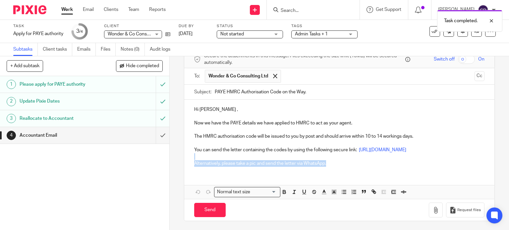
drag, startPoint x: 328, startPoint y: 168, endPoint x: 180, endPoint y: 165, distance: 147.4
click at [180, 165] on div "4 Accountant Email Manual email Secure the attachments in this message. Files e…" at bounding box center [339, 143] width 339 height 174
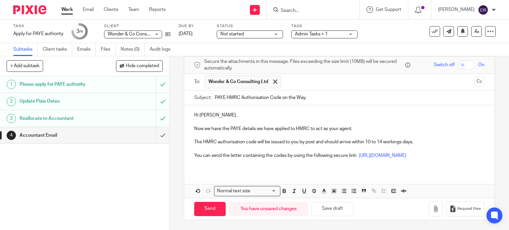
click at [202, 217] on div "Send You have unsaved changes Save draft Request files" at bounding box center [339, 209] width 310 height 22
click at [206, 207] on input "Send" at bounding box center [209, 209] width 31 height 14
type input "Sent"
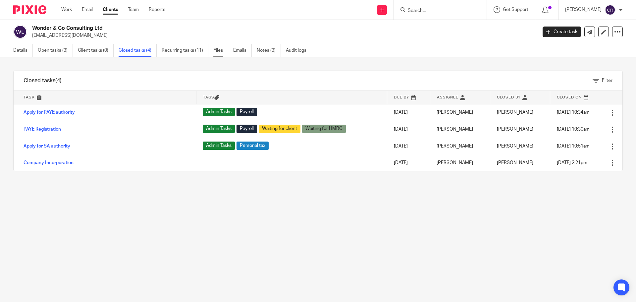
click at [218, 51] on link "Files" at bounding box center [220, 50] width 15 height 13
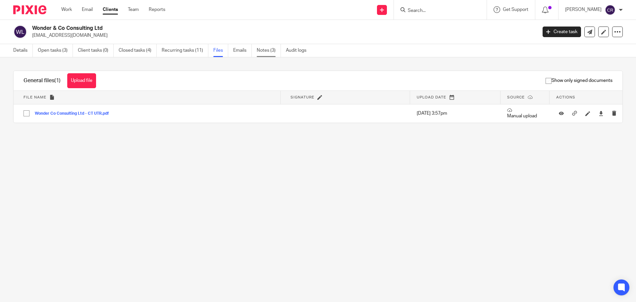
click at [270, 51] on link "Notes (3)" at bounding box center [269, 50] width 24 height 13
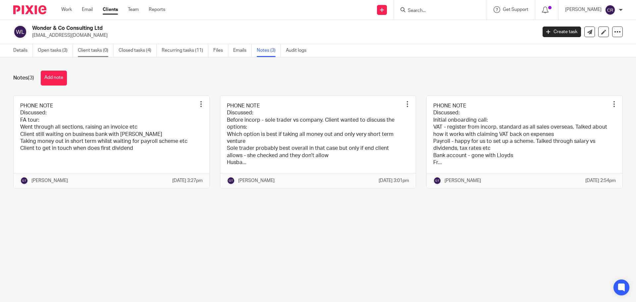
click at [96, 52] on link "Client tasks (0)" at bounding box center [96, 50] width 36 height 13
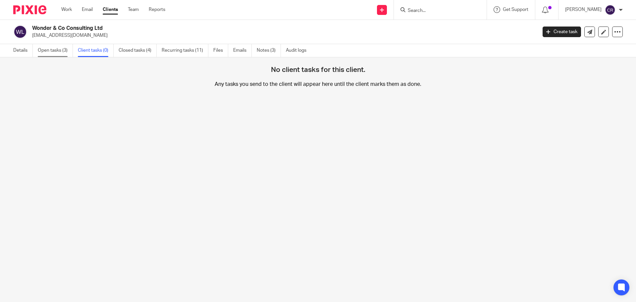
click at [44, 53] on link "Open tasks (3)" at bounding box center [55, 50] width 35 height 13
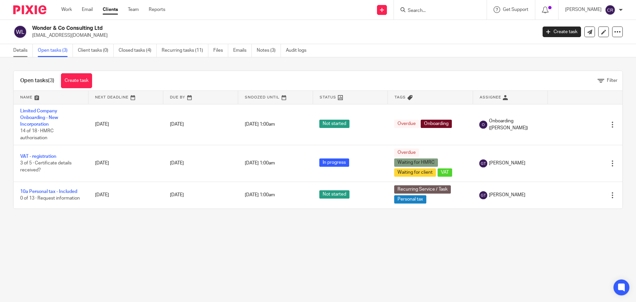
click at [27, 52] on link "Details" at bounding box center [23, 50] width 20 height 13
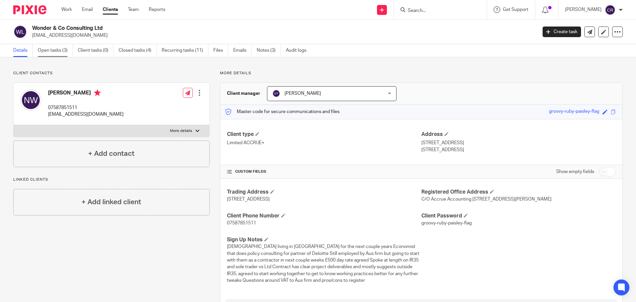
click at [55, 52] on link "Open tasks (3)" at bounding box center [55, 50] width 35 height 13
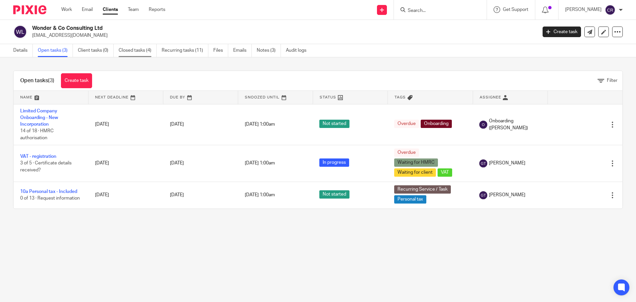
click at [132, 50] on link "Closed tasks (4)" at bounding box center [138, 50] width 38 height 13
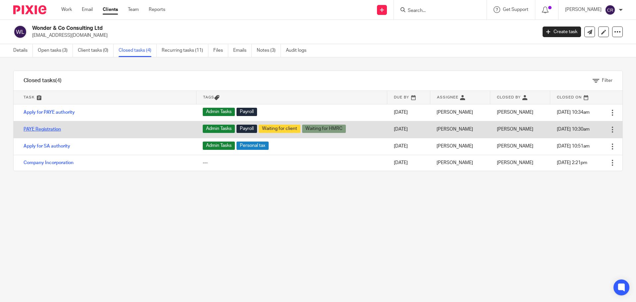
click at [50, 131] on link "PAYE Registration" at bounding box center [42, 129] width 37 height 5
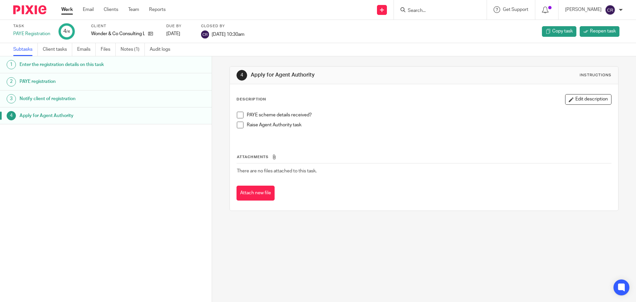
click at [108, 66] on h1 "Enter the registration details on this task" at bounding box center [82, 65] width 124 height 10
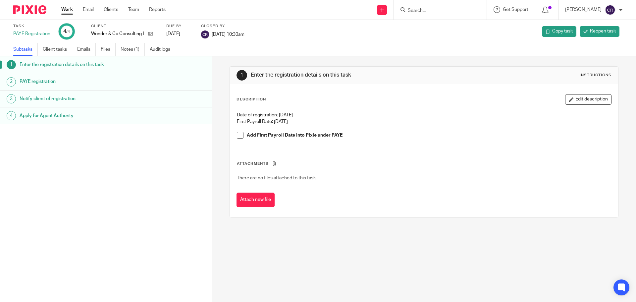
click at [154, 37] on div "Client Wonder & Co Consulting Ltd" at bounding box center [124, 32] width 67 height 16
click at [153, 34] on icon at bounding box center [150, 33] width 5 height 5
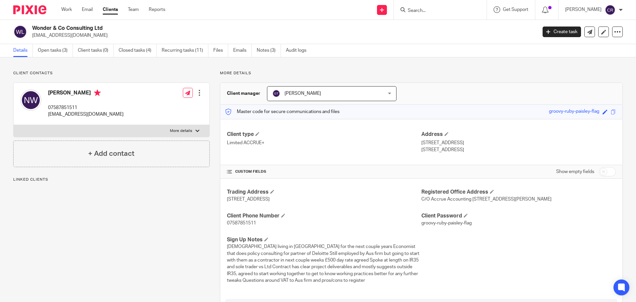
click at [106, 130] on label "More details" at bounding box center [112, 131] width 196 height 12
click at [14, 125] on input "More details" at bounding box center [13, 125] width 0 height 0
checkbox input "true"
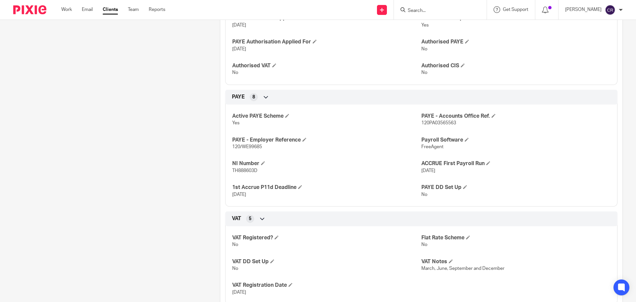
scroll to position [331, 0]
click at [250, 172] on span "TH888603D" at bounding box center [244, 170] width 25 height 5
copy span "TH888603D"
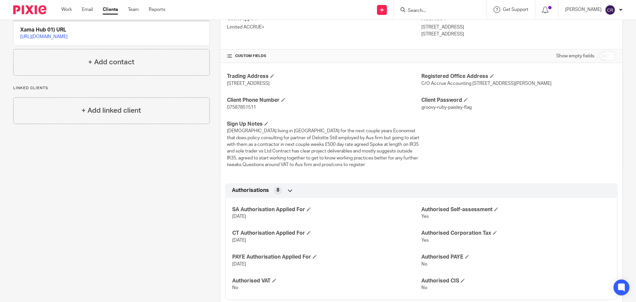
scroll to position [99, 0]
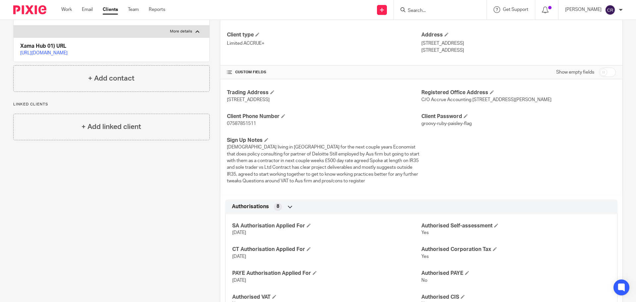
drag, startPoint x: 460, startPoint y: 51, endPoint x: 436, endPoint y: 53, distance: 24.6
click at [436, 53] on p "London, SE1 3FD" at bounding box center [518, 50] width 194 height 7
copy p "SE1 3FD"
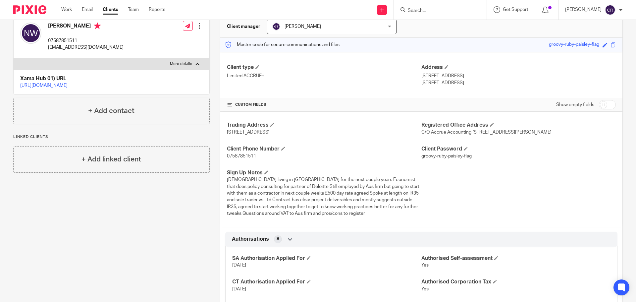
scroll to position [66, 0]
drag, startPoint x: 417, startPoint y: 75, endPoint x: 431, endPoint y: 78, distance: 14.5
click at [431, 78] on div "Client type Limited ACCRUE+ Address Flat 23, 12 Bermondsey Square London, SE1 3…" at bounding box center [421, 76] width 402 height 46
click at [473, 76] on p "Flat 23, 12 Bermondsey Square" at bounding box center [518, 76] width 194 height 7
drag, startPoint x: 484, startPoint y: 76, endPoint x: 418, endPoint y: 77, distance: 66.3
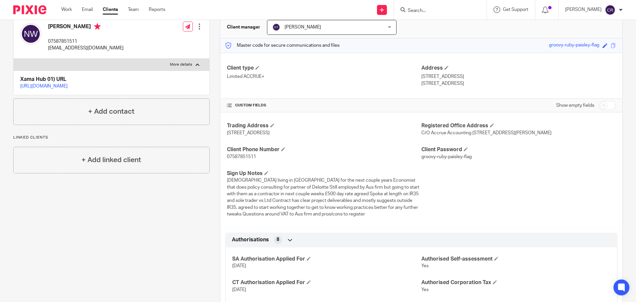
click at [421, 77] on p "Flat 23, 12 Bermondsey Square" at bounding box center [518, 76] width 194 height 7
copy p "Flat 23, 12 Bermondsey Square"
click at [421, 83] on p "London, SE1 3FD" at bounding box center [518, 83] width 194 height 7
copy p "London"
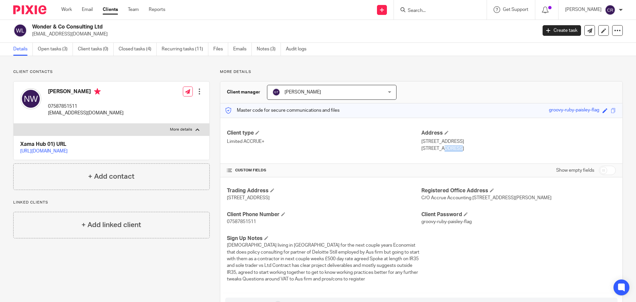
scroll to position [0, 0]
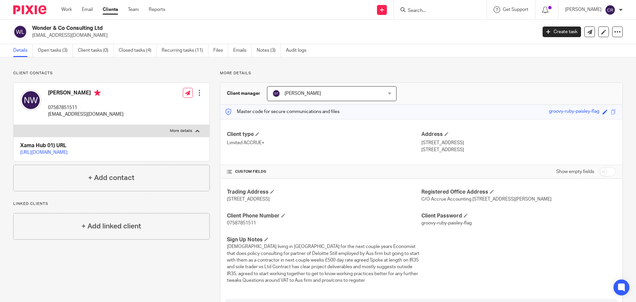
click at [447, 14] on input "Search" at bounding box center [437, 11] width 60 height 6
click at [444, 10] on input "Search" at bounding box center [437, 11] width 60 height 6
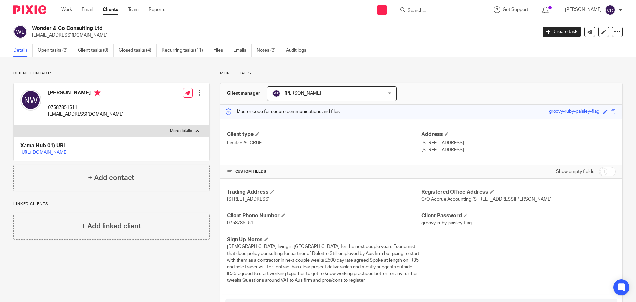
click at [444, 10] on input "Search" at bounding box center [437, 11] width 60 height 6
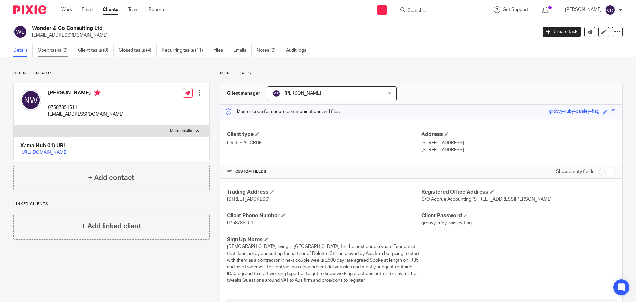
click at [44, 55] on link "Open tasks (3)" at bounding box center [55, 50] width 35 height 13
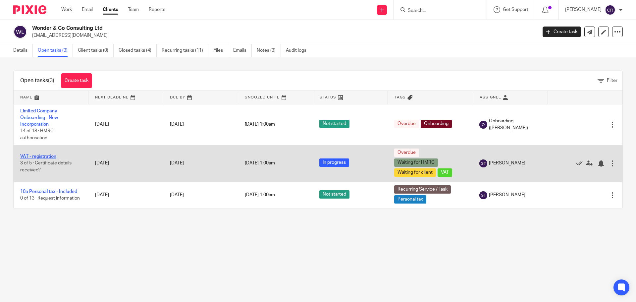
click at [35, 157] on link "VAT - registration" at bounding box center [38, 156] width 36 height 5
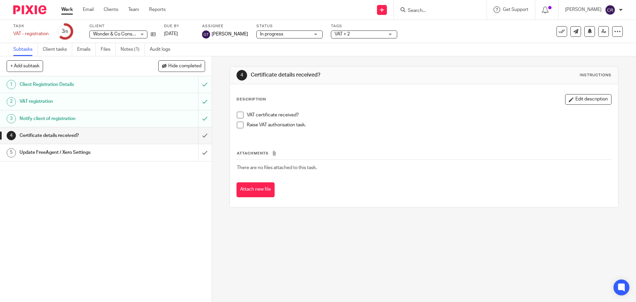
click at [150, 120] on div "Notify client of registration" at bounding box center [106, 119] width 172 height 10
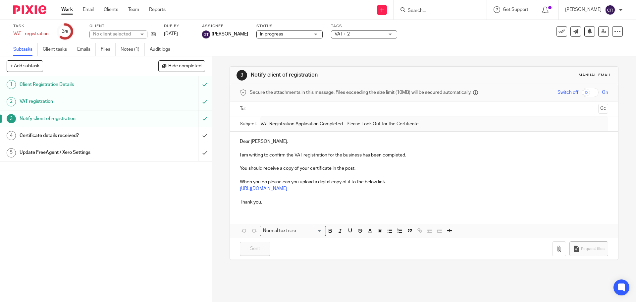
click at [127, 103] on h1 "VAT registration" at bounding box center [77, 101] width 115 height 10
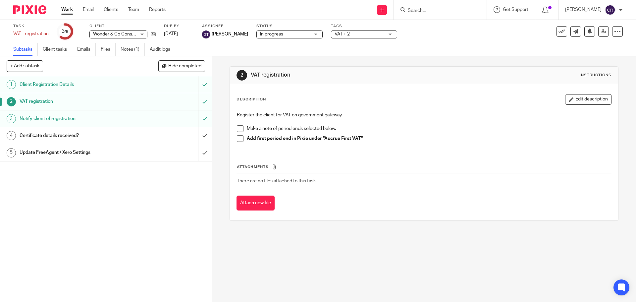
click at [138, 77] on link "1 Client Registration Details" at bounding box center [99, 84] width 198 height 17
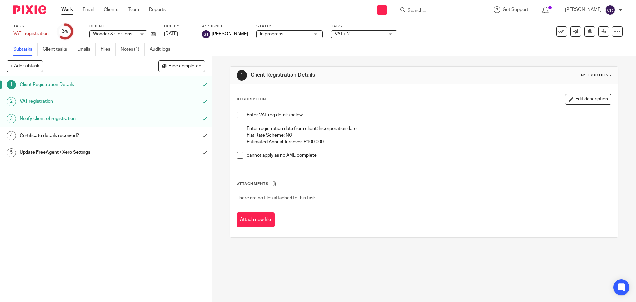
click at [68, 9] on link "Work" at bounding box center [67, 9] width 12 height 7
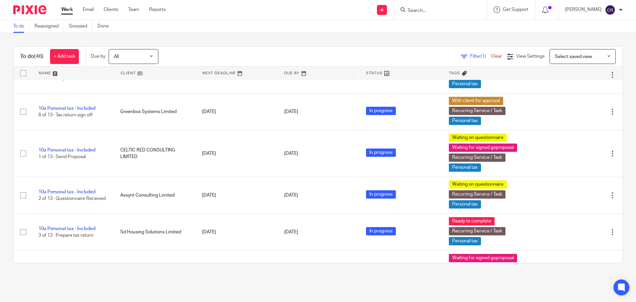
scroll to position [1126, 0]
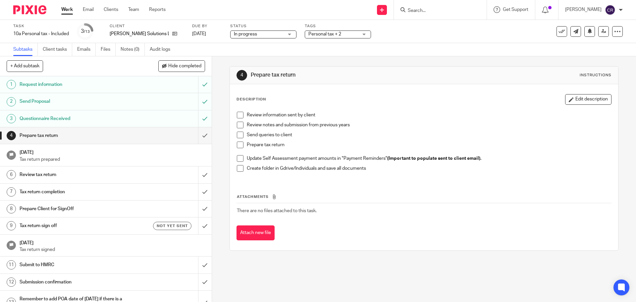
click at [254, 31] on span "In progress" at bounding box center [259, 34] width 50 height 7
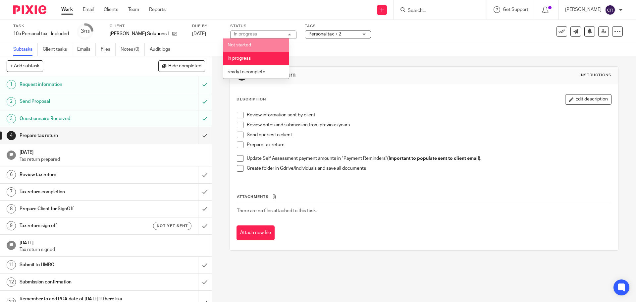
drag, startPoint x: 331, startPoint y: 28, endPoint x: 330, endPoint y: 31, distance: 3.5
click at [331, 28] on label "Tags" at bounding box center [338, 26] width 66 height 5
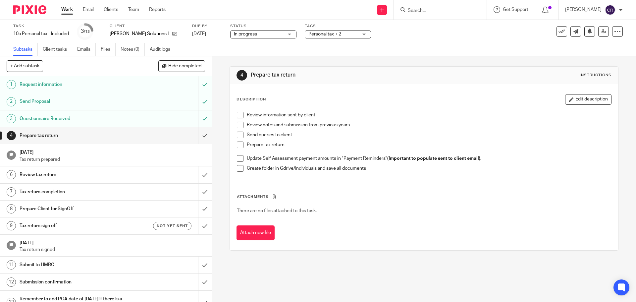
click at [328, 34] on span "Personal tax + 2" at bounding box center [324, 34] width 33 height 5
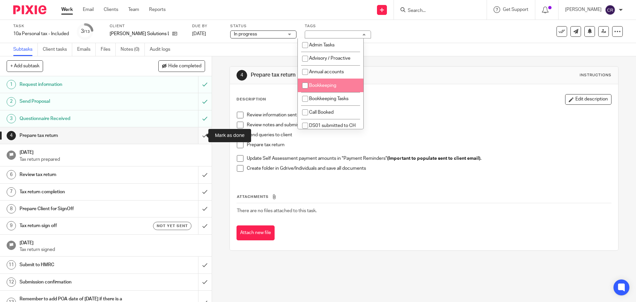
click at [203, 141] on input "submit" at bounding box center [106, 135] width 212 height 17
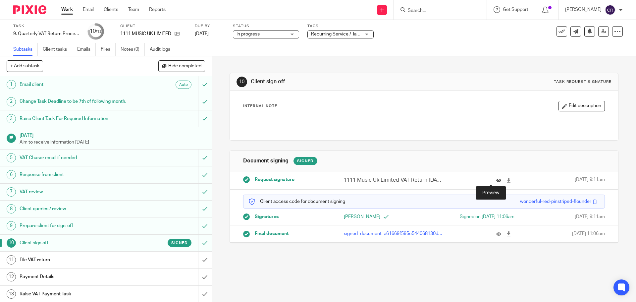
click at [496, 180] on icon at bounding box center [498, 180] width 5 height 5
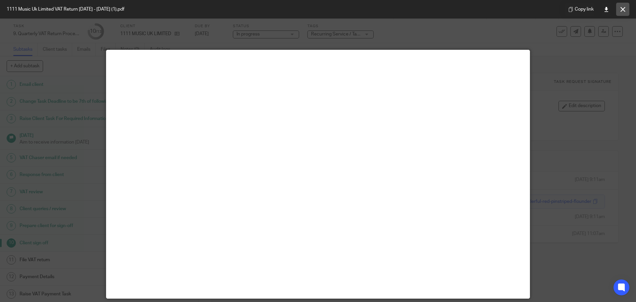
click at [625, 11] on icon at bounding box center [622, 9] width 5 height 5
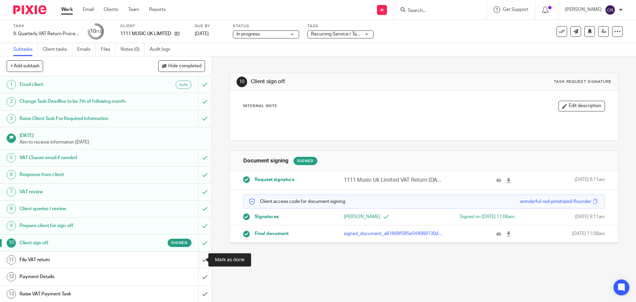
click at [197, 258] on input "submit" at bounding box center [106, 259] width 212 height 17
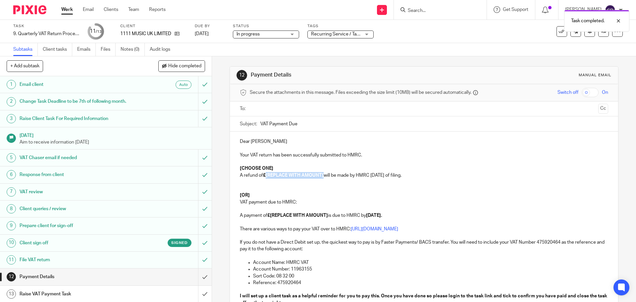
drag, startPoint x: 323, startPoint y: 178, endPoint x: 265, endPoint y: 176, distance: 58.0
click at [265, 176] on p "A refund of £[REPLACE WITH AMOUNT] will be made by HMRC within 6 weeks of filin…" at bounding box center [424, 175] width 368 height 7
drag, startPoint x: 277, startPoint y: 169, endPoint x: 223, endPoint y: 170, distance: 53.7
click at [225, 169] on div "12 Payment Details Manual email Secure the attachments in this message. Files e…" at bounding box center [424, 178] width 424 height 245
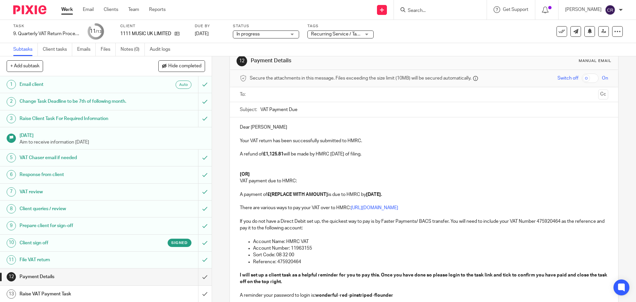
scroll to position [33, 0]
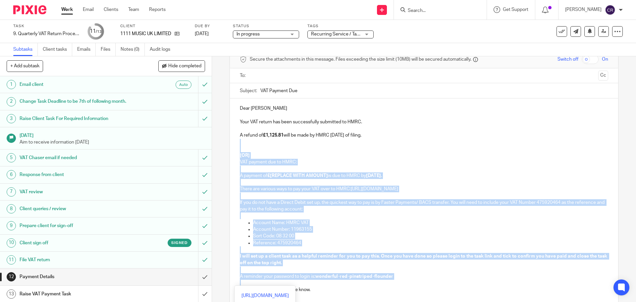
drag, startPoint x: 242, startPoint y: 142, endPoint x: 414, endPoint y: 283, distance: 222.0
click at [414, 283] on div "Dear Lauren Your VAT return has been successfully submitted to HMRC. A refund o…" at bounding box center [424, 201] width 388 height 206
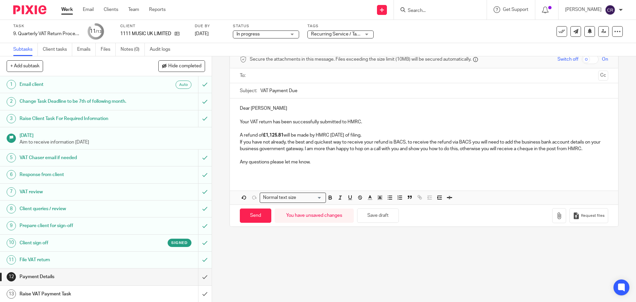
click at [409, 131] on p at bounding box center [424, 128] width 368 height 7
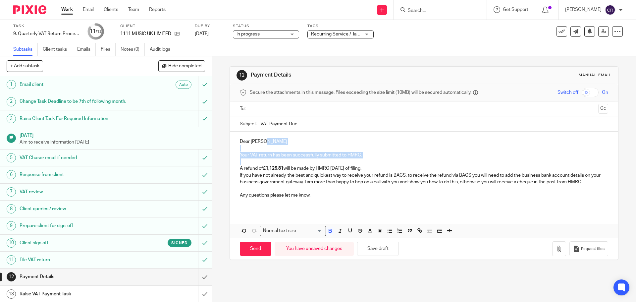
click at [383, 132] on div "Dear Lauren Your VAT return has been successfully submitted to HMRC. A refund o…" at bounding box center [424, 171] width 388 height 79
click at [387, 165] on p "A refund of £1,125.81 will be made by HMRC within 6 weeks of filing." at bounding box center [424, 168] width 368 height 7
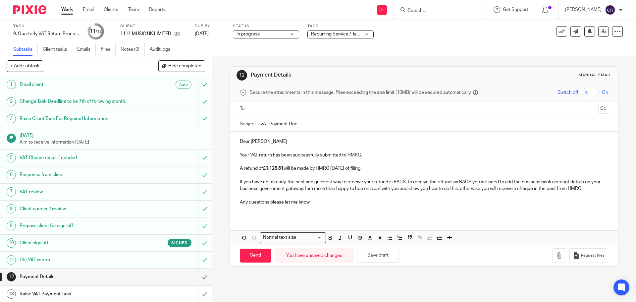
click at [311, 190] on p "If you have not already, the best and quickest way to receive your refund is BA…" at bounding box center [424, 186] width 368 height 14
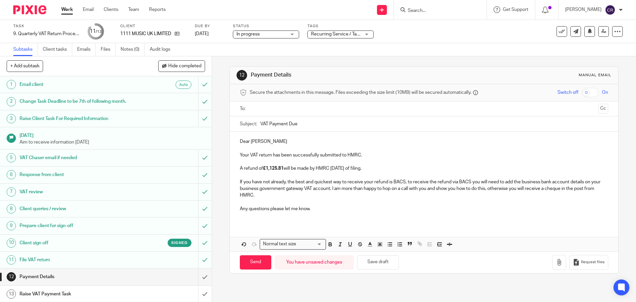
click at [287, 109] on input "text" at bounding box center [423, 109] width 343 height 8
click at [598, 111] on button "Cc" at bounding box center [603, 109] width 10 height 10
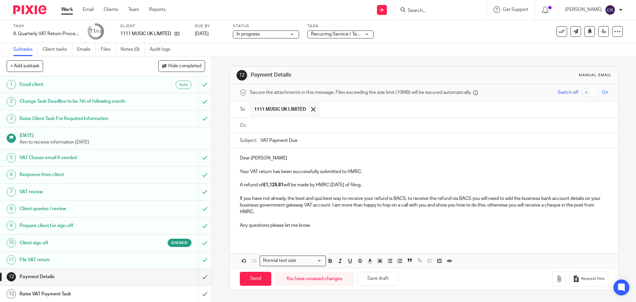
click at [288, 128] on input "text" at bounding box center [428, 126] width 353 height 8
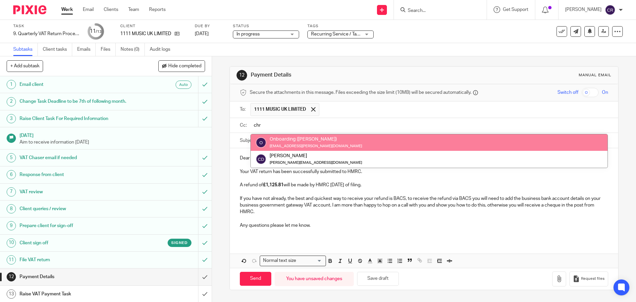
type input "chr"
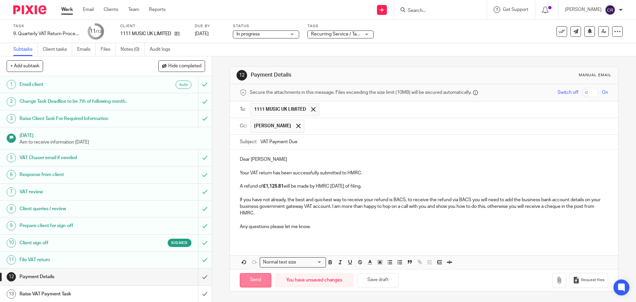
click at [249, 279] on input "Send" at bounding box center [255, 280] width 31 height 14
type input "Sent"
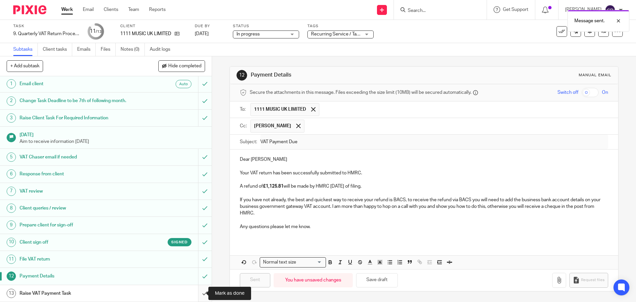
click at [200, 294] on input "submit" at bounding box center [106, 293] width 212 height 17
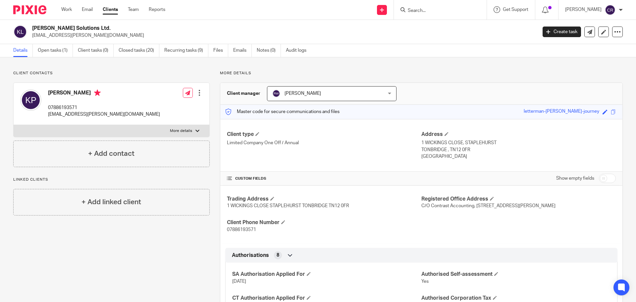
click at [116, 133] on label "More details" at bounding box center [112, 131] width 196 height 12
click at [14, 125] on input "More details" at bounding box center [13, 125] width 0 height 0
checkbox input "true"
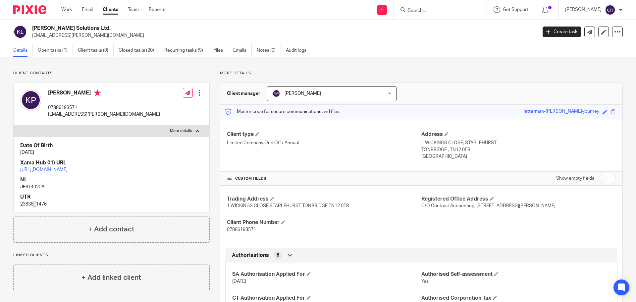
click at [35, 207] on p "2383841476" at bounding box center [111, 204] width 183 height 7
click at [34, 207] on p "2383841476" at bounding box center [111, 204] width 183 height 7
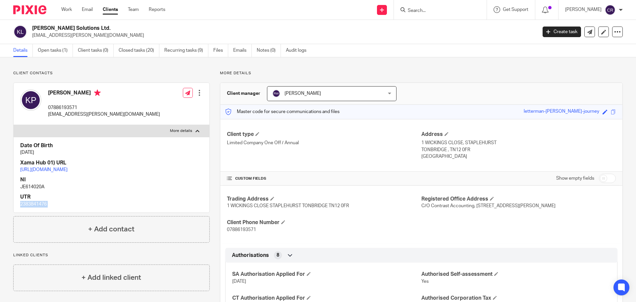
copy div "2383841476"
click at [32, 190] on p "JE614020A" at bounding box center [111, 187] width 183 height 7
copy p "JE614020A"
click at [197, 92] on div at bounding box center [199, 92] width 7 height 7
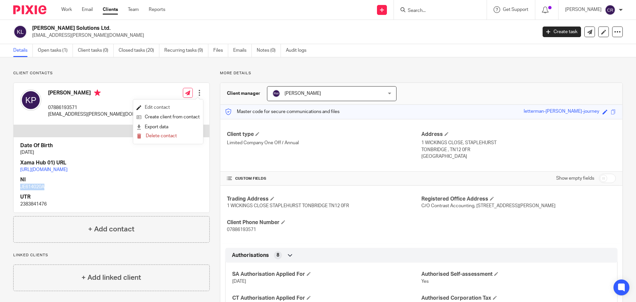
click at [176, 107] on link "Edit contact" at bounding box center [167, 108] width 63 height 10
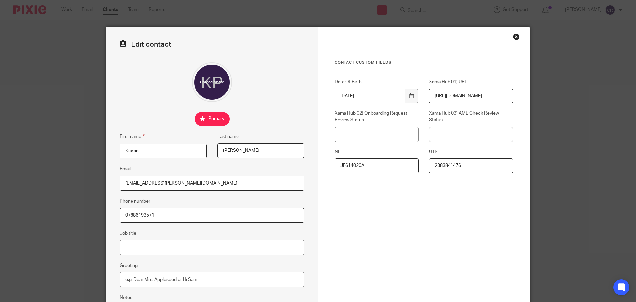
click at [468, 93] on input "[URL][DOMAIN_NAME]" at bounding box center [471, 95] width 84 height 15
click at [448, 97] on input "[URL][DOMAIN_NAME]" at bounding box center [471, 95] width 84 height 15
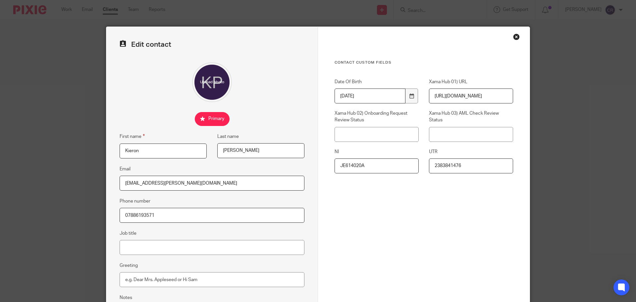
paste input "hub/clients/ddedefc0-c99d-11ed-9610-b34c73ab2c50/contacts/ddedefc1-c99d-11ed-96…"
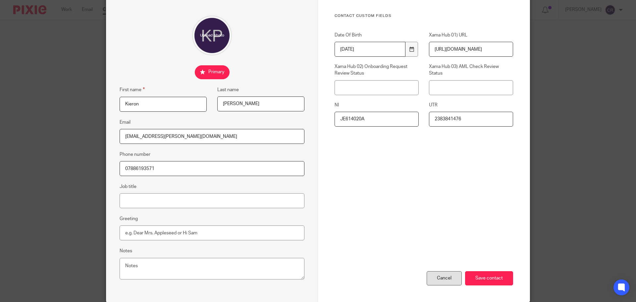
scroll to position [74, 0]
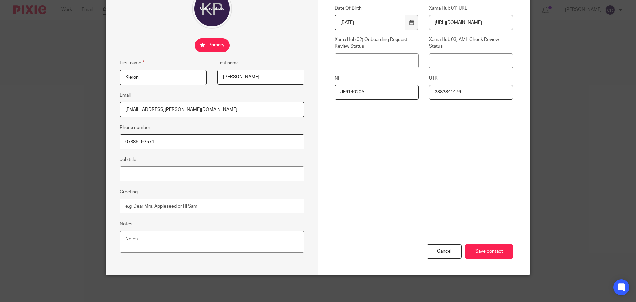
type input "[URL][DOMAIN_NAME]"
click at [487, 259] on div "Cancel Save contact" at bounding box center [424, 225] width 179 height 100
click at [488, 252] on input "Save contact" at bounding box center [489, 251] width 48 height 14
click at [500, 250] on input "Save contact" at bounding box center [489, 251] width 48 height 14
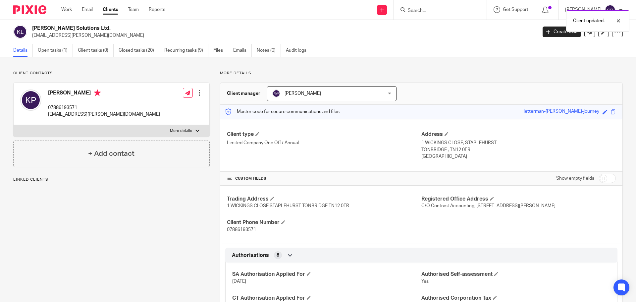
click at [125, 134] on label "More details" at bounding box center [112, 131] width 196 height 12
click at [14, 125] on input "More details" at bounding box center [13, 125] width 0 height 0
checkbox input "true"
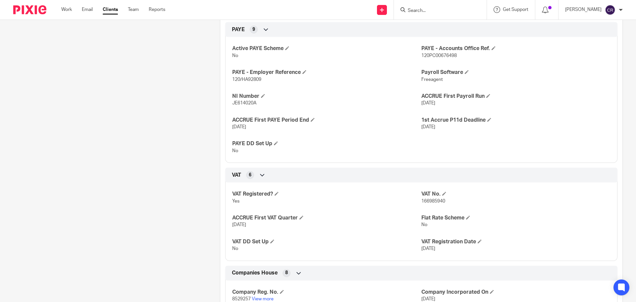
scroll to position [199, 0]
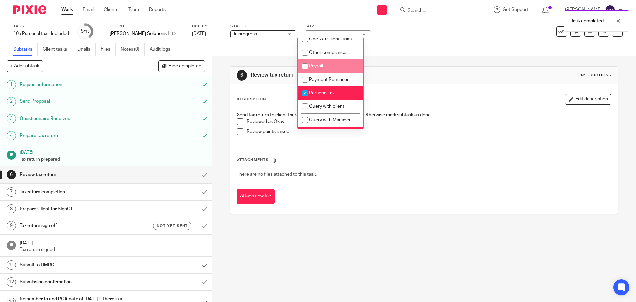
scroll to position [199, 0]
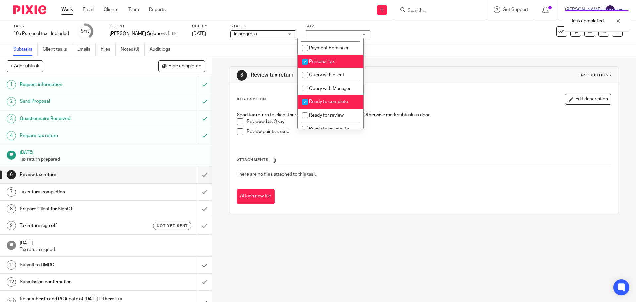
click at [327, 104] on span "Ready to complete" at bounding box center [328, 101] width 39 height 5
checkbox input "false"
drag, startPoint x: 323, startPoint y: 119, endPoint x: 571, endPoint y: 104, distance: 247.9
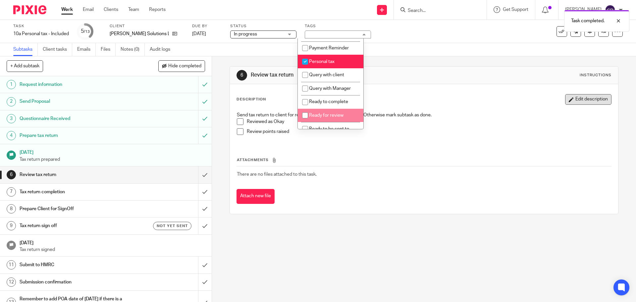
click at [324, 119] on li "Ready for review" at bounding box center [331, 116] width 66 height 14
checkbox input "true"
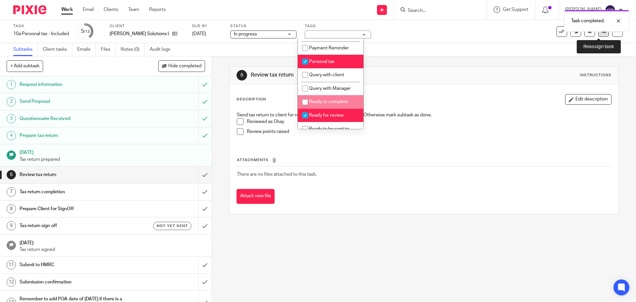
click at [600, 35] on link at bounding box center [603, 31] width 11 height 11
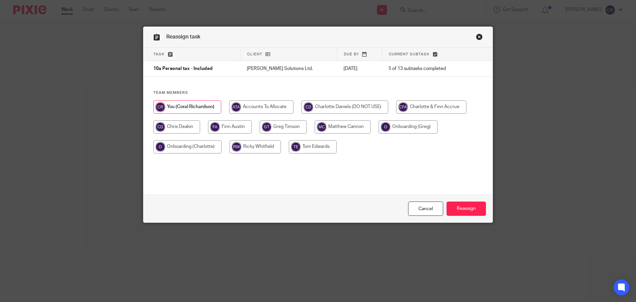
drag, startPoint x: 249, startPoint y: 143, endPoint x: 271, endPoint y: 144, distance: 21.2
click at [250, 143] on input "radio" at bounding box center [255, 146] width 51 height 13
radio input "true"
click at [469, 205] on input "Reassign" at bounding box center [466, 208] width 39 height 14
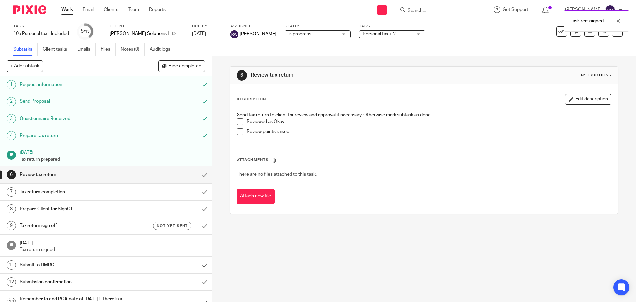
click at [428, 10] on div "Task reassigned." at bounding box center [473, 19] width 311 height 25
drag, startPoint x: 423, startPoint y: 5, endPoint x: 423, endPoint y: 11, distance: 5.3
click at [423, 6] on form at bounding box center [442, 10] width 71 height 8
click at [424, 6] on form at bounding box center [442, 10] width 71 height 8
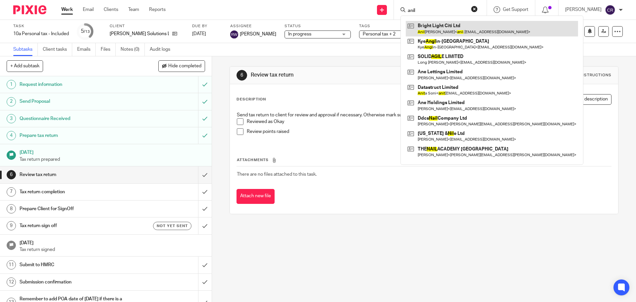
type input "anil"
click at [434, 24] on link at bounding box center [492, 28] width 172 height 15
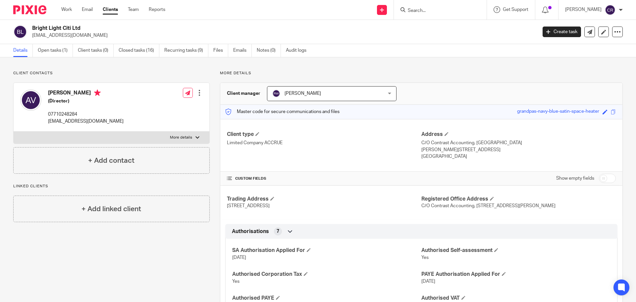
click at [182, 137] on p "More details" at bounding box center [181, 137] width 22 height 5
click at [14, 132] on input "More details" at bounding box center [13, 131] width 0 height 0
checkbox input "true"
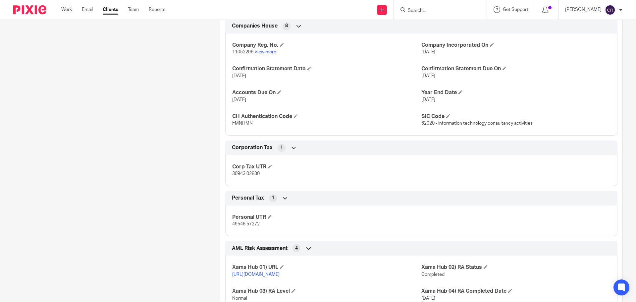
scroll to position [663, 0]
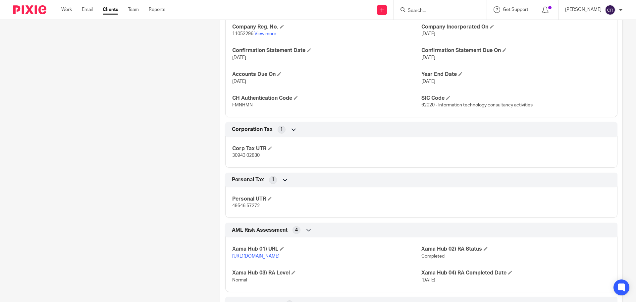
click at [247, 208] on span "49546 57272" at bounding box center [245, 205] width 27 height 5
click at [272, 202] on h4 "Personal UTR" at bounding box center [326, 198] width 189 height 7
click at [271, 200] on span at bounding box center [270, 198] width 4 height 4
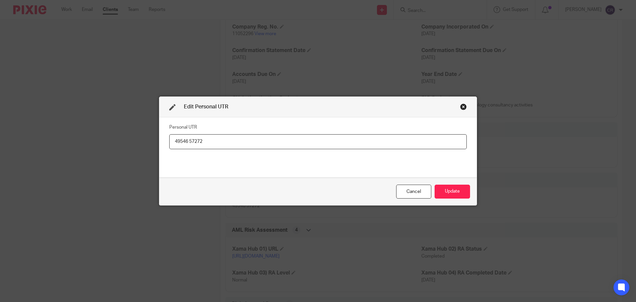
drag, startPoint x: 190, startPoint y: 141, endPoint x: 221, endPoint y: 156, distance: 34.4
click at [197, 145] on input "49546 57272" at bounding box center [317, 141] width 297 height 15
click at [190, 134] on input "4954657272" at bounding box center [317, 141] width 297 height 15
click at [184, 140] on input "4954657272" at bounding box center [317, 141] width 297 height 15
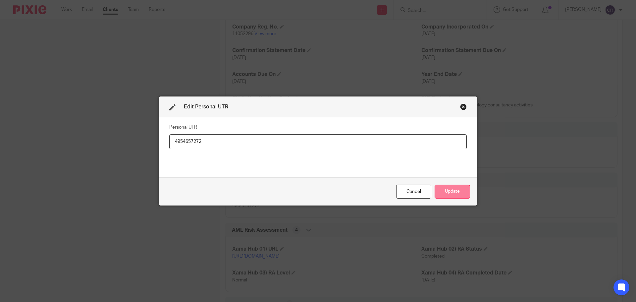
type input "4954657272"
click at [450, 194] on button "Update" at bounding box center [452, 192] width 35 height 14
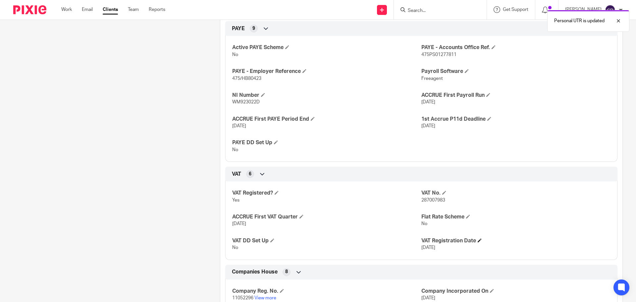
scroll to position [398, 0]
click at [247, 106] on p "WM923022D" at bounding box center [326, 103] width 189 height 7
click at [247, 105] on span "WM923022D" at bounding box center [245, 103] width 27 height 5
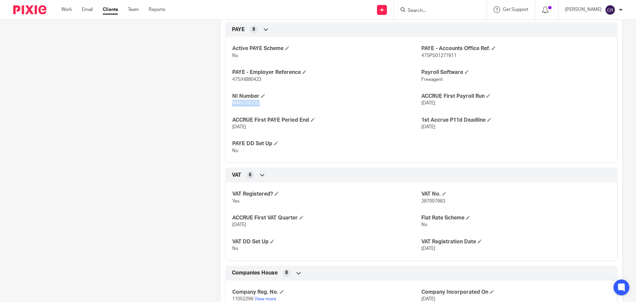
copy span "WM923022D"
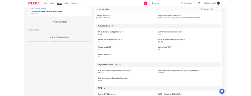
scroll to position [33, 0]
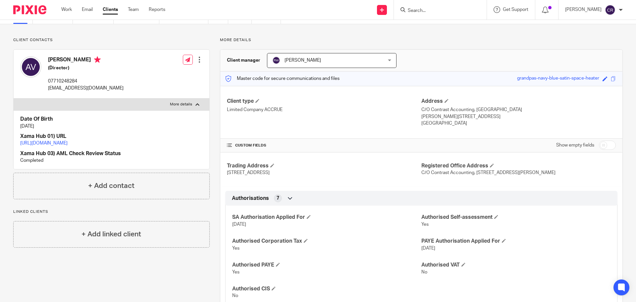
click at [68, 142] on link "https://platform.xamatech.com/portal/crm/clients/a6eda3d0-98d2-11ee-b7c2-2f4ff3…" at bounding box center [43, 143] width 47 height 5
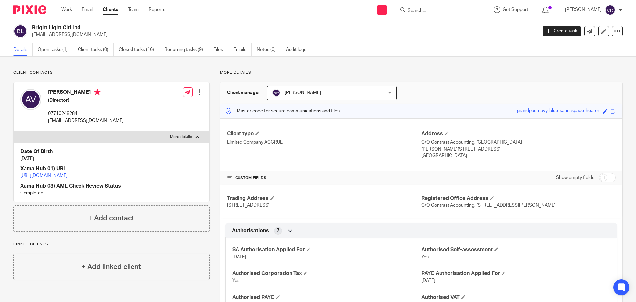
scroll to position [0, 0]
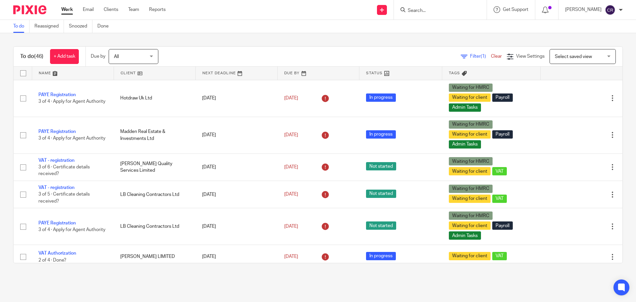
scroll to position [1126, 0]
click at [448, 12] on input "Search" at bounding box center [437, 11] width 60 height 6
type input "wonder"
click at [443, 28] on link at bounding box center [469, 28] width 126 height 15
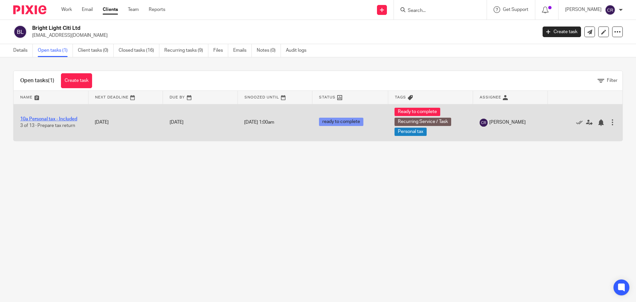
click at [70, 120] on link "10a Personal tax - Included" at bounding box center [48, 119] width 57 height 5
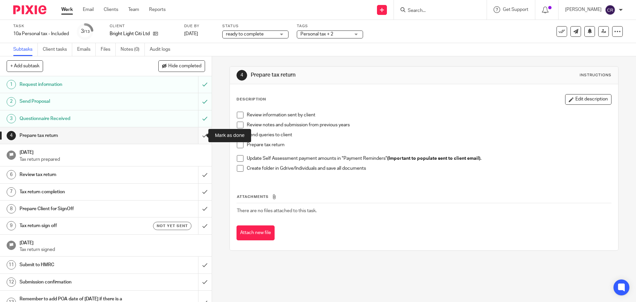
click at [196, 139] on input "submit" at bounding box center [106, 135] width 212 height 17
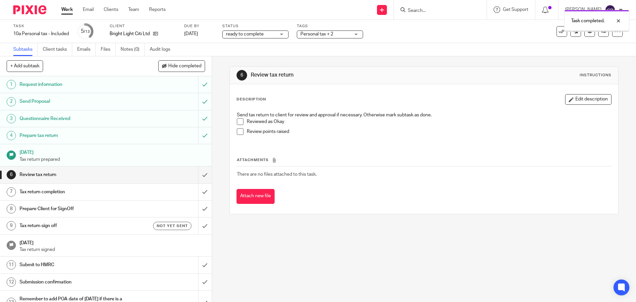
click at [339, 35] on span "Personal tax + 2" at bounding box center [325, 34] width 50 height 7
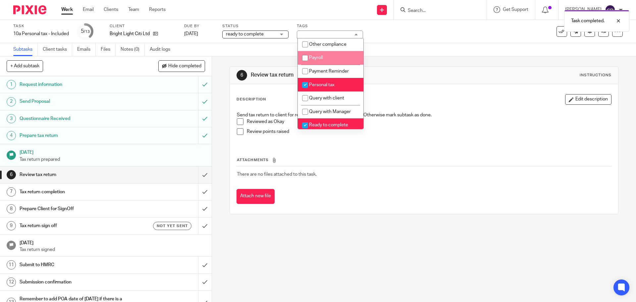
scroll to position [199, 0]
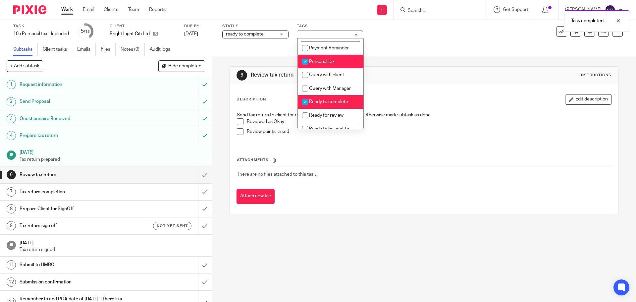
click at [319, 104] on span "Ready to complete" at bounding box center [328, 101] width 39 height 5
checkbox input "false"
click at [314, 118] on li "Ready for review" at bounding box center [331, 116] width 66 height 14
checkbox input "true"
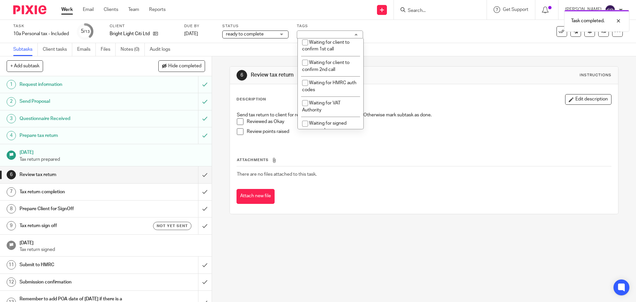
scroll to position [497, 0]
click at [602, 37] on div "Task 10a Personal tax - Included Save 10a Personal tax - Included 5 /13 Client …" at bounding box center [318, 32] width 610 height 16
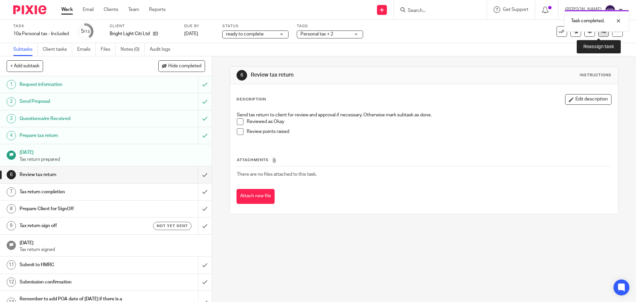
click at [602, 36] on link at bounding box center [603, 31] width 11 height 11
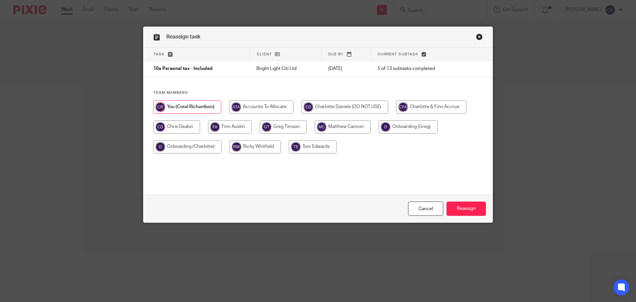
click at [251, 147] on input "radio" at bounding box center [255, 146] width 51 height 13
radio input "true"
drag, startPoint x: 485, startPoint y: 217, endPoint x: 476, endPoint y: 212, distance: 10.2
click at [485, 216] on div "Cancel Reassign" at bounding box center [317, 208] width 349 height 28
click at [467, 211] on input "Reassign" at bounding box center [466, 208] width 39 height 14
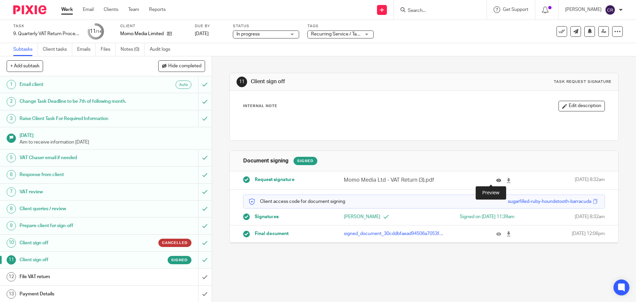
click at [496, 179] on icon at bounding box center [498, 180] width 5 height 5
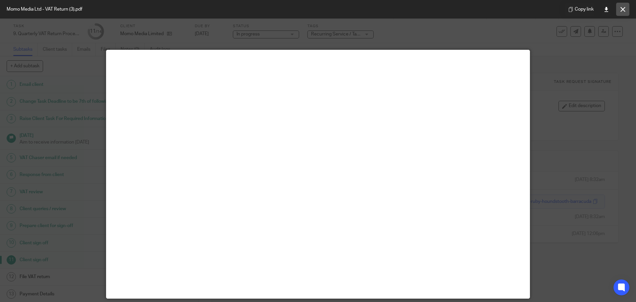
click at [625, 7] on button at bounding box center [622, 9] width 13 height 13
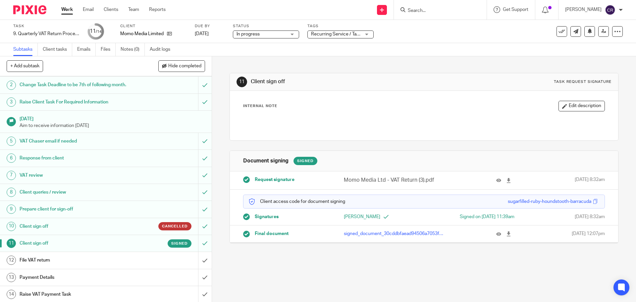
scroll to position [18, 0]
click at [203, 257] on input "submit" at bounding box center [106, 259] width 212 height 17
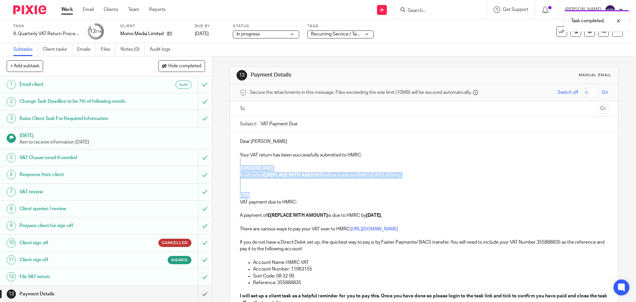
drag, startPoint x: 254, startPoint y: 195, endPoint x: 234, endPoint y: 163, distance: 38.0
click at [234, 163] on div "Dear [PERSON_NAME] Your VAT return has been successfully submitted to HMRC. [CH…" at bounding box center [424, 238] width 388 height 213
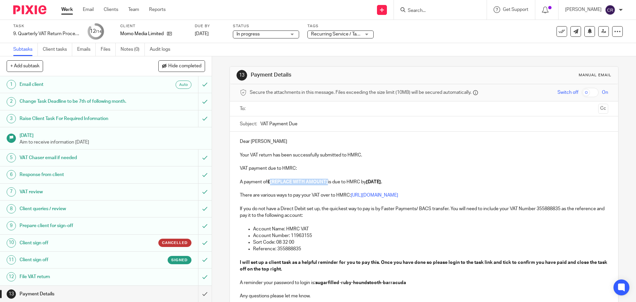
drag, startPoint x: 328, startPoint y: 183, endPoint x: 269, endPoint y: 184, distance: 58.3
click at [269, 184] on p "A payment of £[REPLACE WITH AMOUNT] is due to HMRC by [DATE]." at bounding box center [424, 182] width 368 height 7
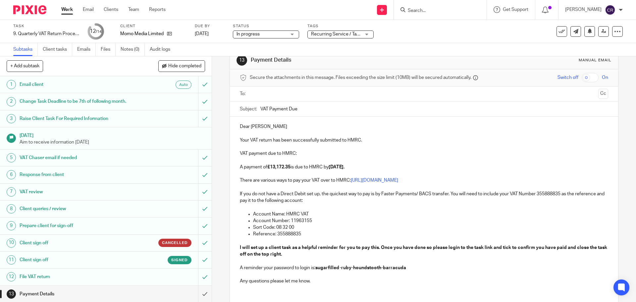
scroll to position [33, 0]
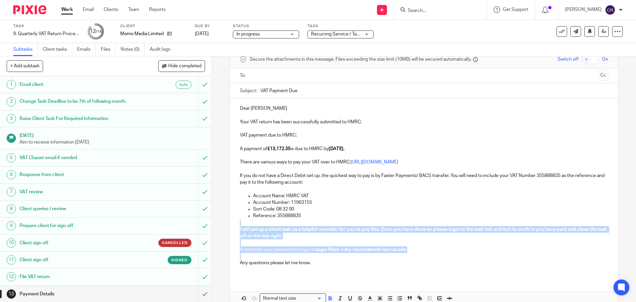
drag, startPoint x: 244, startPoint y: 254, endPoint x: 231, endPoint y: 225, distance: 31.7
click at [231, 225] on div "Dear Silvia Your VAT return has been successfully submitted to HMRC. VAT paymen…" at bounding box center [424, 188] width 388 height 180
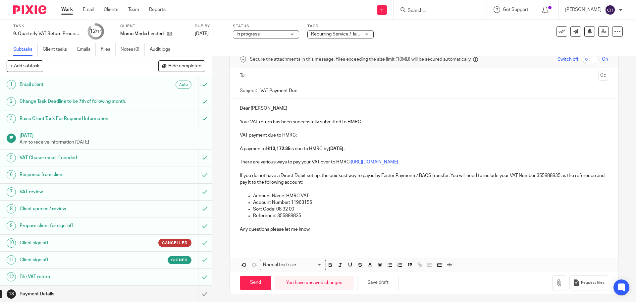
click at [321, 70] on ul at bounding box center [424, 75] width 348 height 11
click at [320, 75] on input "text" at bounding box center [423, 76] width 343 height 8
click at [598, 77] on button "Cc" at bounding box center [603, 76] width 10 height 10
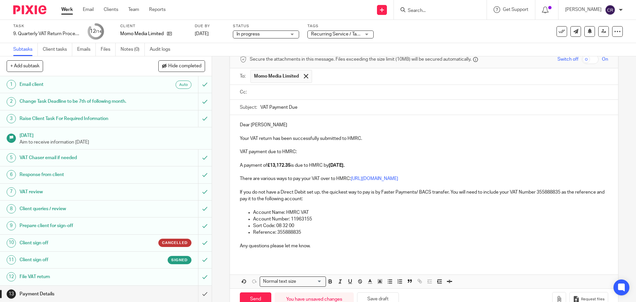
click at [243, 124] on p "Dear Silvia" at bounding box center [424, 125] width 368 height 7
click at [282, 127] on p "Dear Silvia" at bounding box center [424, 125] width 368 height 7
click at [256, 295] on input "Send" at bounding box center [255, 299] width 31 height 14
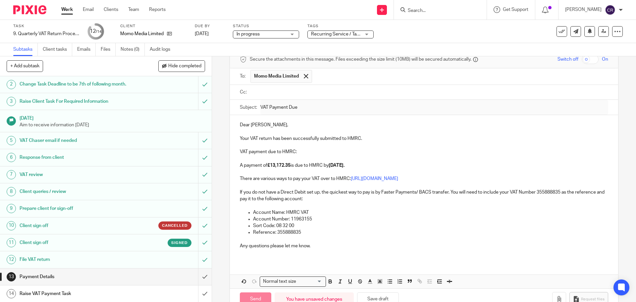
scroll to position [18, 0]
type input "Sent"
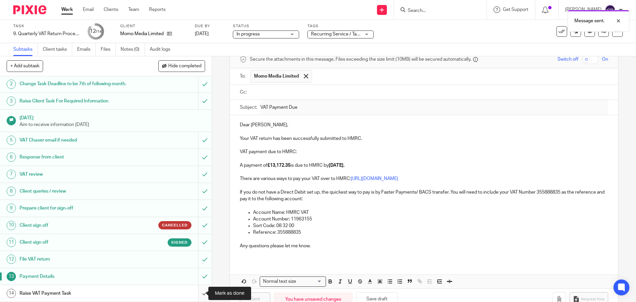
click at [202, 296] on input "submit" at bounding box center [106, 293] width 212 height 17
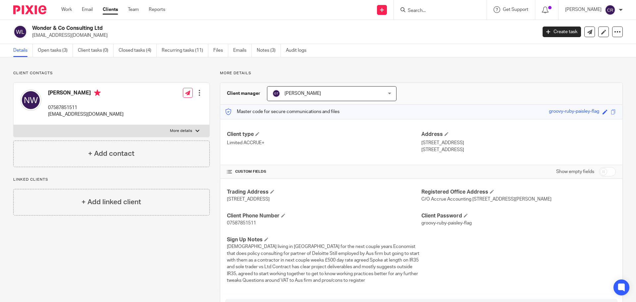
click at [197, 93] on div at bounding box center [199, 92] width 7 height 7
click at [166, 104] on link "Edit contact" at bounding box center [167, 108] width 63 height 10
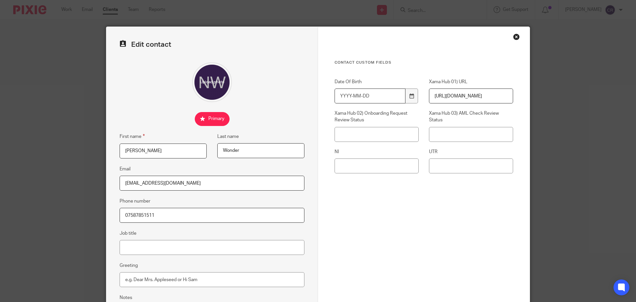
drag, startPoint x: 371, startPoint y: 99, endPoint x: 375, endPoint y: 98, distance: 3.4
click at [371, 99] on input "Date Of Birth" at bounding box center [370, 95] width 71 height 15
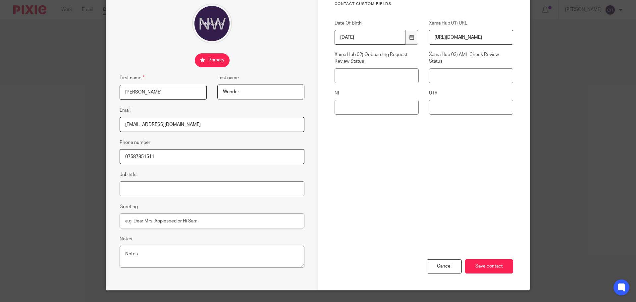
scroll to position [66, 0]
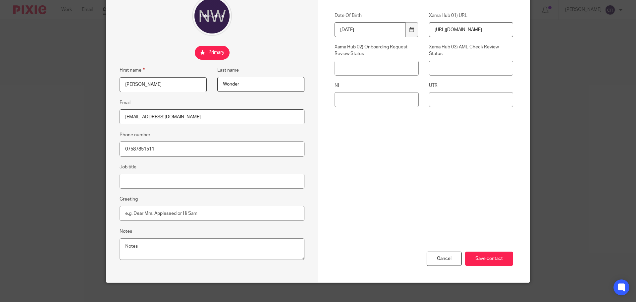
type input "[DATE]"
click at [225, 250] on textarea "Notes" at bounding box center [212, 249] width 185 height 22
type textarea "MRS - Married"
click at [497, 257] on input "Save contact" at bounding box center [489, 258] width 48 height 14
drag, startPoint x: 483, startPoint y: 257, endPoint x: 484, endPoint y: 246, distance: 10.4
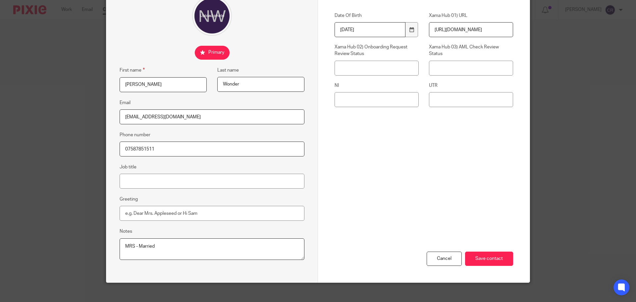
click at [482, 257] on input "Save contact" at bounding box center [489, 258] width 48 height 14
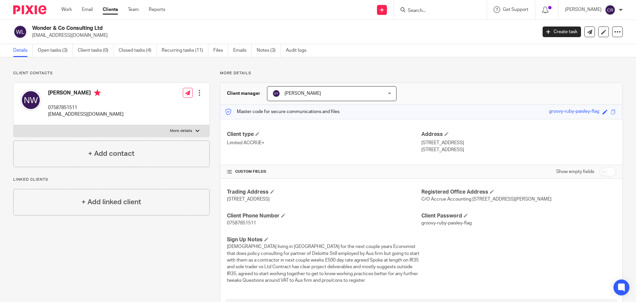
click at [177, 129] on p "More details" at bounding box center [181, 130] width 22 height 5
click at [14, 125] on input "More details" at bounding box center [13, 125] width 0 height 0
checkbox input "true"
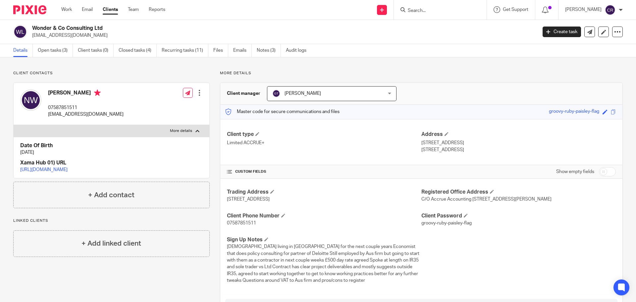
drag, startPoint x: 458, startPoint y: 143, endPoint x: 416, endPoint y: 144, distance: 41.4
click at [416, 144] on div "Client type Limited ACCRUE+ Address Flat 23, 12 Bermondsey Square London, SE1 3…" at bounding box center [421, 142] width 402 height 46
click at [424, 143] on p "Flat 23, 12 Bermondsey Square" at bounding box center [518, 142] width 194 height 7
drag, startPoint x: 432, startPoint y: 143, endPoint x: 418, endPoint y: 143, distance: 13.9
click at [421, 143] on p "Flat 23, 12 Bermondsey Square" at bounding box center [518, 142] width 194 height 7
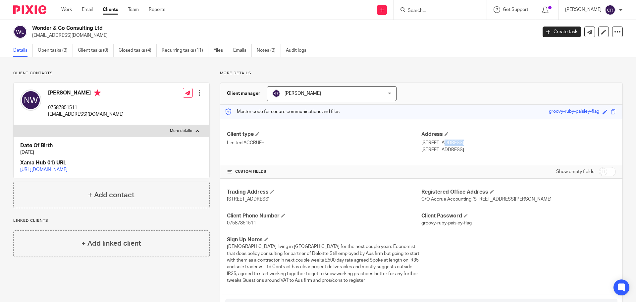
copy p "Flat 23"
drag, startPoint x: 471, startPoint y: 140, endPoint x: 435, endPoint y: 143, distance: 36.2
click at [435, 143] on p "Flat 23, 12 Bermondsey Square" at bounding box center [518, 142] width 194 height 7
copy p "12 Bermondsey Square"
click at [430, 148] on p "London, SE1 3FD" at bounding box center [518, 149] width 194 height 7
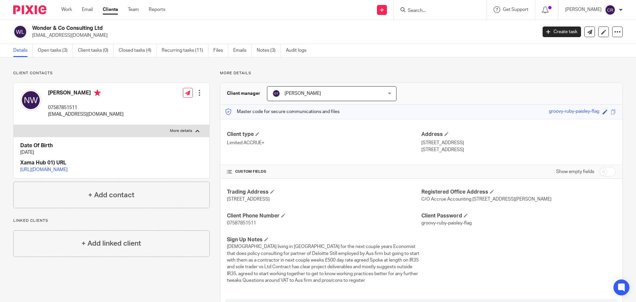
click at [430, 149] on p "London, SE1 3FD" at bounding box center [518, 149] width 194 height 7
click at [430, 151] on p "London, SE1 3FD" at bounding box center [518, 149] width 194 height 7
copy p "London"
drag, startPoint x: 453, startPoint y: 152, endPoint x: 437, endPoint y: 151, distance: 15.6
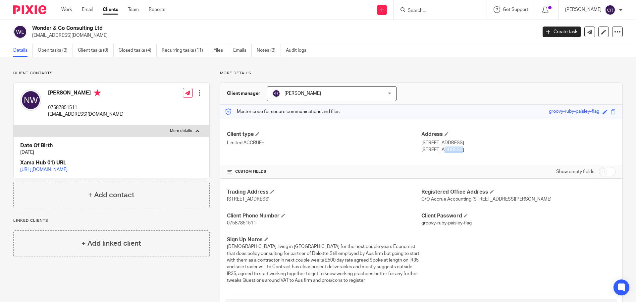
click at [437, 151] on p "London, SE1 3FD" at bounding box center [518, 149] width 194 height 7
copy p "SE1 3FD"
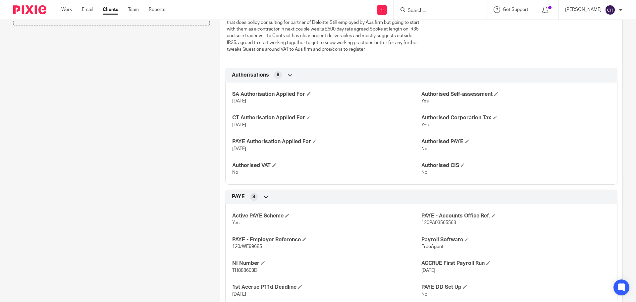
scroll to position [232, 0]
click at [246, 273] on p "TH888603D" at bounding box center [326, 269] width 189 height 7
click at [248, 273] on p "TH888603D" at bounding box center [326, 269] width 189 height 7
copy span "TH888603D"
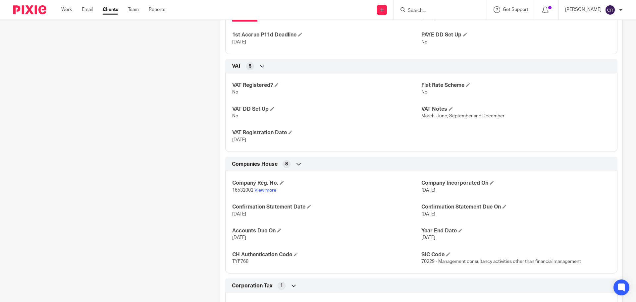
scroll to position [497, 0]
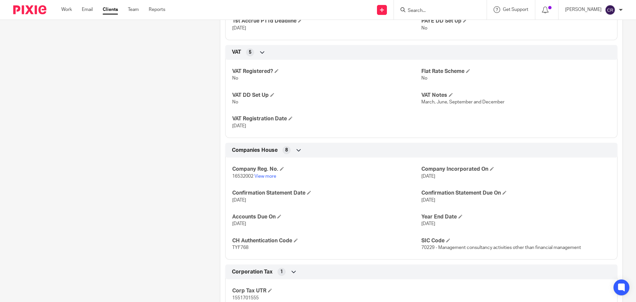
click at [433, 7] on form at bounding box center [442, 10] width 71 height 8
click at [432, 13] on input "Search" at bounding box center [437, 11] width 60 height 6
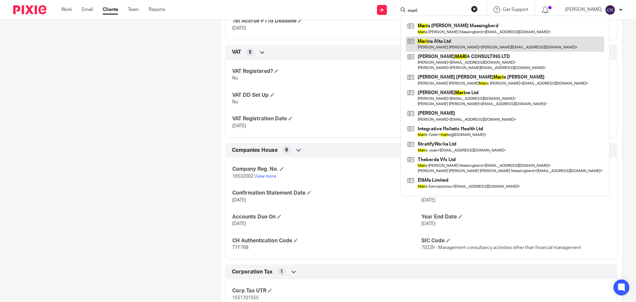
type input "mari"
click at [485, 43] on link at bounding box center [505, 43] width 198 height 15
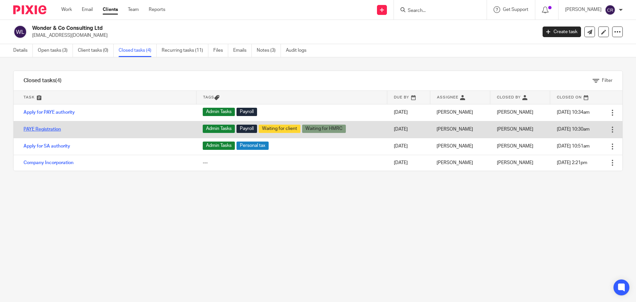
click at [49, 130] on link "PAYE Registration" at bounding box center [42, 129] width 37 height 5
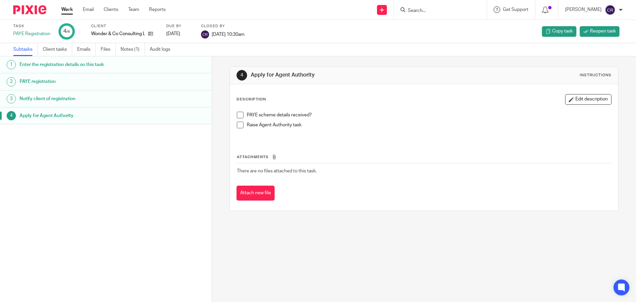
click at [109, 68] on h1 "Enter the registration details on this task" at bounding box center [82, 65] width 124 height 10
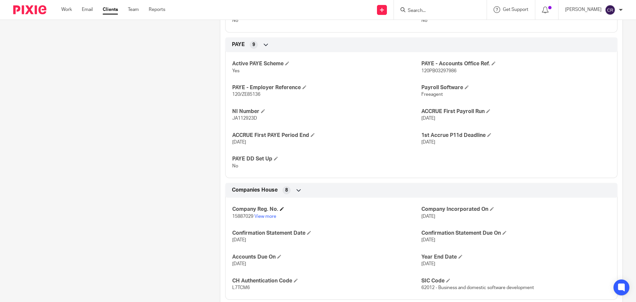
scroll to position [364, 0]
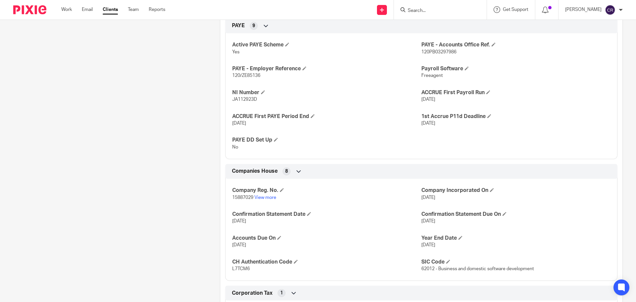
click at [238, 197] on span "15887029" at bounding box center [242, 197] width 21 height 5
copy p "15887029"
click at [245, 268] on span "L7TCM6" at bounding box center [241, 268] width 18 height 5
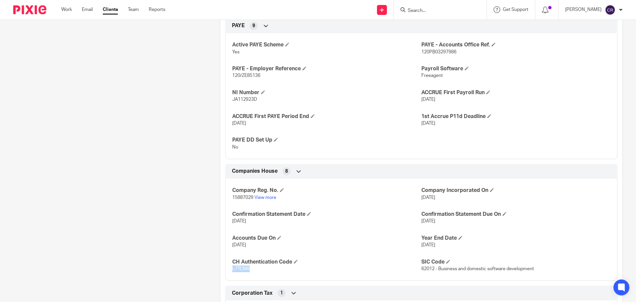
copy span "L7TCM6"
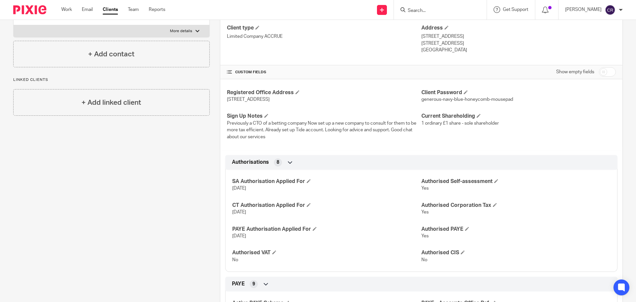
scroll to position [0, 0]
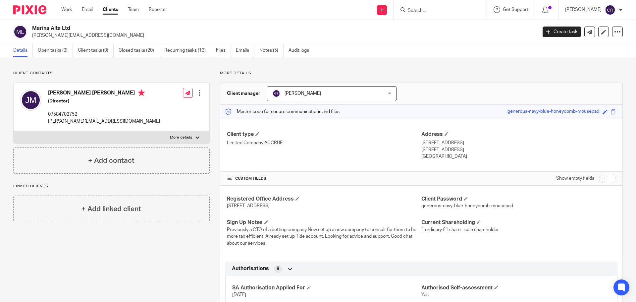
drag, startPoint x: 50, startPoint y: 52, endPoint x: 64, endPoint y: 35, distance: 21.7
click at [50, 52] on link "Open tasks (3)" at bounding box center [55, 50] width 35 height 13
click at [48, 35] on p "jon_miles@me.com" at bounding box center [282, 35] width 501 height 7
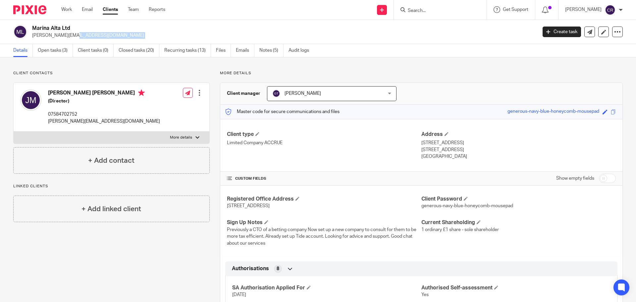
copy main "jon_miles@me.com Create task Update from Companies House Export data Merge Arch…"
click at [47, 53] on link "Open tasks (3)" at bounding box center [55, 50] width 35 height 13
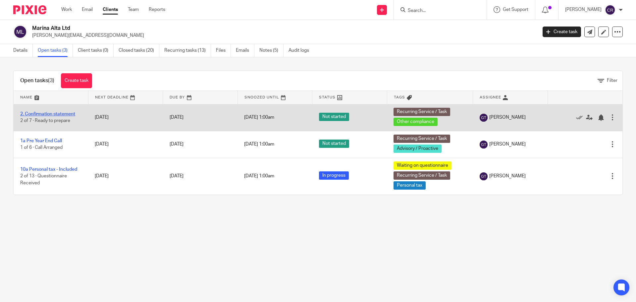
click at [49, 114] on link "2. Confirmation statement" at bounding box center [47, 114] width 55 height 5
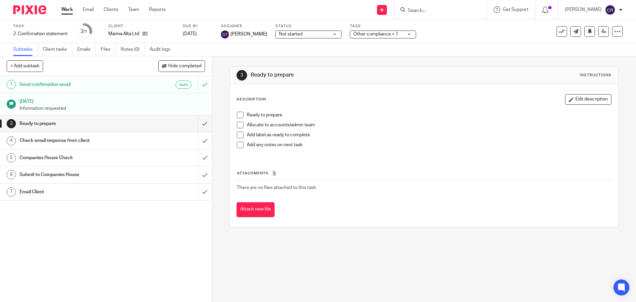
click at [150, 188] on div "Email Client" at bounding box center [106, 192] width 172 height 10
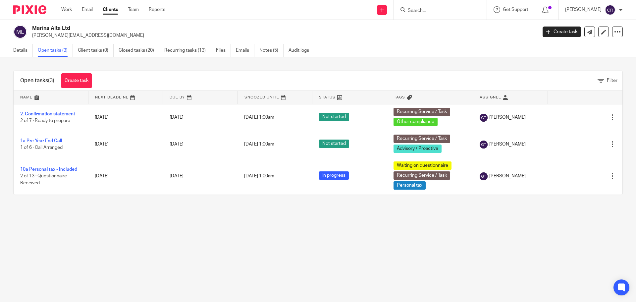
click at [439, 11] on input "Search" at bounding box center [437, 11] width 60 height 6
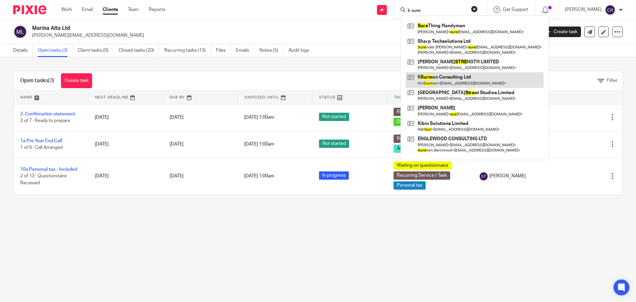
type input "k sure"
click at [450, 80] on link at bounding box center [475, 79] width 138 height 15
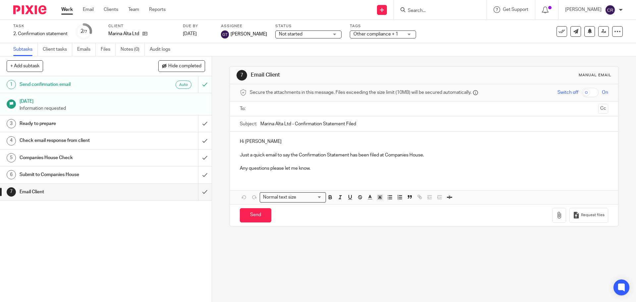
click at [271, 105] on input "text" at bounding box center [423, 109] width 343 height 8
click at [598, 109] on button "Cc" at bounding box center [603, 109] width 10 height 10
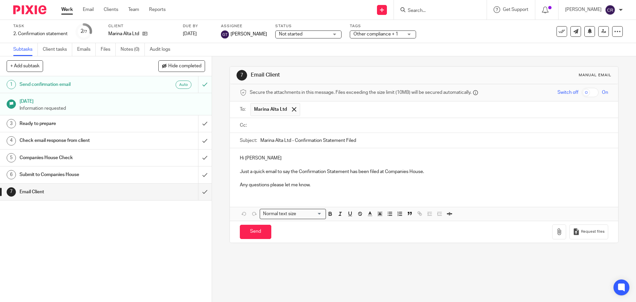
click at [396, 127] on input "text" at bounding box center [428, 126] width 353 height 8
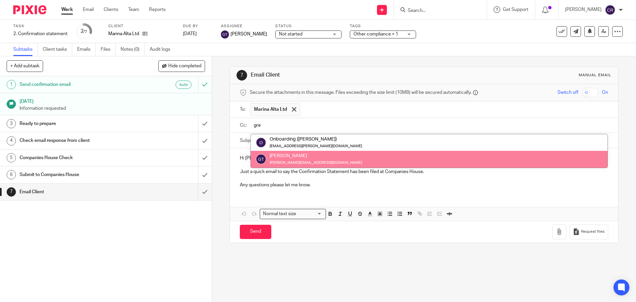
type input "gre"
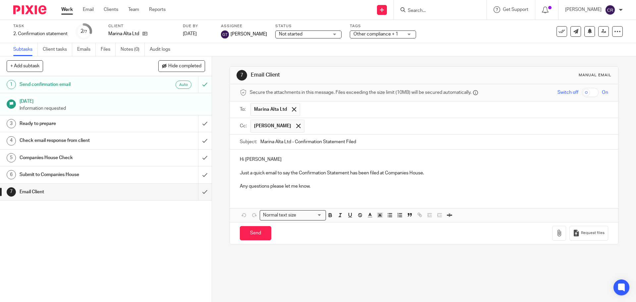
click at [257, 226] on input "Send" at bounding box center [255, 233] width 31 height 14
type input "Sent"
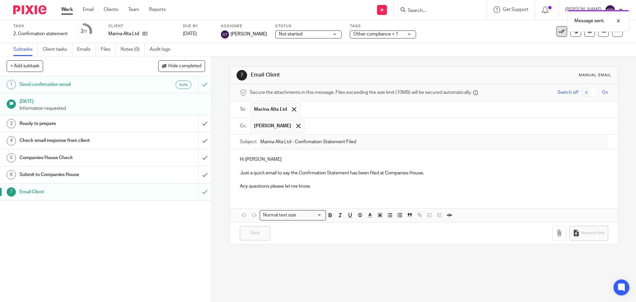
click at [559, 32] on icon at bounding box center [562, 31] width 7 height 7
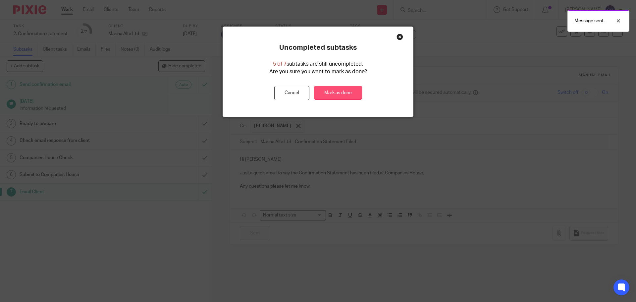
click at [350, 90] on link "Mark as done" at bounding box center [338, 93] width 48 height 14
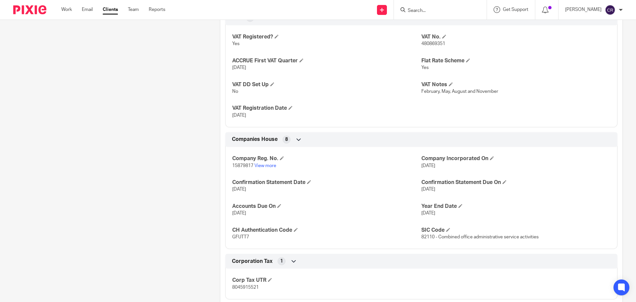
scroll to position [663, 0]
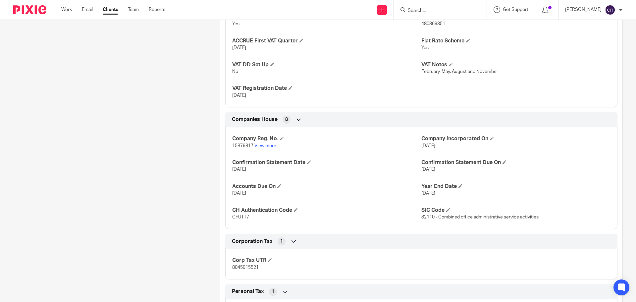
click at [244, 149] on p "15879817 View more" at bounding box center [326, 145] width 189 height 7
click at [244, 148] on span "15879817" at bounding box center [242, 145] width 21 height 5
click at [243, 148] on span "15879817" at bounding box center [242, 145] width 21 height 5
copy p "15879817"
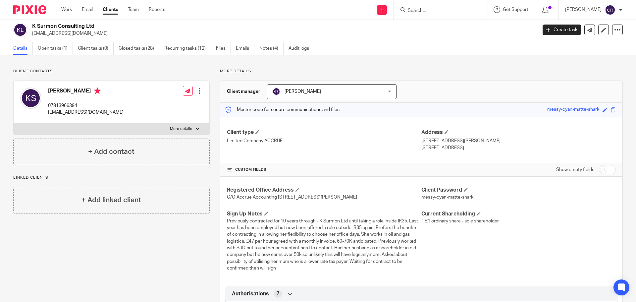
scroll to position [0, 0]
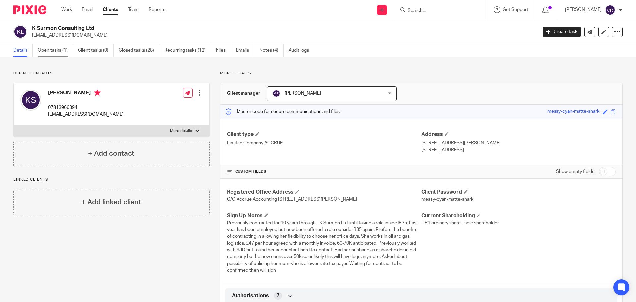
click at [42, 54] on link "Open tasks (1)" at bounding box center [55, 50] width 35 height 13
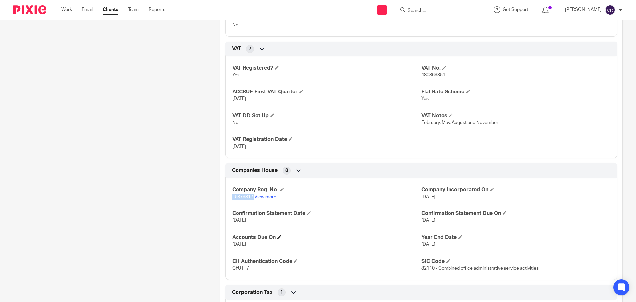
scroll to position [629, 0]
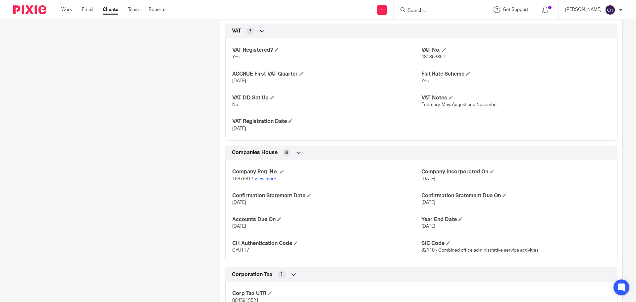
click at [242, 252] on span "GFUTT7" at bounding box center [240, 250] width 17 height 5
copy span "GFUTT7"
click at [440, 7] on form at bounding box center [442, 10] width 71 height 8
click at [437, 9] on input "Search" at bounding box center [437, 11] width 60 height 6
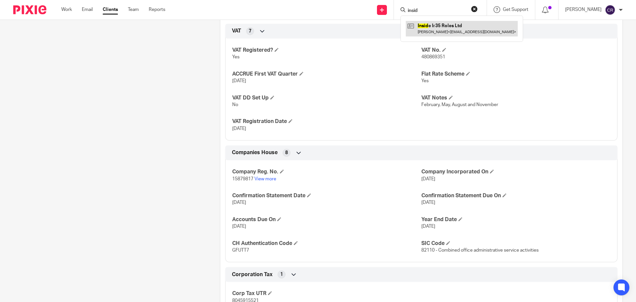
type input "insid"
click at [446, 26] on link at bounding box center [462, 28] width 112 height 15
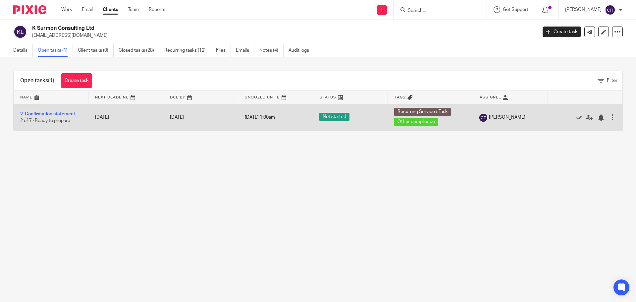
click at [63, 112] on link "2. Confirmation statement" at bounding box center [47, 114] width 55 height 5
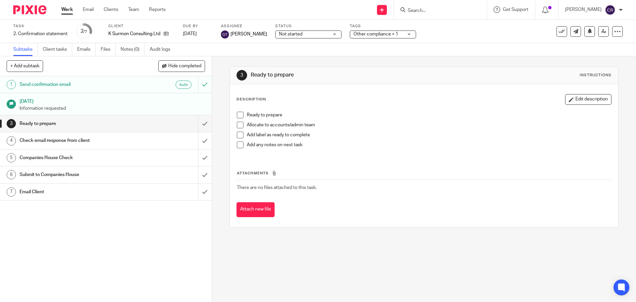
click at [119, 195] on h1 "Email Client" at bounding box center [77, 192] width 115 height 10
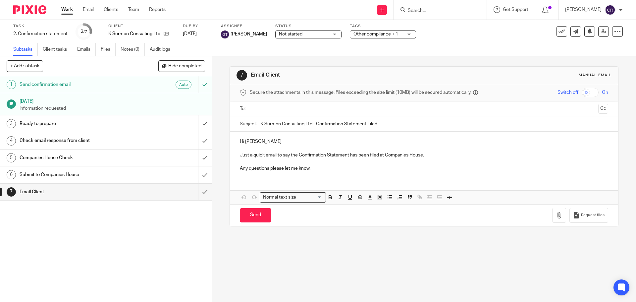
click at [288, 108] on input "text" at bounding box center [423, 109] width 343 height 8
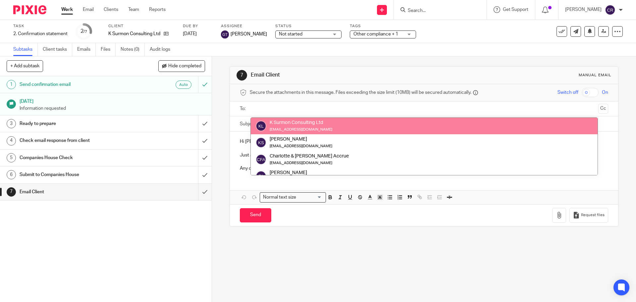
drag, startPoint x: 306, startPoint y: 126, endPoint x: 320, endPoint y: 125, distance: 13.7
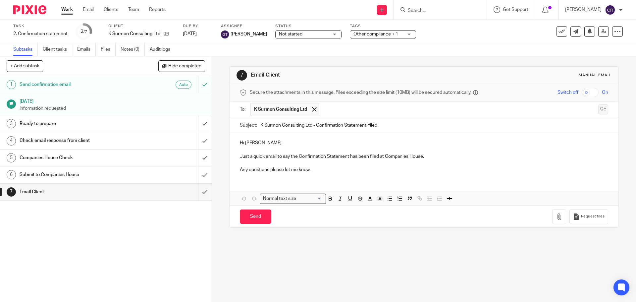
click at [598, 110] on button "Cc" at bounding box center [603, 109] width 10 height 10
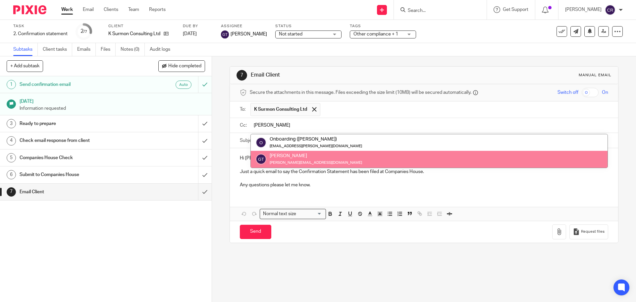
type input "[PERSON_NAME]"
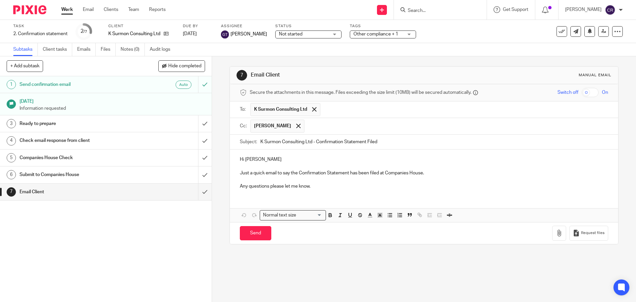
drag, startPoint x: 252, startPoint y: 229, endPoint x: 279, endPoint y: 202, distance: 38.0
click at [254, 229] on input "Send" at bounding box center [255, 233] width 31 height 14
click at [559, 32] on icon at bounding box center [562, 31] width 7 height 7
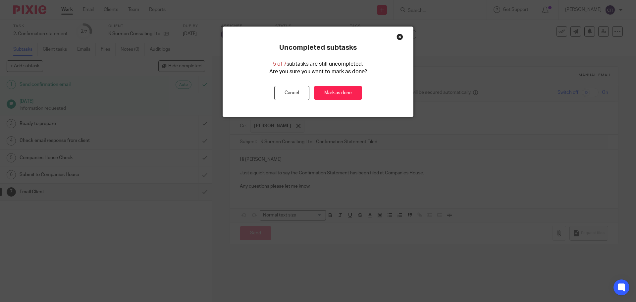
type input "Sent"
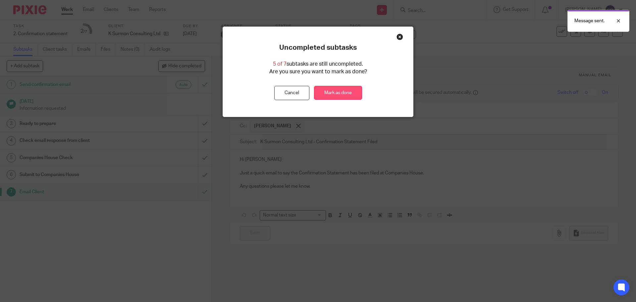
click at [347, 95] on link "Mark as done" at bounding box center [338, 93] width 48 height 14
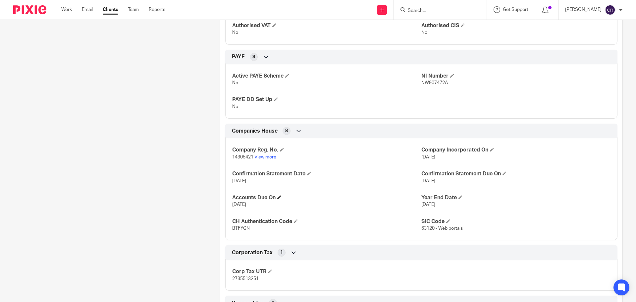
scroll to position [298, 0]
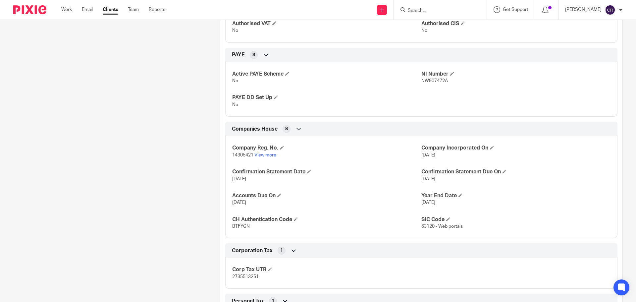
click at [238, 153] on span "14305421" at bounding box center [242, 155] width 21 height 5
copy p "14305421"
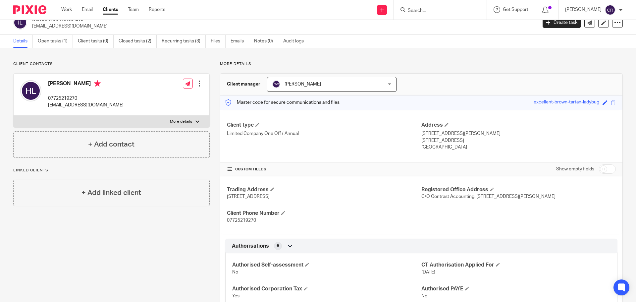
scroll to position [0, 0]
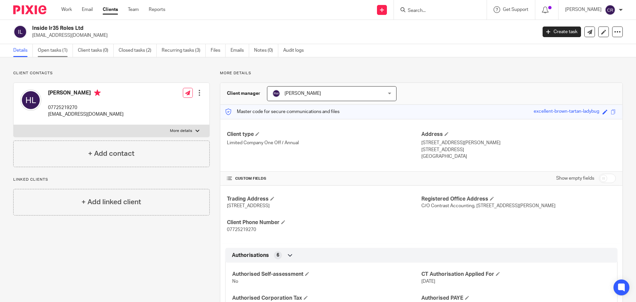
click at [49, 51] on link "Open tasks (1)" at bounding box center [55, 50] width 35 height 13
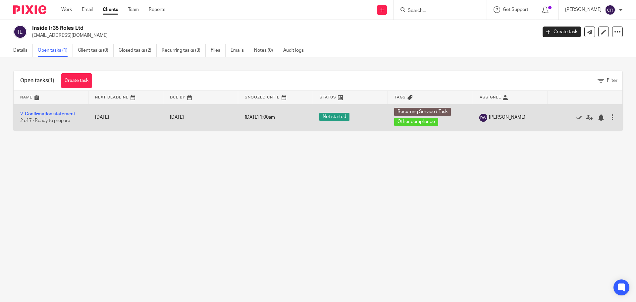
click at [45, 113] on link "2. Confirmation statement" at bounding box center [47, 114] width 55 height 5
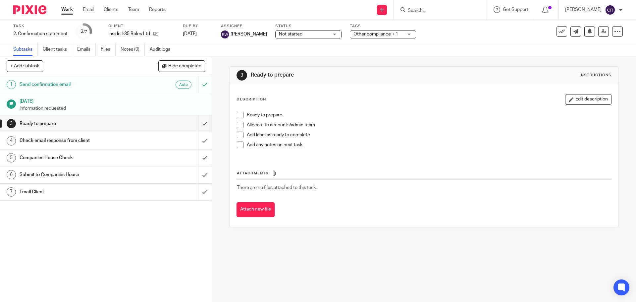
click at [159, 196] on div "Email Client" at bounding box center [106, 192] width 172 height 10
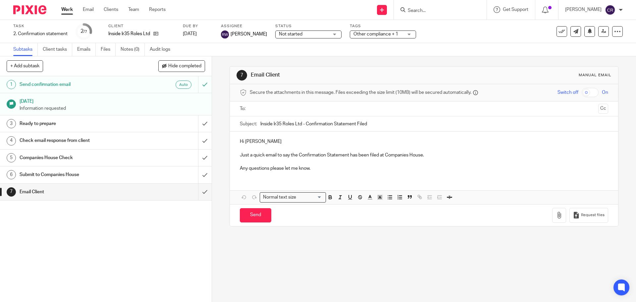
click at [272, 111] on input "text" at bounding box center [423, 109] width 343 height 8
click at [598, 110] on button "Cc" at bounding box center [603, 109] width 10 height 10
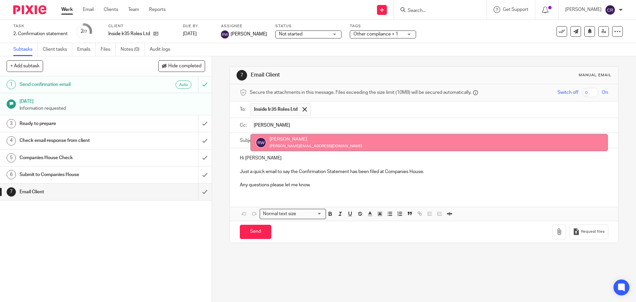
type input "rick"
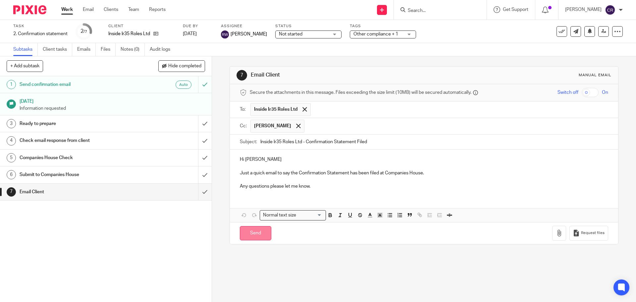
drag, startPoint x: 257, startPoint y: 233, endPoint x: 262, endPoint y: 230, distance: 5.6
click at [260, 231] on input "Send" at bounding box center [255, 233] width 31 height 14
type input "Sent"
click at [557, 35] on button at bounding box center [562, 31] width 11 height 11
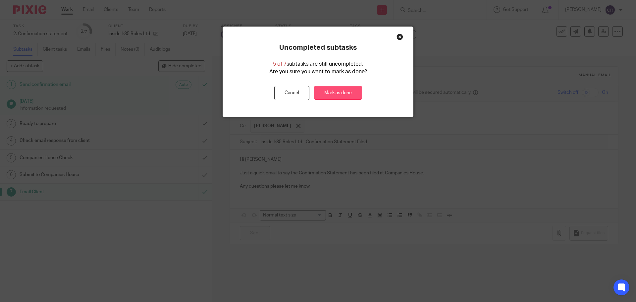
click at [332, 95] on link "Mark as done" at bounding box center [338, 93] width 48 height 14
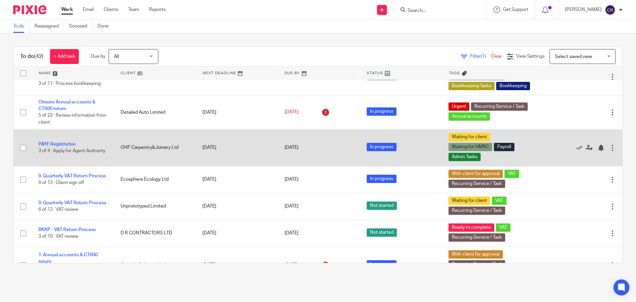
scroll to position [398, 0]
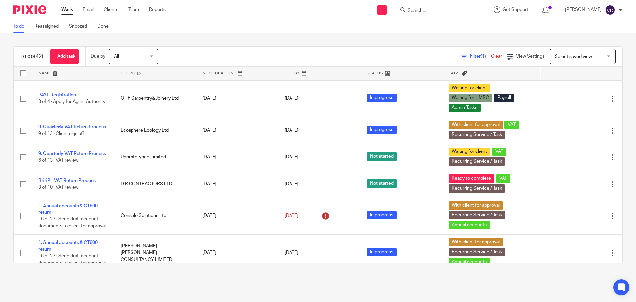
click at [447, 11] on input "Search" at bounding box center [437, 11] width 60 height 6
type input "norton"
click at [445, 28] on link at bounding box center [468, 28] width 124 height 15
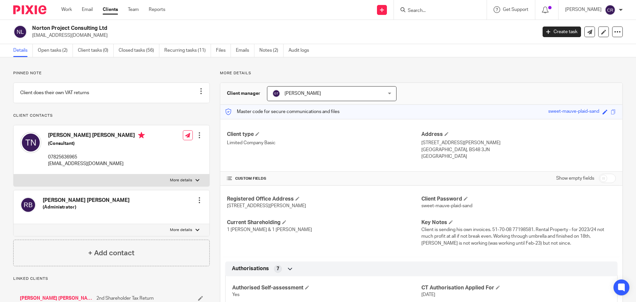
click at [84, 25] on div "Norton Project Consulting Ltd [EMAIL_ADDRESS][DOMAIN_NAME] Create task Update f…" at bounding box center [318, 32] width 636 height 24
click at [84, 24] on div "Norton Project Consulting Ltd [EMAIL_ADDRESS][DOMAIN_NAME] Create task Update f…" at bounding box center [318, 32] width 636 height 24
click at [84, 24] on div "Norton Project Consulting Ltd tjnorton7@yahoo.co.uk Create task Update from Com…" at bounding box center [318, 32] width 636 height 24
click at [80, 29] on h2 "Norton Project Consulting Ltd" at bounding box center [232, 28] width 401 height 7
click at [81, 29] on h2 "Norton Project Consulting Ltd" at bounding box center [232, 28] width 401 height 7
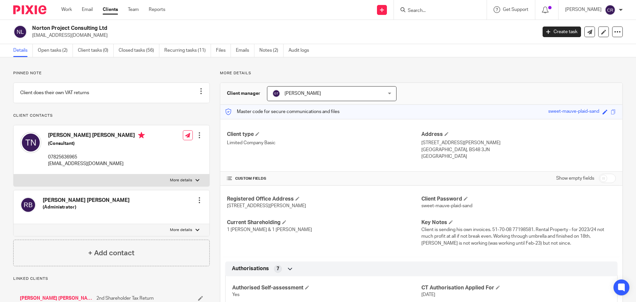
click at [81, 29] on h2 "Norton Project Consulting Ltd" at bounding box center [232, 28] width 401 height 7
drag, startPoint x: 81, startPoint y: 31, endPoint x: 98, endPoint y: 29, distance: 16.9
click at [83, 31] on h2 "Norton Project Consulting Ltd" at bounding box center [232, 28] width 401 height 7
click at [103, 30] on h2 "Norton Project Consulting Ltd" at bounding box center [232, 28] width 401 height 7
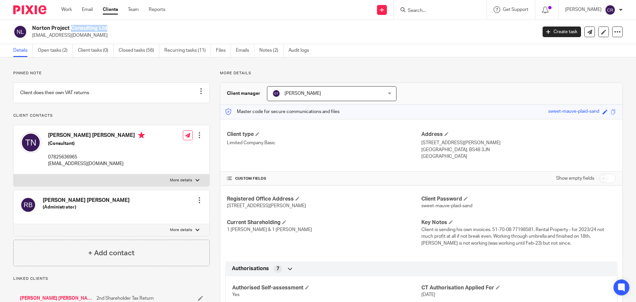
click at [103, 30] on h2 "Norton Project Consulting Ltd" at bounding box center [232, 28] width 401 height 7
copy div "Norton Project Consulting Ltd"
drag, startPoint x: 475, startPoint y: 140, endPoint x: 416, endPoint y: 143, distance: 59.7
click at [416, 143] on div "Client type Limited Company Basic Address 7 St. Johns Road, Backwell Bristol, B…" at bounding box center [421, 145] width 402 height 53
click at [447, 144] on p "7 St. Johns Road, Backwell" at bounding box center [518, 142] width 194 height 7
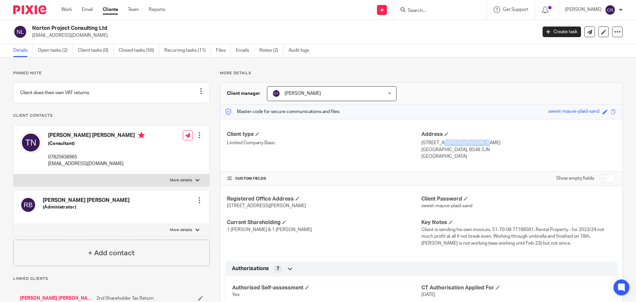
drag, startPoint x: 454, startPoint y: 142, endPoint x: 419, endPoint y: 143, distance: 34.8
click at [421, 143] on p "7 St. Johns Road, Backwell" at bounding box center [518, 142] width 194 height 7
copy p "7 St. Johns Road"
click at [464, 143] on p "7 St. Johns Road, Backwell" at bounding box center [518, 142] width 194 height 7
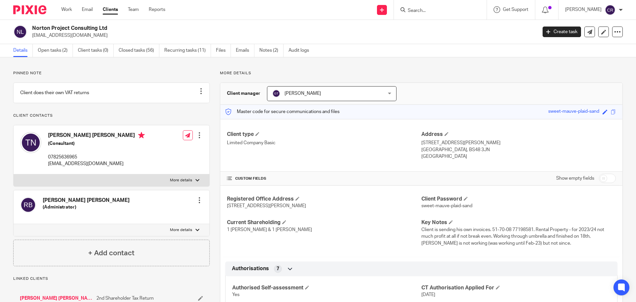
copy p "Backwell"
click at [422, 149] on p "Bristol, BS48 3JN" at bounding box center [518, 149] width 194 height 7
copy p "Bristol"
drag, startPoint x: 458, startPoint y: 150, endPoint x: 434, endPoint y: 150, distance: 24.2
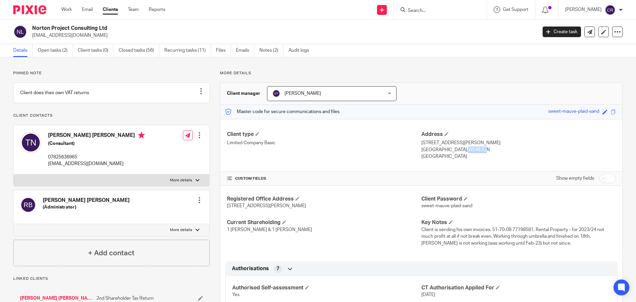
click at [434, 150] on p "Bristol, BS48 3JN" at bounding box center [518, 149] width 194 height 7
copy p "BS48 3JN"
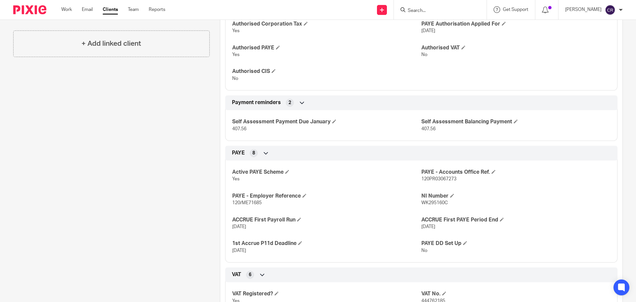
scroll to position [364, 0]
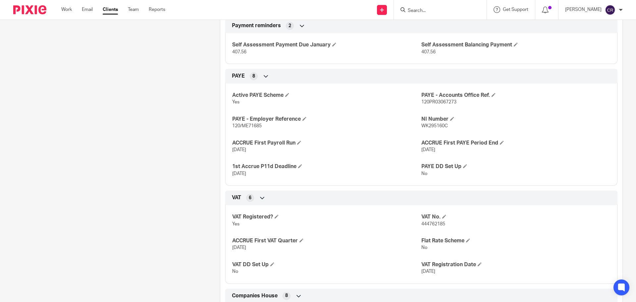
click at [429, 102] on span "120PR03067273" at bounding box center [438, 102] width 35 height 5
copy span "120PR03067273"
click at [251, 124] on span "120/ME71685" at bounding box center [246, 126] width 29 height 5
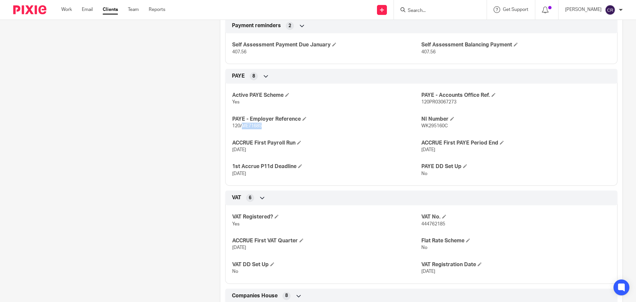
copy span "ME71685"
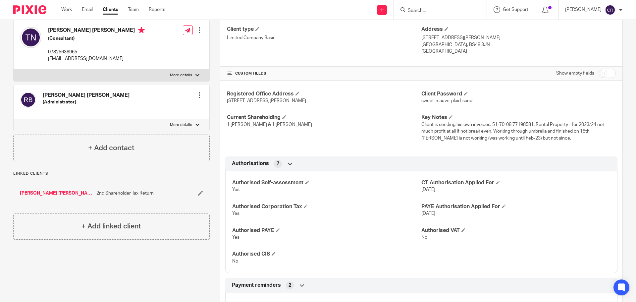
scroll to position [99, 0]
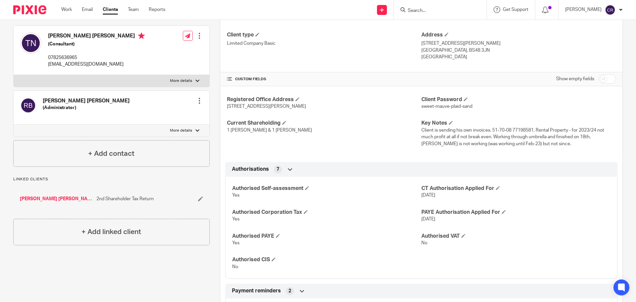
click at [154, 83] on label "More details" at bounding box center [112, 81] width 196 height 12
click at [14, 75] on input "More details" at bounding box center [13, 75] width 0 height 0
checkbox input "true"
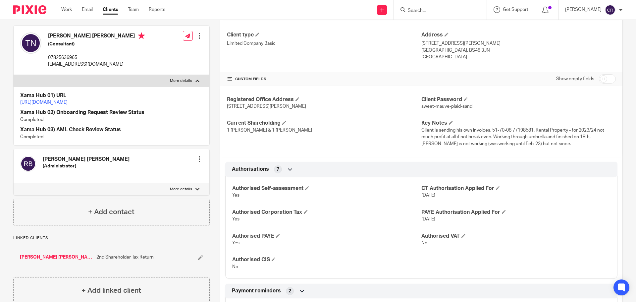
drag, startPoint x: 48, startPoint y: 39, endPoint x: 52, endPoint y: 39, distance: 3.6
click at [52, 39] on div "Timothy John Norton (Consultant) 07825636965 tjnorton7@yahoo.co.uk" at bounding box center [82, 50] width 125 height 42
click at [55, 41] on h4 "Timothy John Norton" at bounding box center [96, 36] width 97 height 8
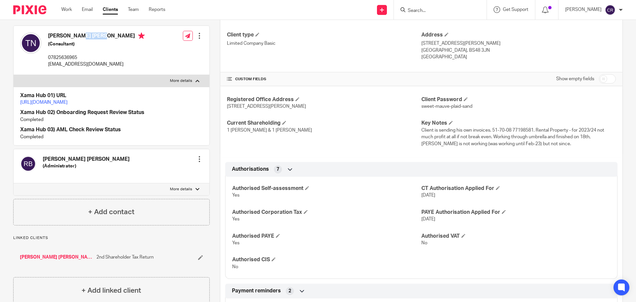
copy h4 "Timothy"
click at [91, 41] on h4 "Timothy John Norton" at bounding box center [96, 36] width 97 height 8
copy h4 "Norton"
click at [68, 105] on link "https://platform.xamatech.com/portal/crm/clients/aba72850-4801-11ee-8e94-cdd41d…" at bounding box center [43, 102] width 47 height 5
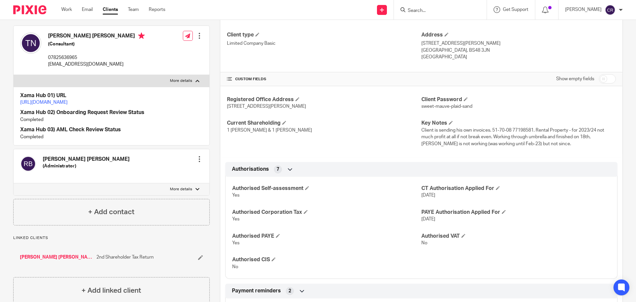
click at [61, 195] on label "More details" at bounding box center [112, 189] width 196 height 12
click at [14, 183] on input "More details" at bounding box center [13, 183] width 0 height 0
checkbox input "true"
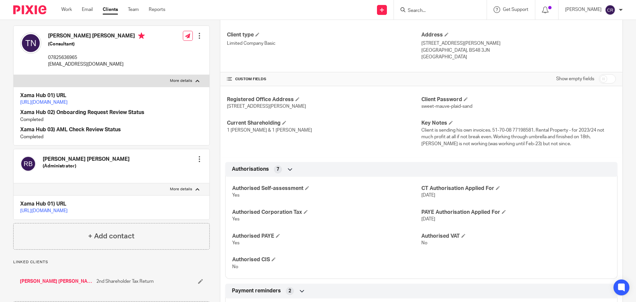
drag, startPoint x: 64, startPoint y: 226, endPoint x: 73, endPoint y: 218, distance: 11.3
click at [65, 213] on link "https://platform.xamatech.com/portal/crm/clients/aba72850-4801-11ee-8e94-cdd41d…" at bounding box center [43, 210] width 47 height 5
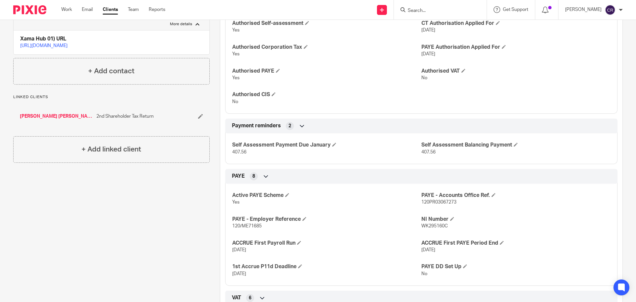
scroll to position [298, 0]
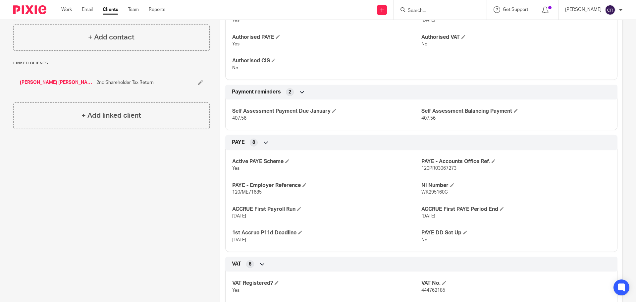
click at [438, 191] on span "WK295160C" at bounding box center [434, 192] width 27 height 5
copy span "WK295160C"
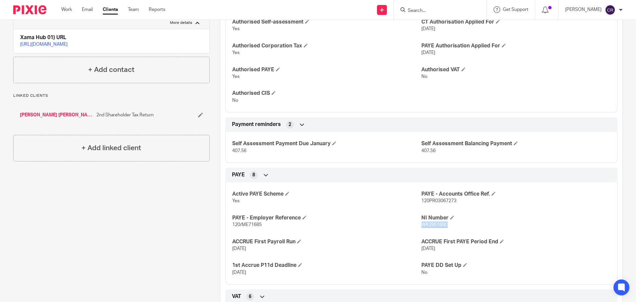
scroll to position [265, 0]
click at [49, 119] on link "Rachel Eleanor Bannister" at bounding box center [56, 115] width 73 height 7
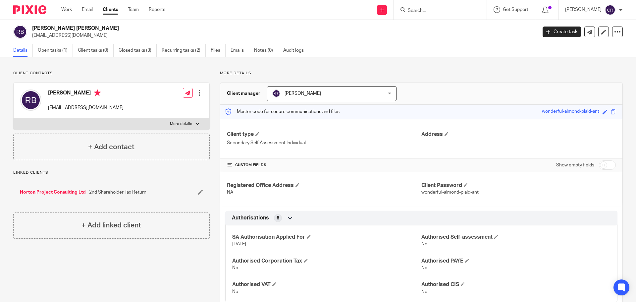
click at [126, 124] on label "More details" at bounding box center [112, 124] width 196 height 12
click at [14, 118] on input "More details" at bounding box center [13, 118] width 0 height 0
checkbox input "true"
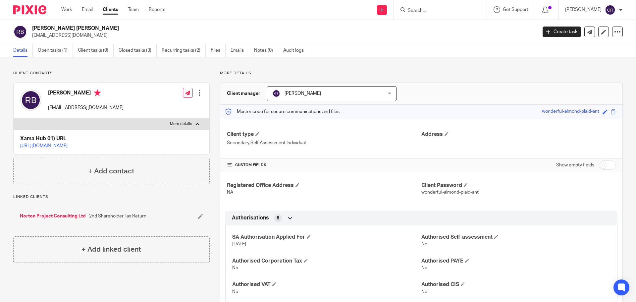
click at [68, 147] on link "[URL][DOMAIN_NAME]" at bounding box center [43, 145] width 47 height 5
click at [66, 9] on link "Work" at bounding box center [66, 9] width 11 height 7
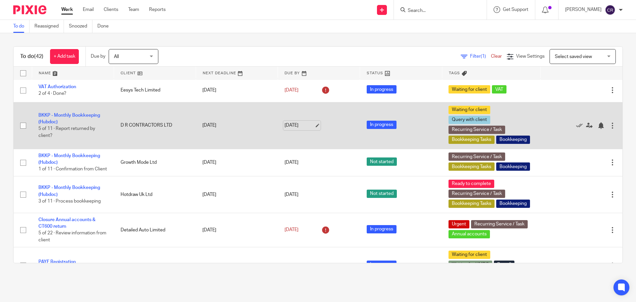
scroll to position [232, 0]
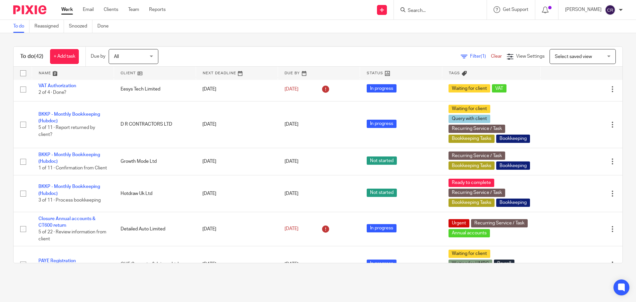
click at [416, 11] on input "Search" at bounding box center [437, 11] width 60 height 6
type input "sgk"
click at [426, 29] on link at bounding box center [465, 28] width 118 height 15
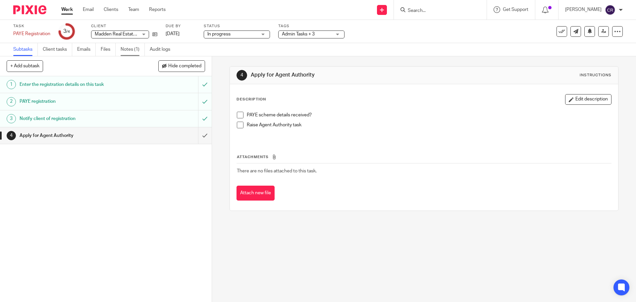
click at [129, 51] on link "Notes (1)" at bounding box center [133, 49] width 24 height 13
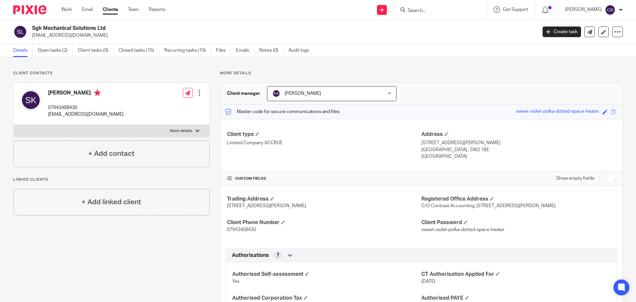
click at [431, 9] on input "Search" at bounding box center [437, 11] width 60 height 6
type input "w"
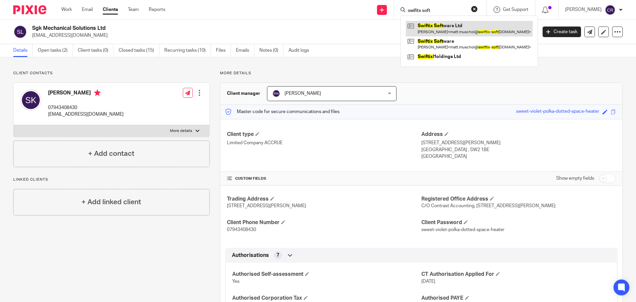
type input "swifitx soft"
click at [469, 31] on link at bounding box center [469, 28] width 127 height 15
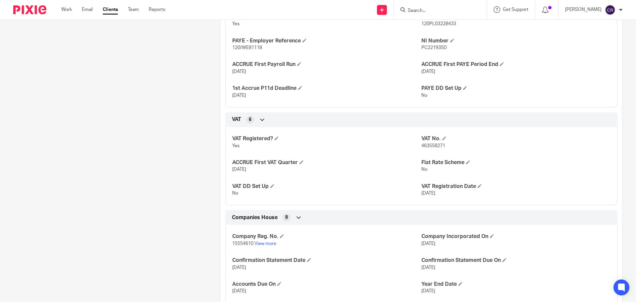
scroll to position [133, 0]
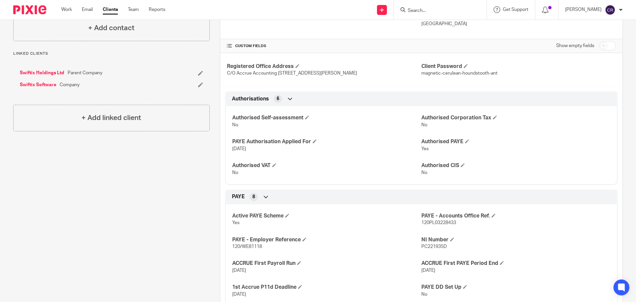
click at [607, 45] on input "checkbox" at bounding box center [607, 45] width 17 height 9
checkbox input "true"
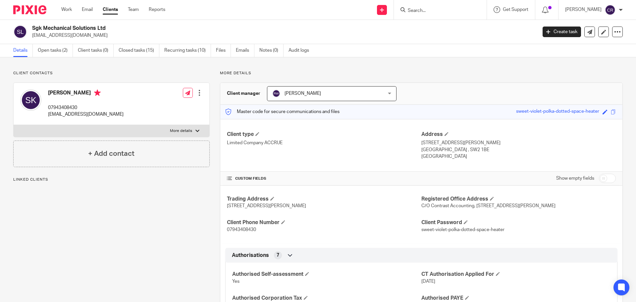
click at [599, 175] on input "checkbox" at bounding box center [607, 178] width 17 height 9
checkbox input "true"
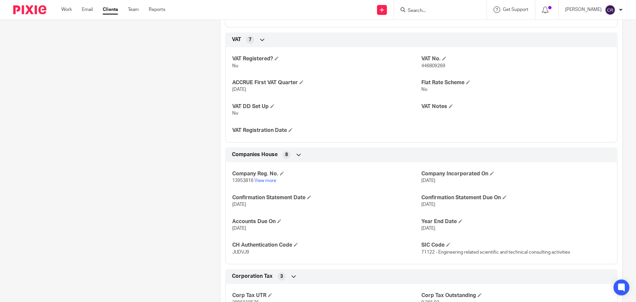
scroll to position [795, 0]
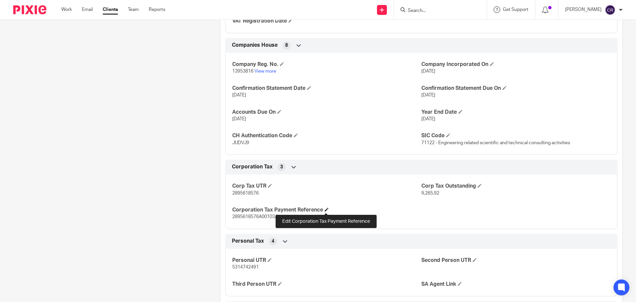
click at [325, 209] on span at bounding box center [327, 209] width 4 height 4
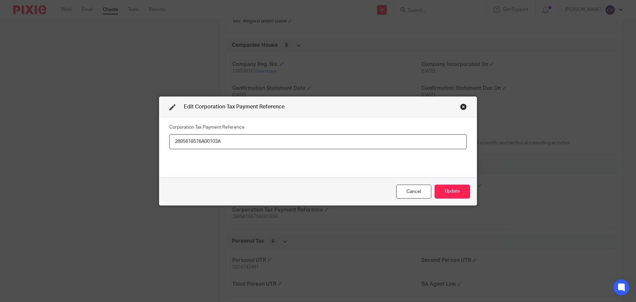
drag, startPoint x: 247, startPoint y: 144, endPoint x: 19, endPoint y: 137, distance: 227.7
click at [5, 135] on div "Edit Corporation Tax Payment Reference Corporation Tax Payment Reference 289561…" at bounding box center [318, 151] width 636 height 302
type input "2895618576A00104A"
click at [470, 195] on div "Cancel Update" at bounding box center [317, 192] width 317 height 28
click at [454, 195] on button "Update" at bounding box center [452, 192] width 35 height 14
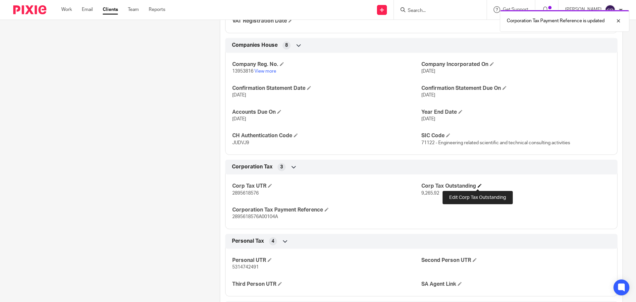
click at [478, 184] on span at bounding box center [480, 186] width 4 height 4
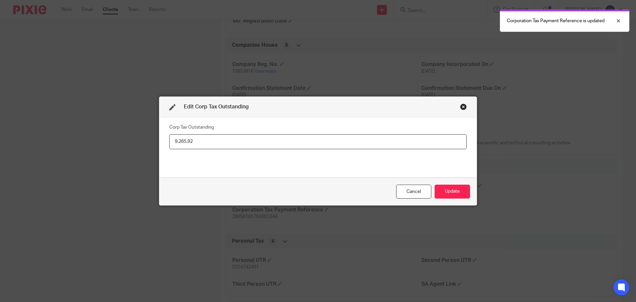
drag, startPoint x: 215, startPoint y: 143, endPoint x: 20, endPoint y: 133, distance: 195.4
click at [19, 133] on div "Edit Corp Tax Outstanding Corp Tax Outstanding 9,265.92 Cancel Update" at bounding box center [318, 151] width 636 height 302
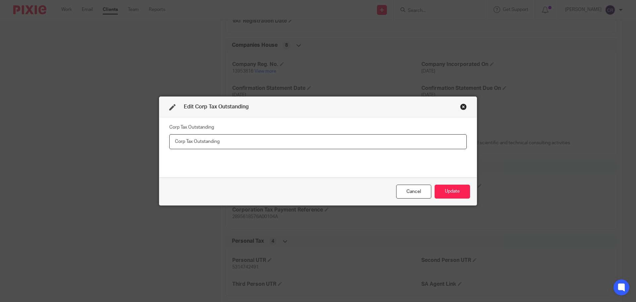
drag, startPoint x: 198, startPoint y: 140, endPoint x: 222, endPoint y: 147, distance: 24.9
click at [195, 144] on input "text" at bounding box center [317, 141] width 297 height 15
type input "£12,701.20"
click at [453, 187] on button "Update" at bounding box center [452, 192] width 35 height 14
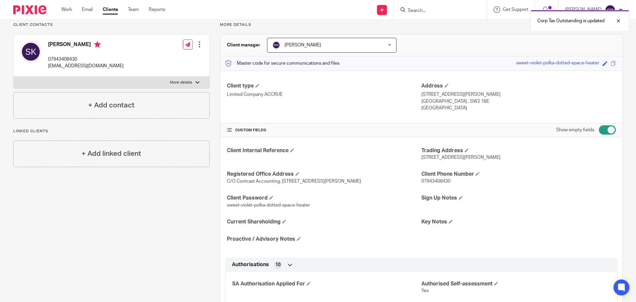
scroll to position [0, 0]
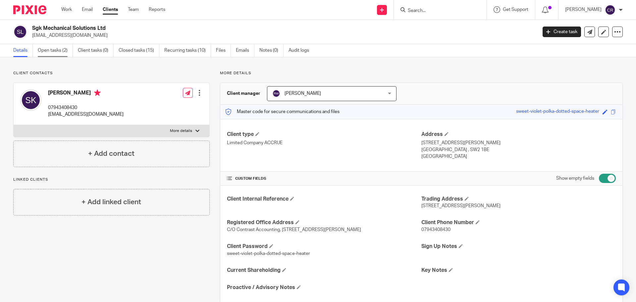
click at [39, 53] on link "Open tasks (2)" at bounding box center [55, 50] width 35 height 13
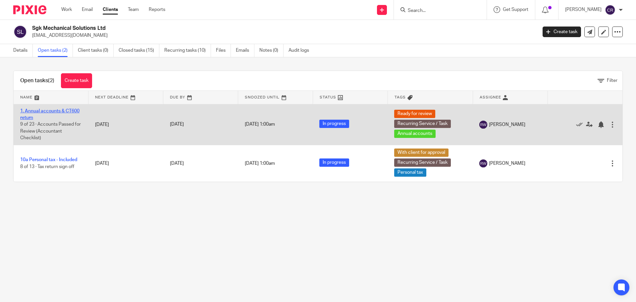
click at [67, 110] on link "1. Annual accounts & CT600 return" at bounding box center [49, 114] width 59 height 11
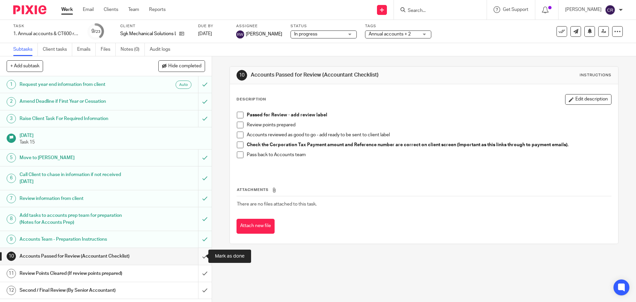
click at [199, 258] on input "submit" at bounding box center [106, 256] width 212 height 17
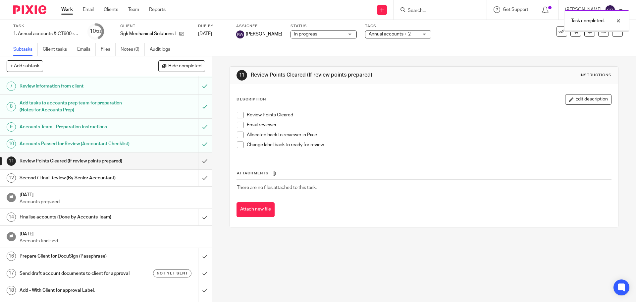
scroll to position [133, 0]
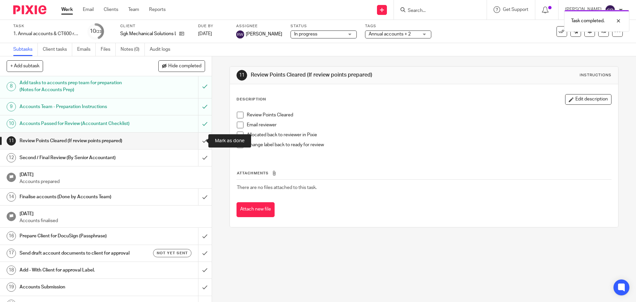
click at [200, 142] on input "submit" at bounding box center [106, 141] width 212 height 17
drag, startPoint x: 199, startPoint y: 154, endPoint x: 198, endPoint y: 166, distance: 11.9
click at [199, 156] on input "submit" at bounding box center [106, 157] width 212 height 17
click at [195, 194] on input "submit" at bounding box center [106, 197] width 212 height 17
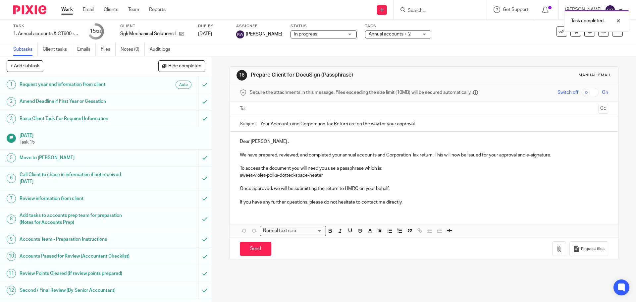
click at [287, 109] on input "text" at bounding box center [423, 109] width 343 height 8
drag, startPoint x: 296, startPoint y: 122, endPoint x: 298, endPoint y: 127, distance: 5.3
click at [256, 254] on input "Send" at bounding box center [255, 250] width 31 height 14
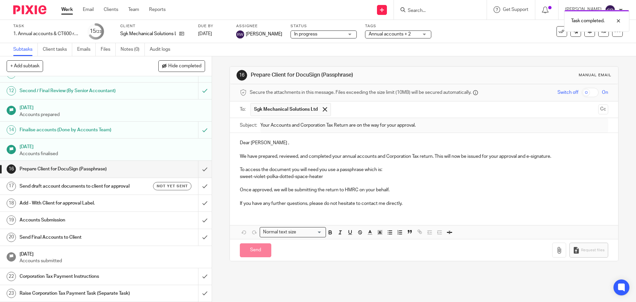
scroll to position [213, 0]
type input "Sent"
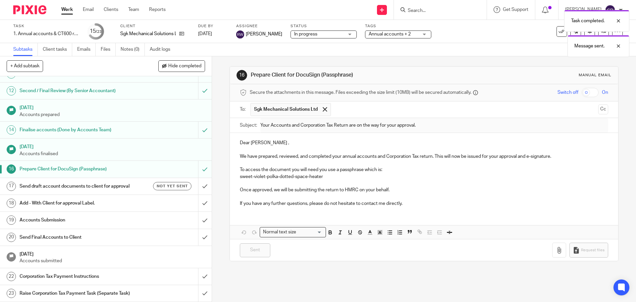
click at [103, 181] on h1 "Send draft account documents to client for approval" at bounding box center [77, 186] width 115 height 10
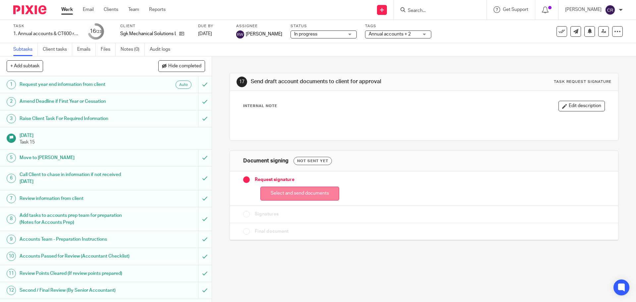
click at [288, 194] on button "Select and send documents" at bounding box center [299, 194] width 79 height 14
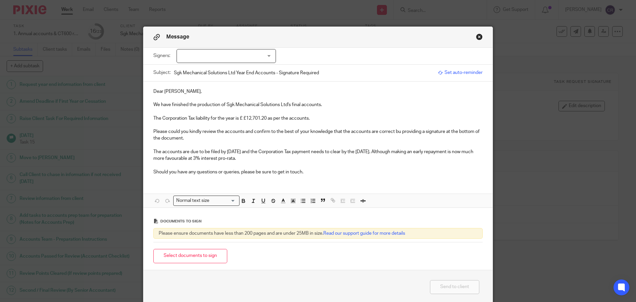
click at [247, 119] on p "The Corporation Tax liability for the year is £ £12,701.20 as per the accounts." at bounding box center [317, 118] width 329 height 7
click at [242, 119] on p "The Corporation Tax liability for the year is £ £12,701.20 as per the accounts." at bounding box center [317, 118] width 329 height 7
drag, startPoint x: 399, startPoint y: 130, endPoint x: 398, endPoint y: 143, distance: 12.6
click at [398, 132] on p "Please could you kindly review the accounts and confirm to the best of your kno…" at bounding box center [317, 135] width 329 height 14
click at [226, 52] on div at bounding box center [226, 56] width 99 height 14
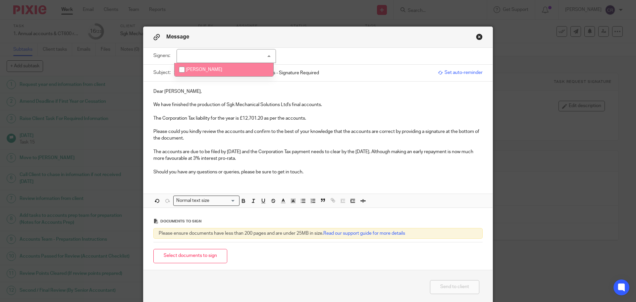
click at [228, 68] on li "[PERSON_NAME]" at bounding box center [224, 70] width 99 height 14
checkbox input "true"
click at [211, 257] on button "Select documents to sign" at bounding box center [190, 256] width 74 height 14
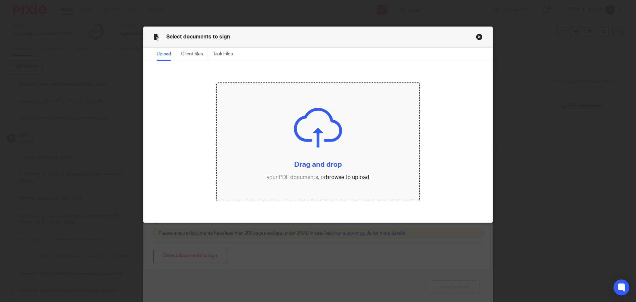
click at [337, 174] on input "file" at bounding box center [318, 141] width 203 height 119
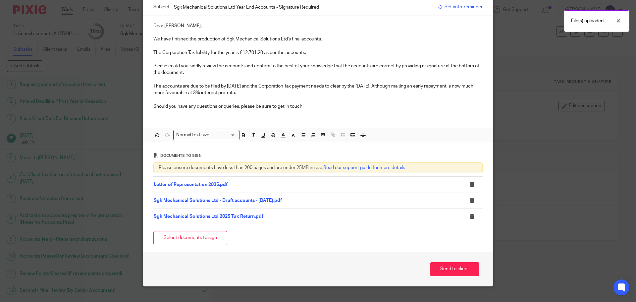
scroll to position [77, 0]
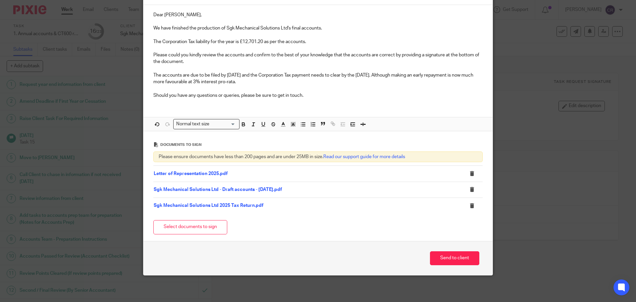
drag, startPoint x: 458, startPoint y: 257, endPoint x: 520, endPoint y: 255, distance: 62.7
click at [459, 257] on button "Send to client" at bounding box center [454, 258] width 49 height 14
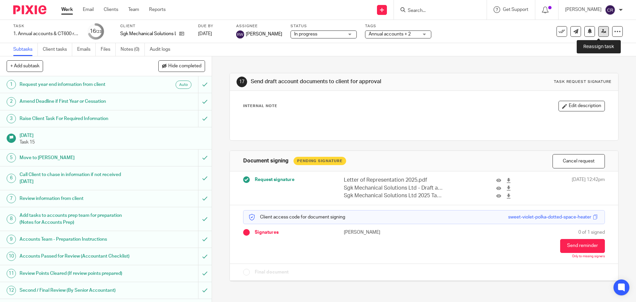
click at [602, 30] on link at bounding box center [603, 31] width 11 height 11
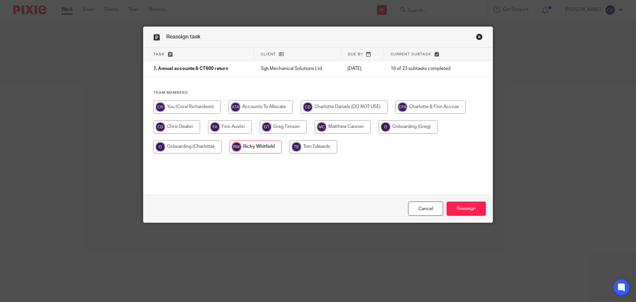
drag, startPoint x: 176, startPoint y: 108, endPoint x: 189, endPoint y: 113, distance: 14.3
click at [178, 109] on input "radio" at bounding box center [186, 106] width 67 height 13
radio input "true"
click at [465, 208] on input "Reassign" at bounding box center [466, 208] width 39 height 14
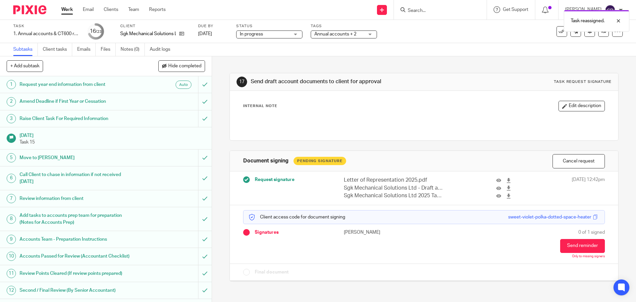
click at [346, 35] on span "Annual accounts + 2" at bounding box center [335, 34] width 42 height 5
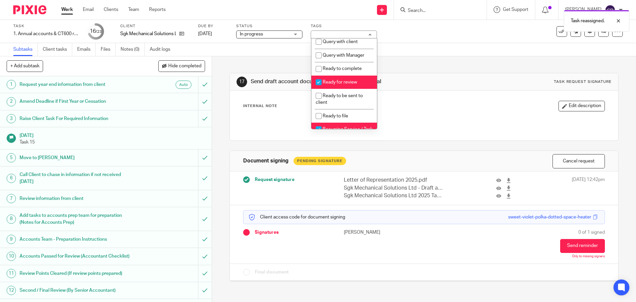
click at [335, 84] on span "Ready for review" at bounding box center [340, 82] width 34 height 5
checkbox input "false"
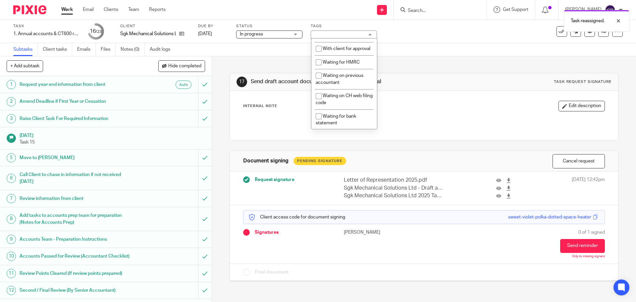
scroll to position [398, 0]
click at [354, 38] on li "With client for approval" at bounding box center [344, 31] width 66 height 14
checkbox input "true"
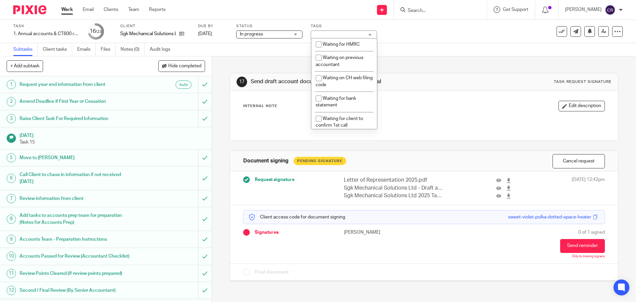
click at [422, 63] on div "17 Send draft account documents to client for approval Task request signature I…" at bounding box center [424, 172] width 389 height 232
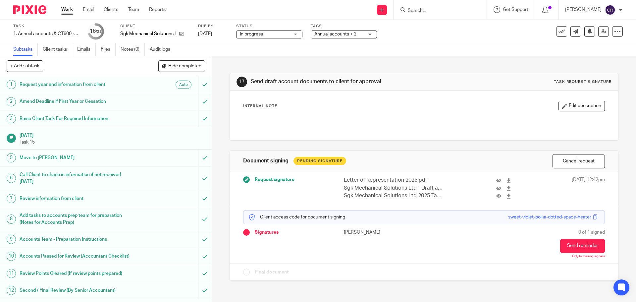
click at [70, 11] on link "Work" at bounding box center [67, 9] width 12 height 7
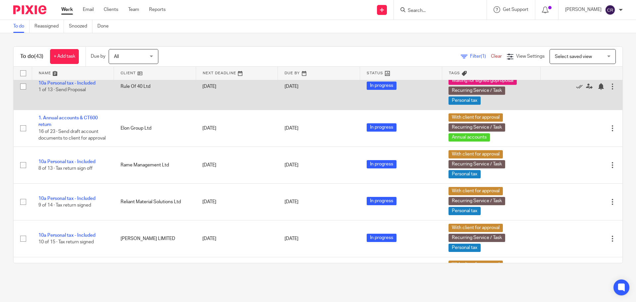
scroll to position [1331, 0]
